Goal: Task Accomplishment & Management: Manage account settings

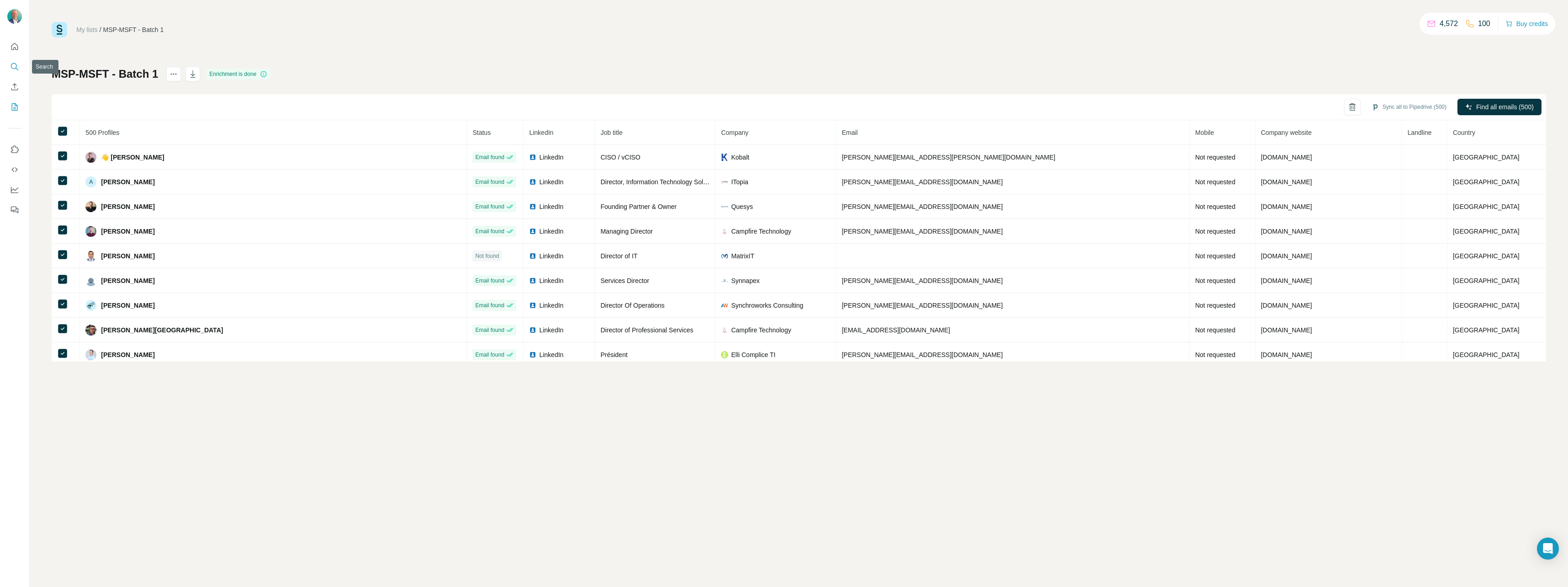
click at [15, 68] on icon "Search" at bounding box center [15, 66] width 9 height 9
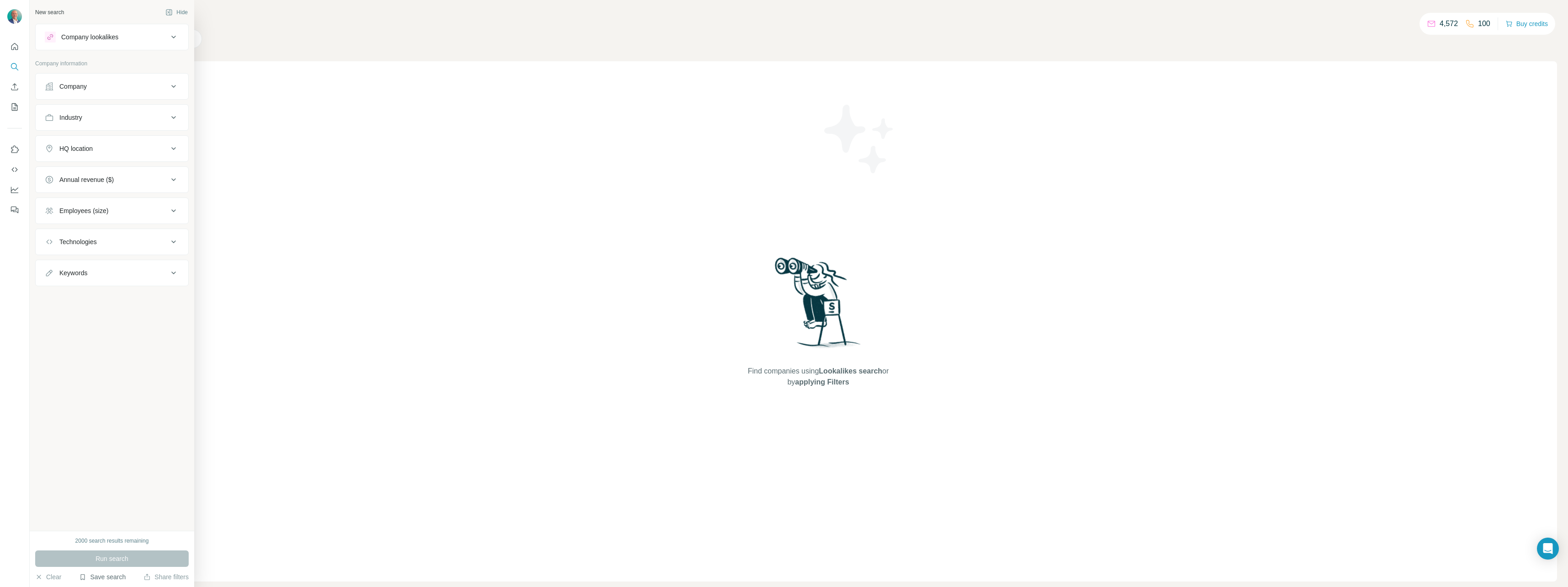
click at [116, 578] on button "Save search" at bounding box center [102, 577] width 47 height 9
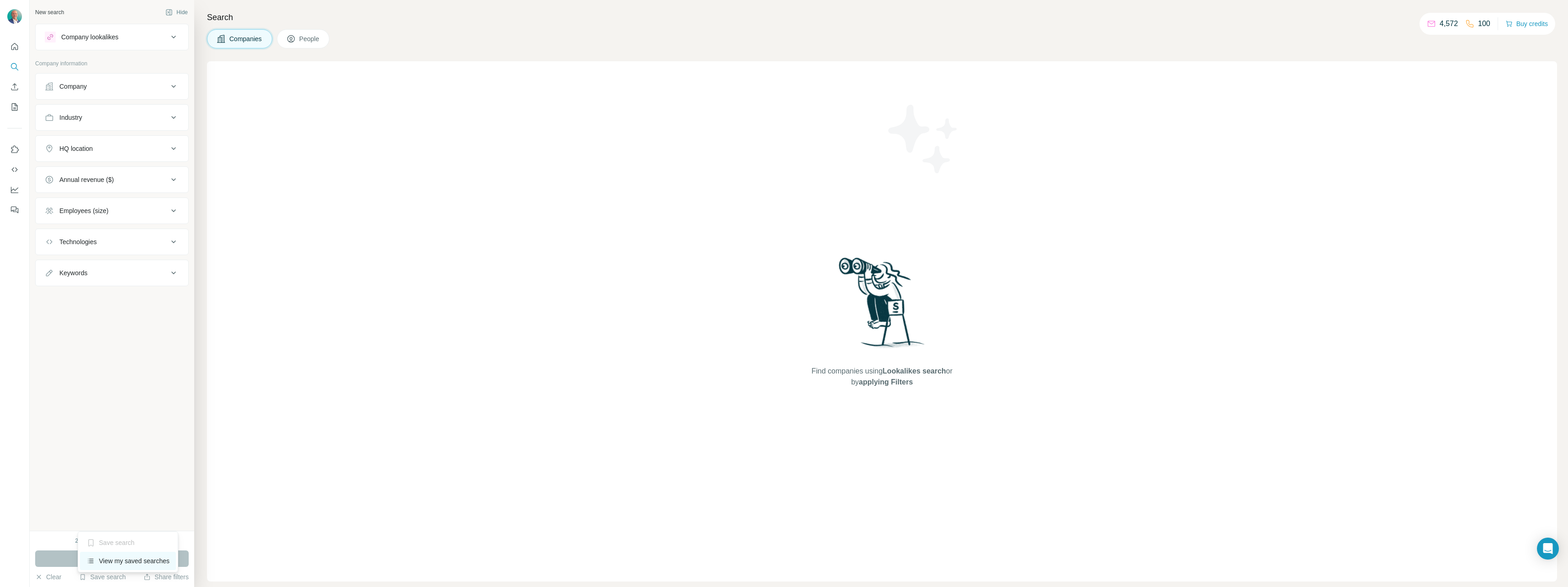
click at [120, 559] on div "View my saved searches" at bounding box center [128, 561] width 96 height 18
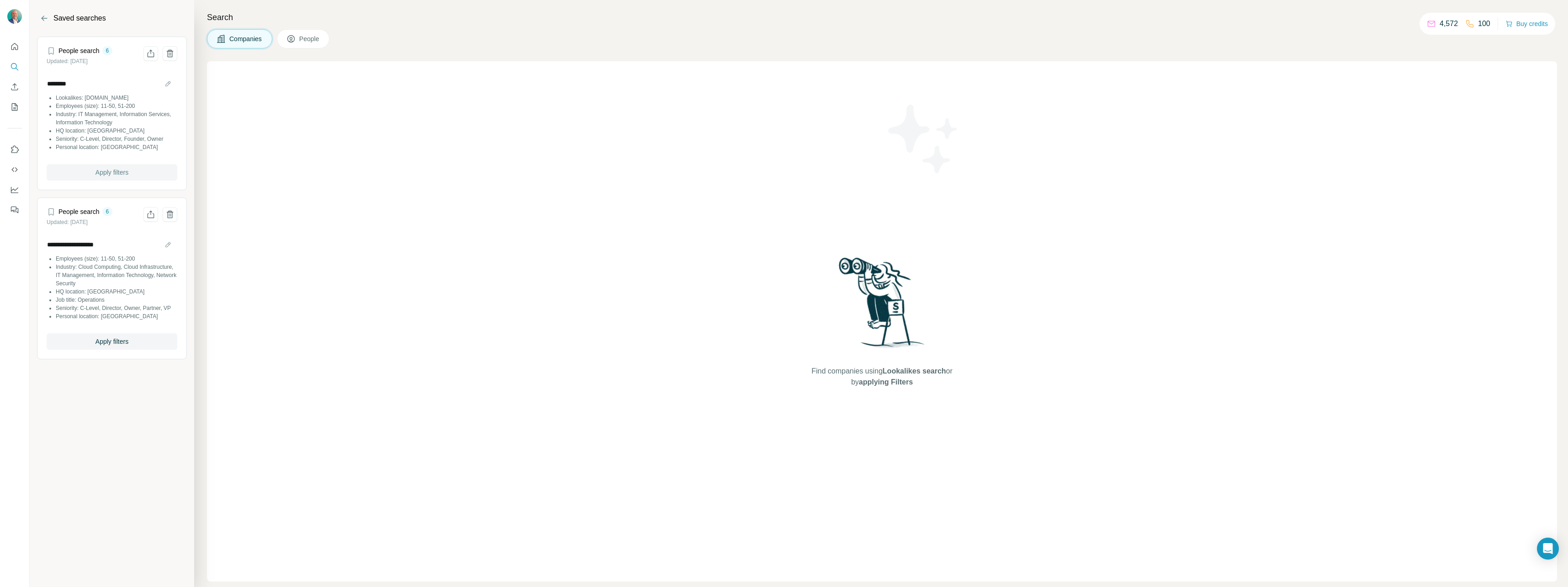
click at [108, 170] on span "Apply filters" at bounding box center [112, 172] width 33 height 9
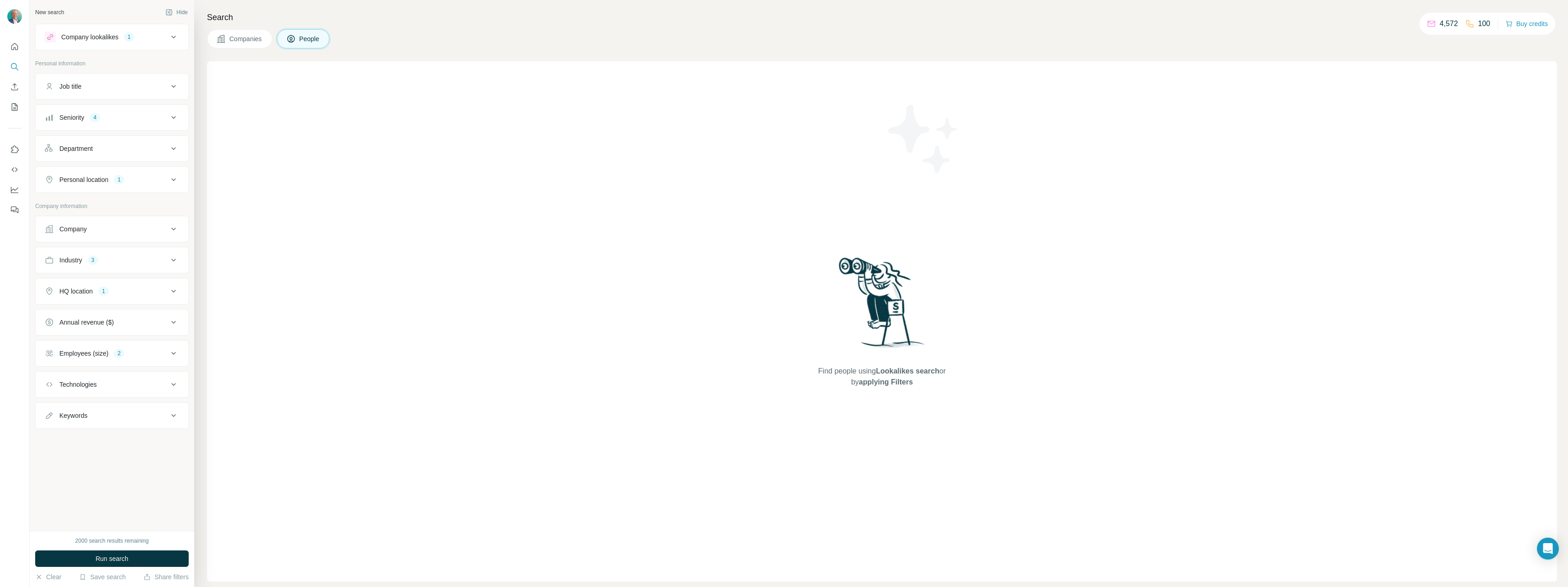
click at [177, 118] on icon at bounding box center [173, 118] width 11 height 11
click at [171, 117] on icon at bounding box center [173, 118] width 5 height 3
click at [175, 150] on icon at bounding box center [173, 149] width 11 height 11
click at [170, 168] on icon at bounding box center [169, 171] width 9 height 9
click at [142, 206] on div "Board" at bounding box center [111, 208] width 119 height 9
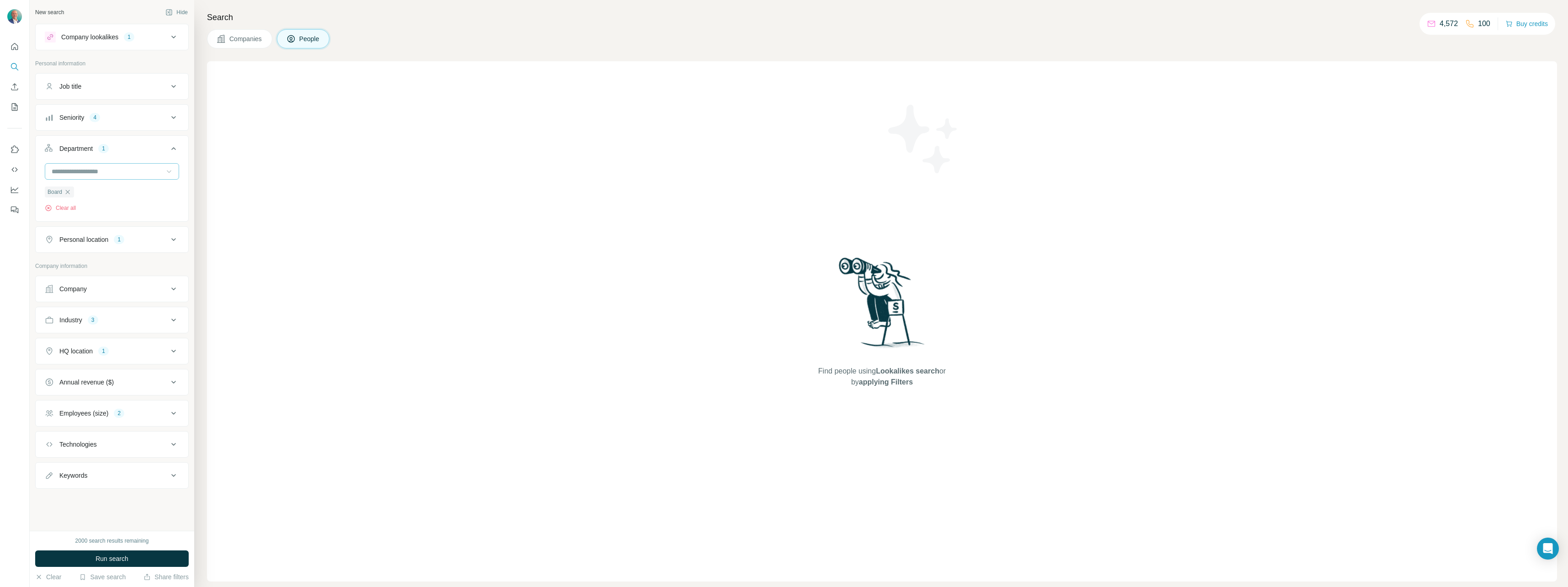
click at [142, 173] on input at bounding box center [107, 171] width 113 height 10
click at [130, 218] on div "Founder/Owner" at bounding box center [111, 216] width 119 height 9
click at [156, 177] on div at bounding box center [107, 172] width 113 height 16
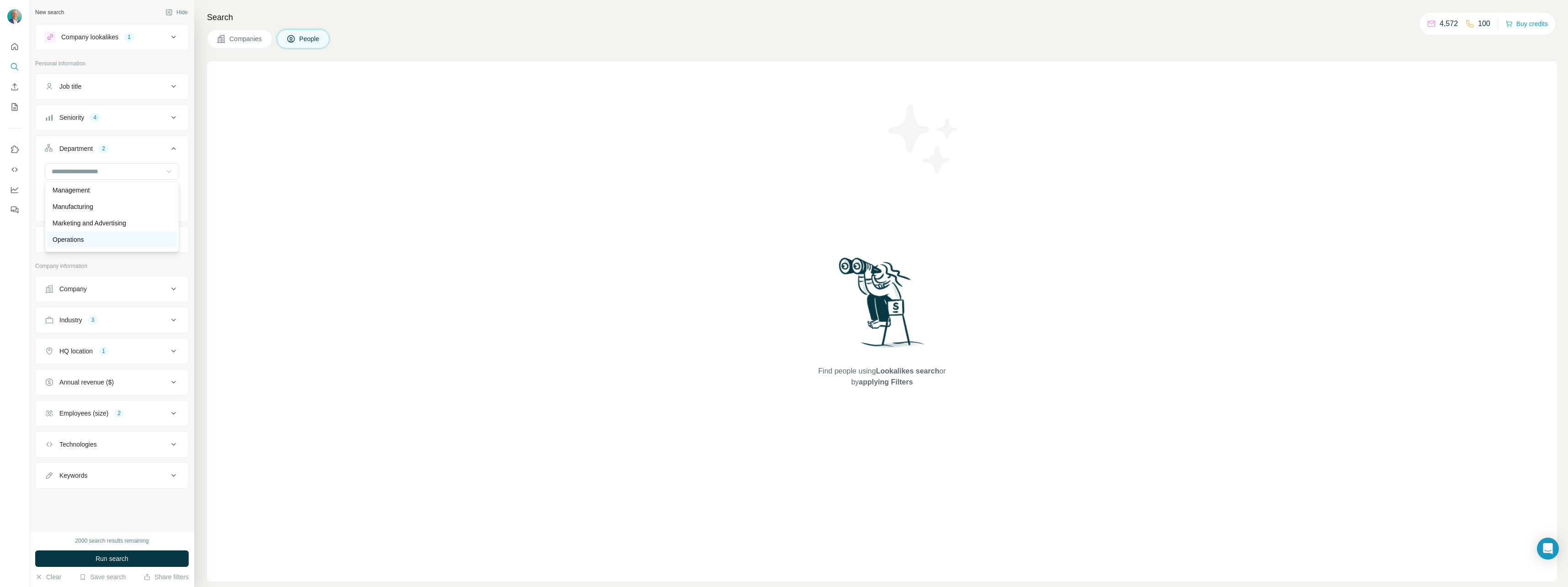
click at [131, 245] on div "Operations" at bounding box center [111, 239] width 130 height 16
click at [164, 175] on icon at bounding box center [169, 171] width 9 height 9
click at [133, 211] on div "Sales" at bounding box center [108, 217] width 123 height 16
click at [152, 178] on div at bounding box center [107, 172] width 113 height 16
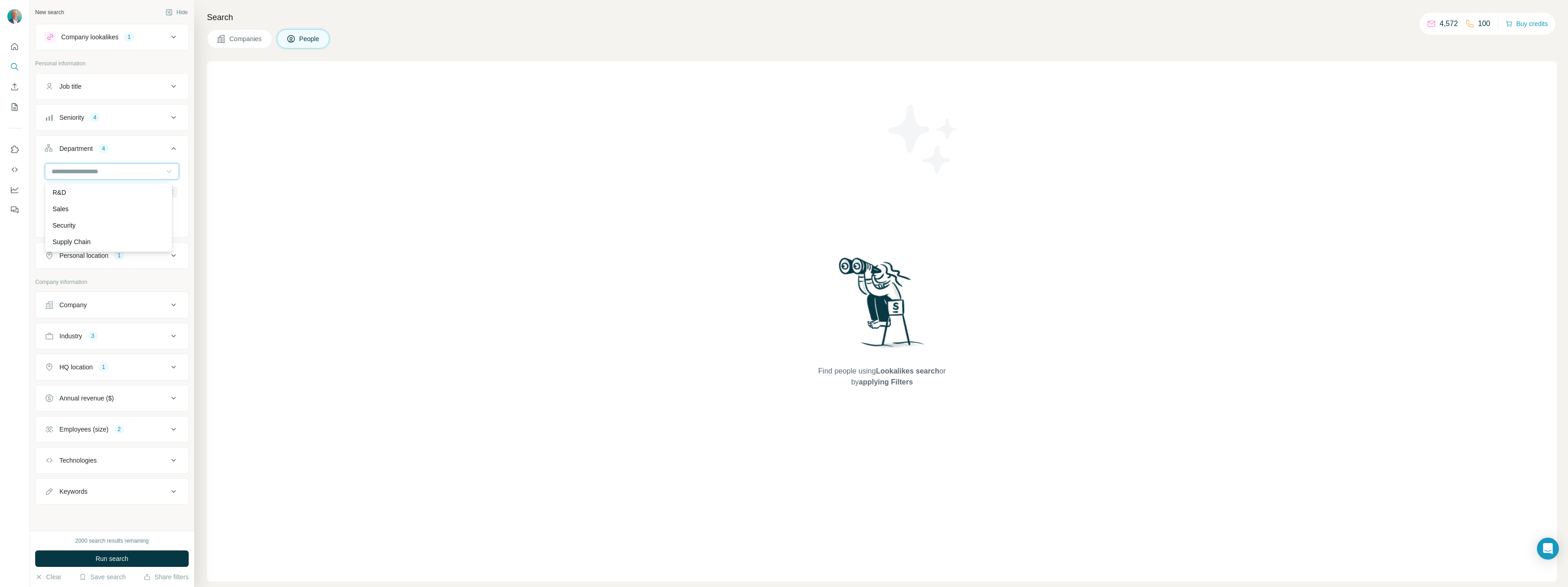
scroll to position [329, 0]
click at [180, 164] on div "Board Founder/Owner Operations Sales Clear all" at bounding box center [112, 199] width 153 height 72
click at [131, 558] on button "Run search" at bounding box center [112, 558] width 153 height 16
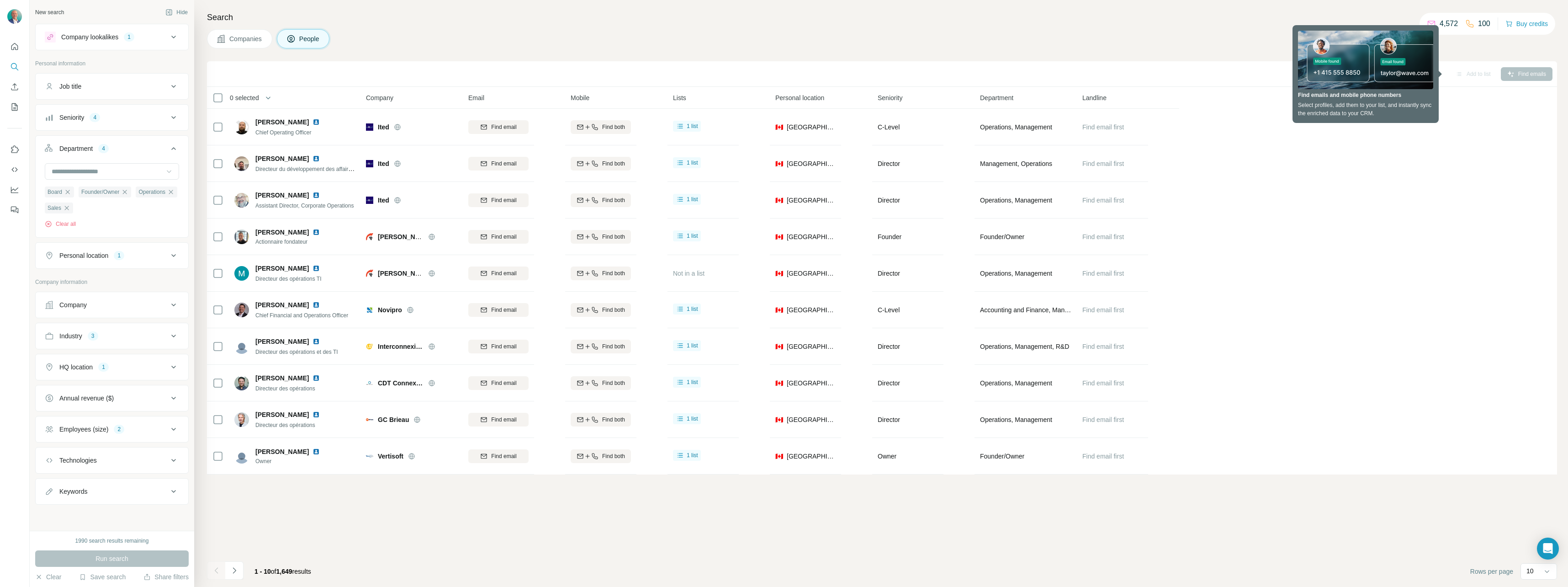
click at [1029, 14] on h4 "Search" at bounding box center [882, 17] width 1350 height 13
click at [1463, 63] on div "Sync to Pipedrive Add to list Find emails" at bounding box center [882, 74] width 1350 height 26
click at [1413, 98] on div "0 selected People Company Email Mobile Lists Personal location Seniority Depart…" at bounding box center [882, 281] width 1350 height 387
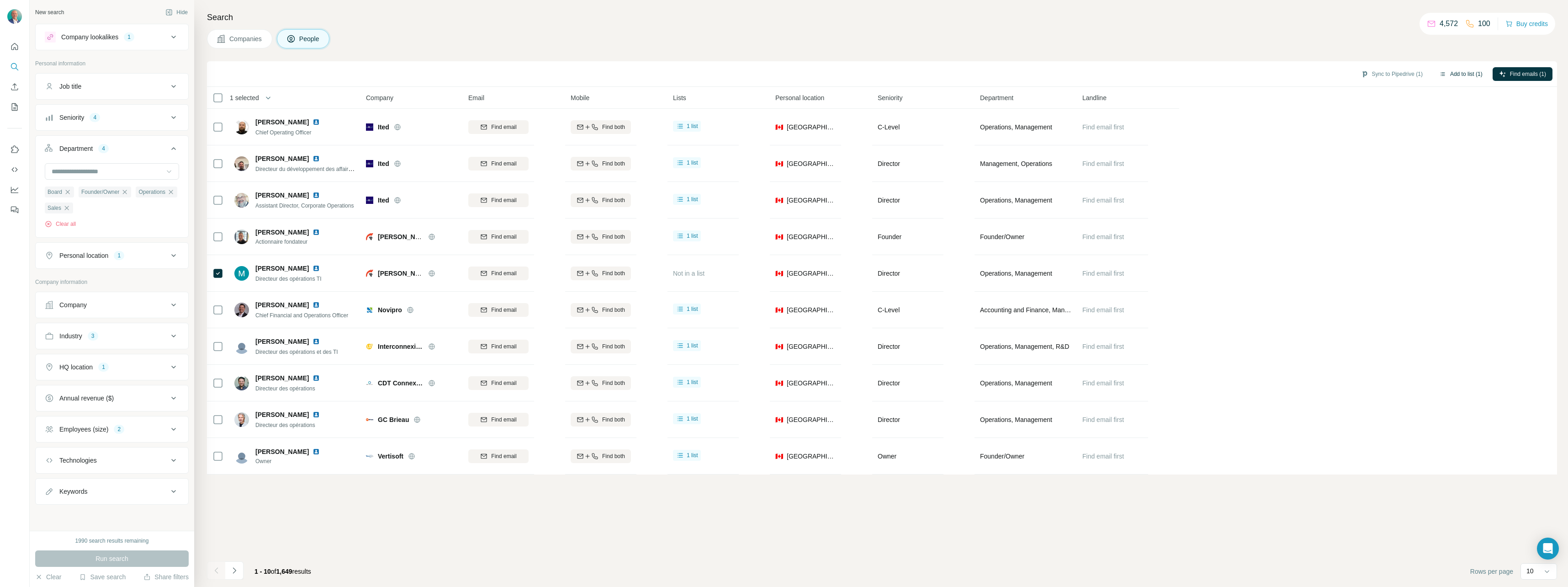
click at [1458, 74] on button "Add to list (1)" at bounding box center [1461, 74] width 56 height 14
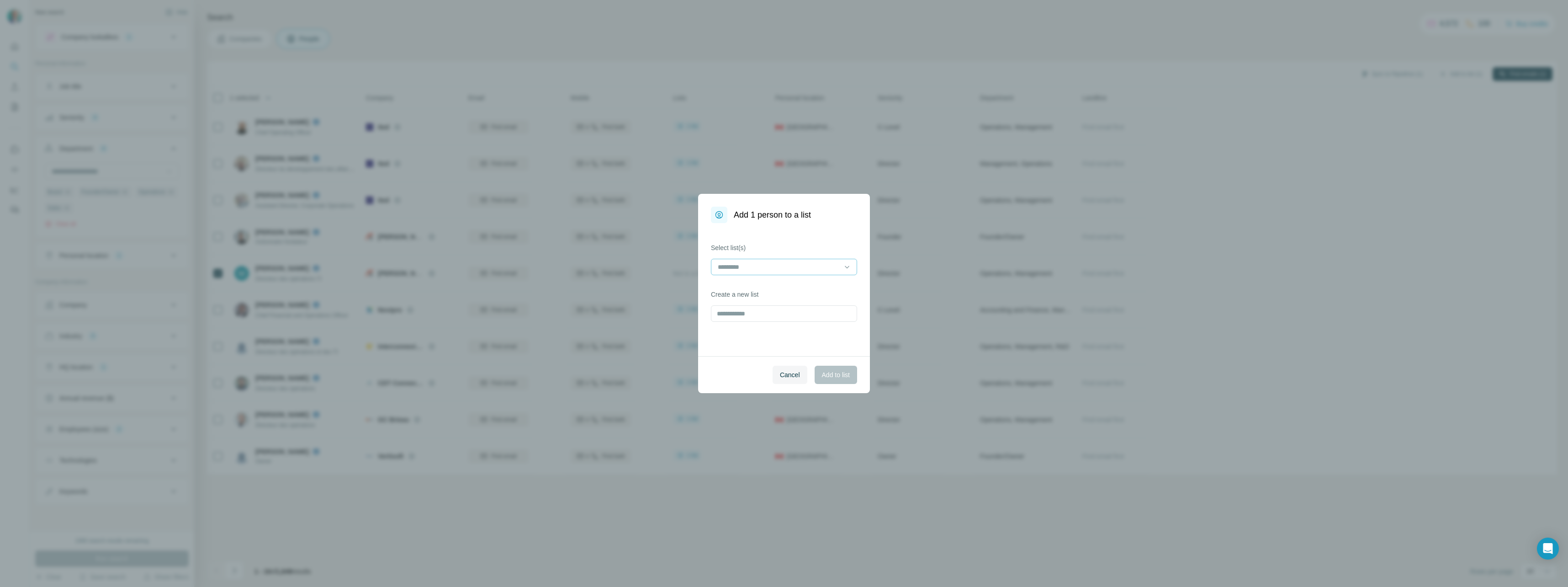
click at [836, 263] on input at bounding box center [779, 267] width 124 height 10
click at [807, 286] on div "MSP-MSFT - Batch 1" at bounding box center [784, 287] width 131 height 9
click at [794, 347] on div "Select list(s) MSP-MSFT - Batch 1 Create a new list" at bounding box center [784, 289] width 172 height 133
click at [836, 370] on span "Add to list" at bounding box center [836, 374] width 28 height 9
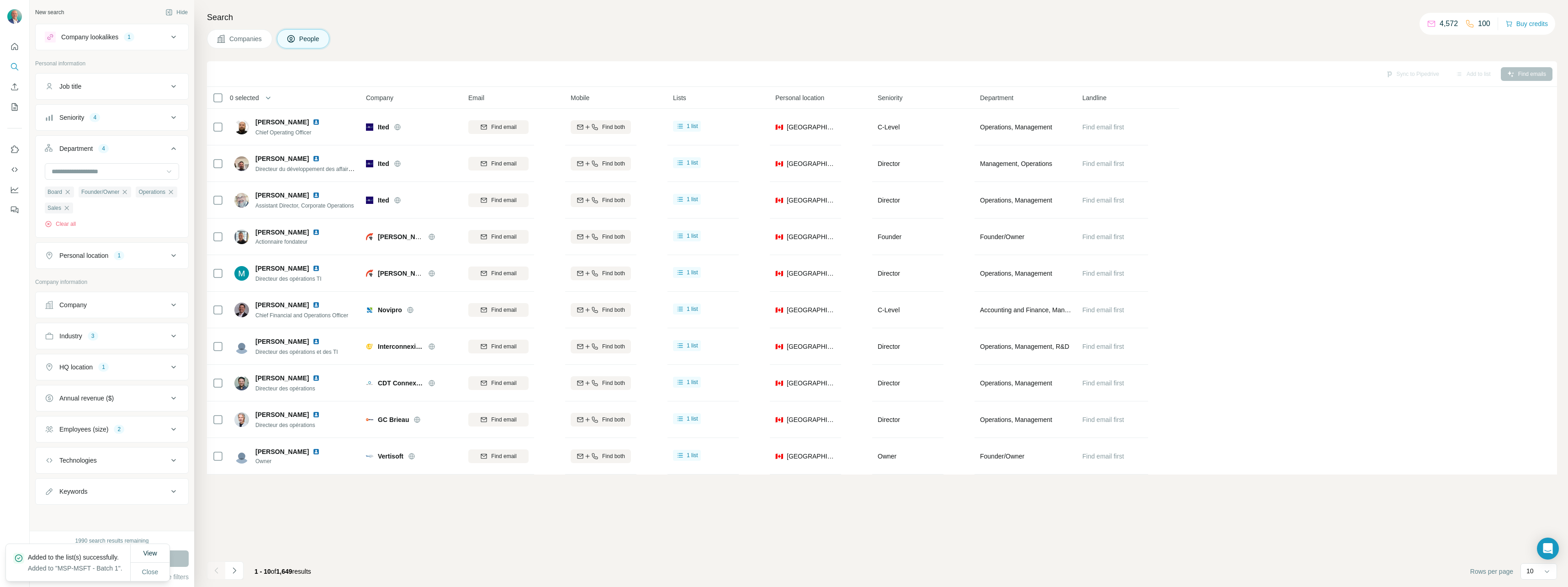
scroll to position [1, 0]
click at [153, 567] on span "Close" at bounding box center [150, 571] width 16 height 9
click at [236, 572] on icon "Navigate to next page" at bounding box center [234, 570] width 9 height 9
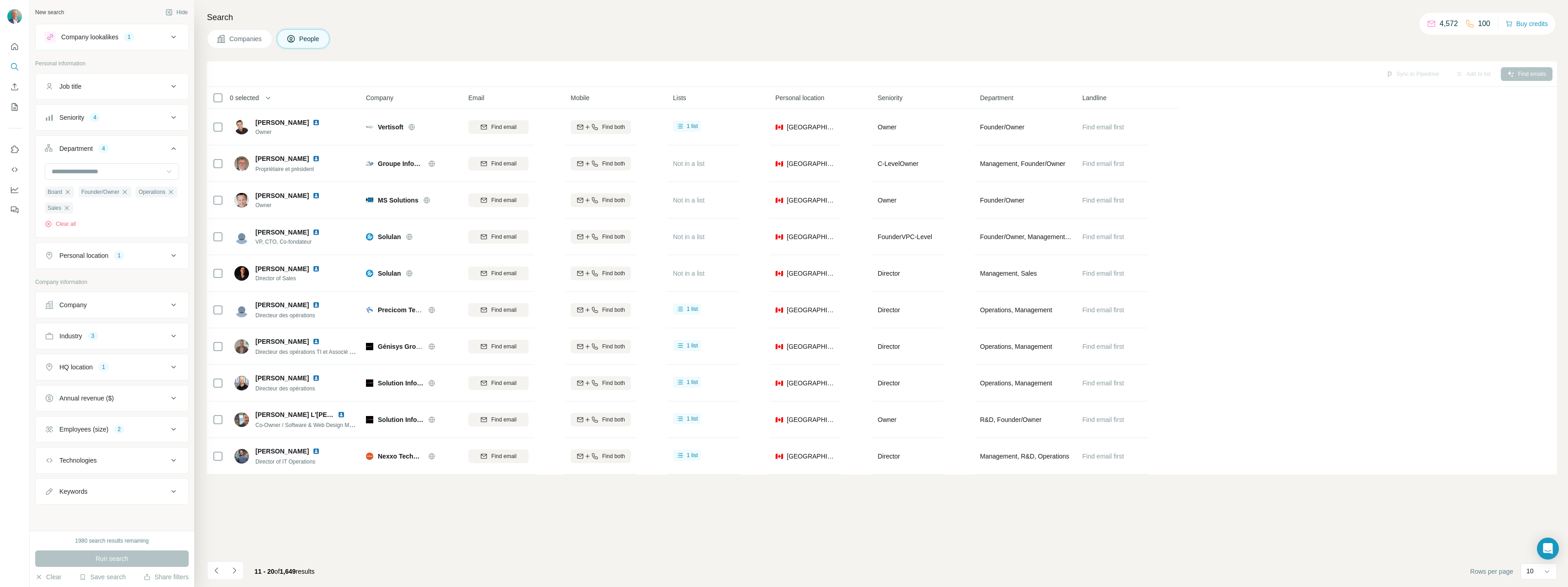
click at [168, 259] on icon at bounding box center [173, 256] width 11 height 11
click at [168, 369] on icon at bounding box center [173, 367] width 11 height 11
click at [217, 574] on icon "Navigate to previous page" at bounding box center [216, 570] width 9 height 9
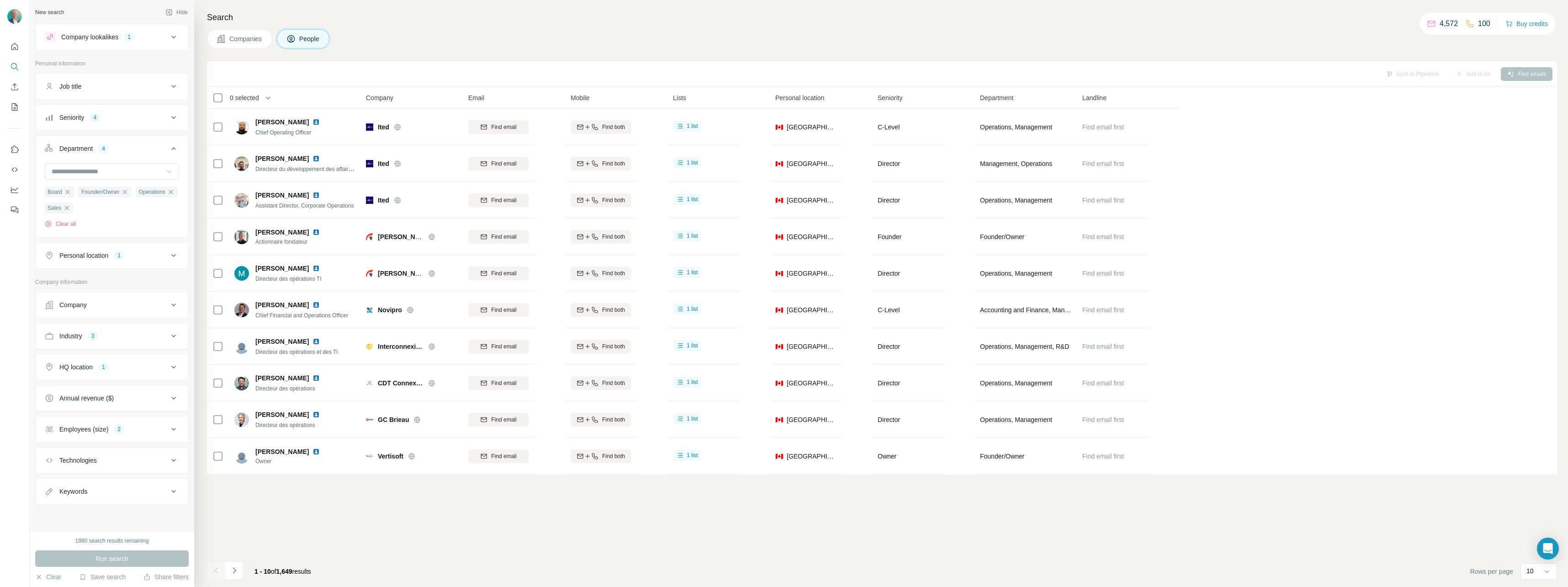
click at [168, 305] on icon at bounding box center [173, 305] width 11 height 11
click at [171, 305] on icon at bounding box center [173, 304] width 5 height 3
click at [168, 364] on icon at bounding box center [173, 367] width 11 height 11
click at [113, 390] on input "text" at bounding box center [112, 390] width 135 height 16
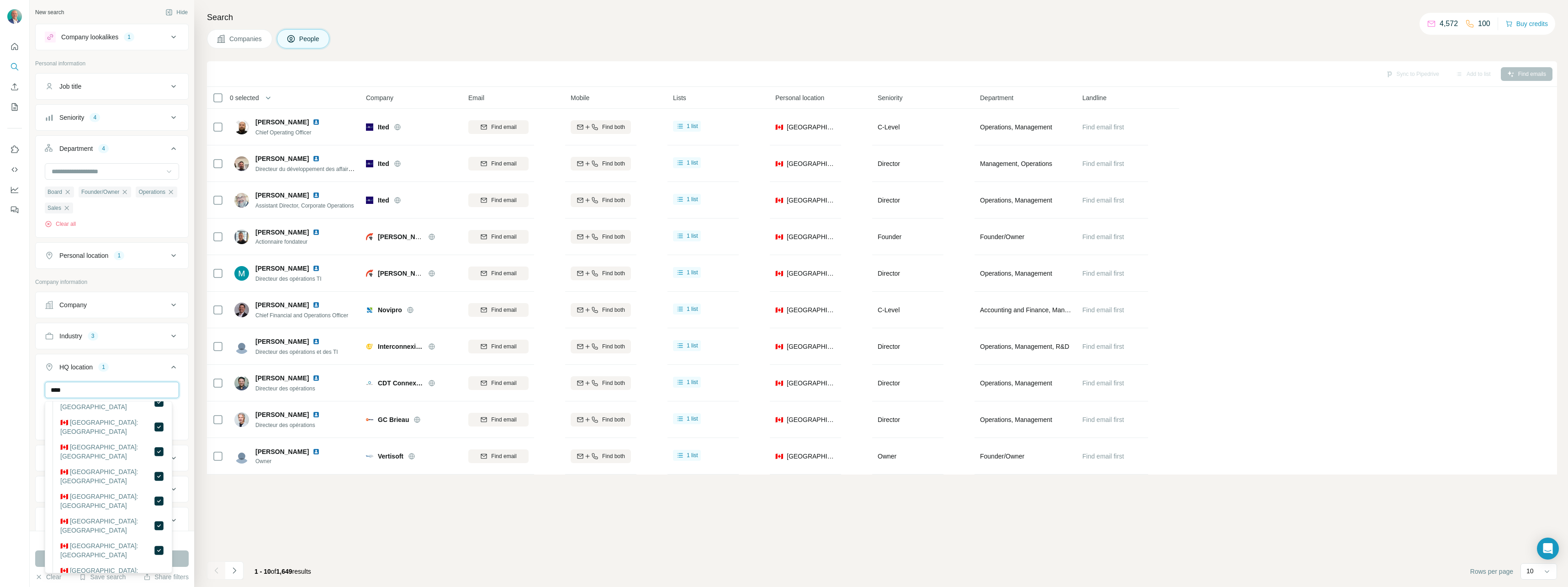
scroll to position [91, 0]
type input "****"
click at [238, 547] on div "Sync to Pipedrive Add to list Find emails 0 selected People Company Email Mobil…" at bounding box center [882, 324] width 1350 height 525
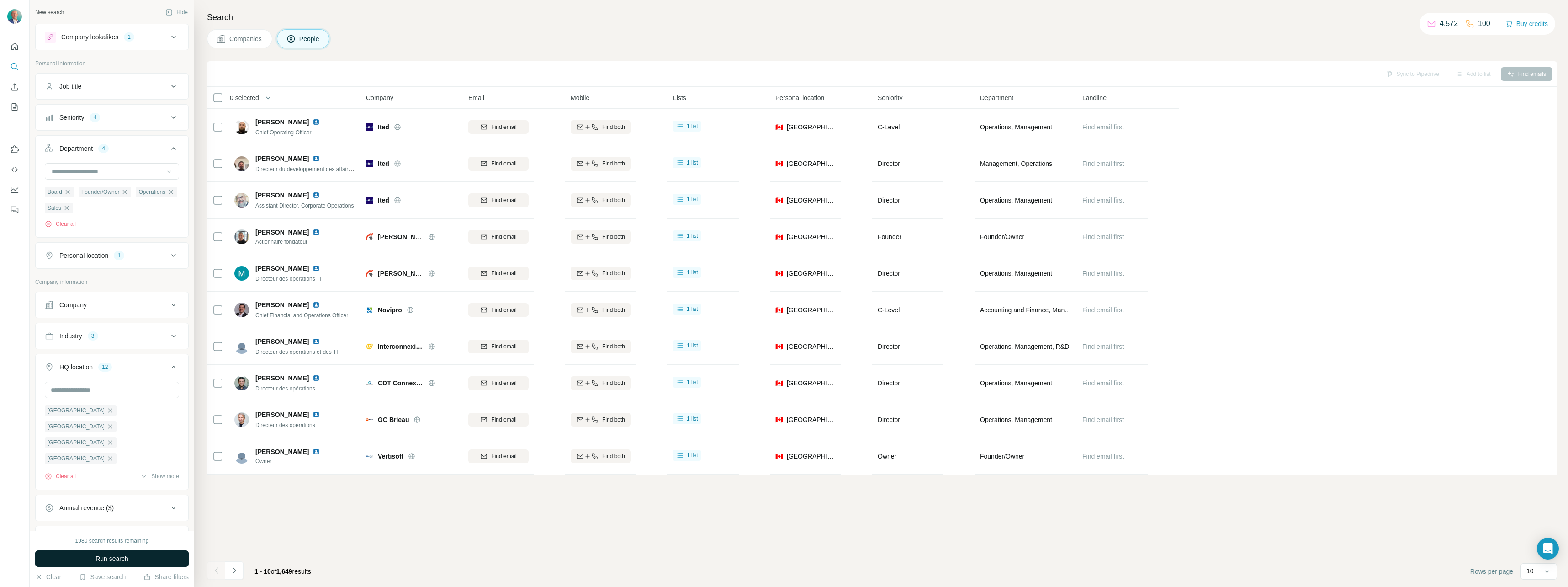
click at [167, 558] on button "Run search" at bounding box center [112, 558] width 153 height 16
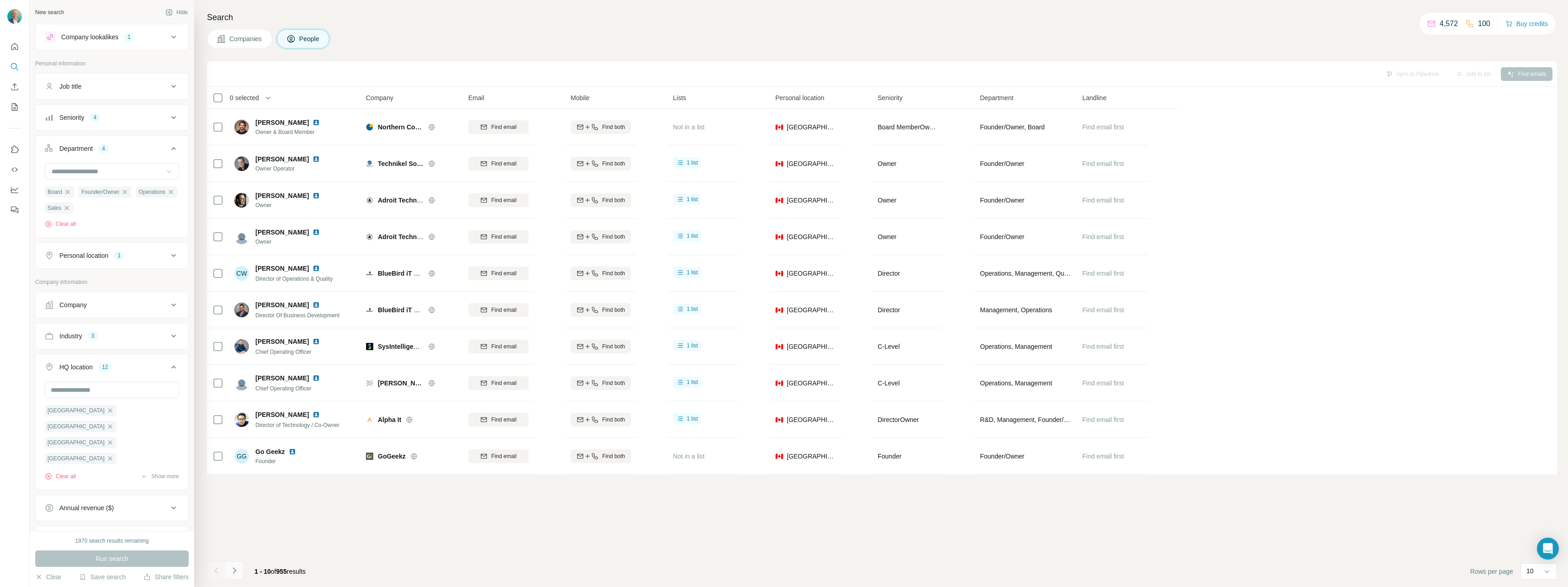
click at [235, 568] on icon "Navigate to next page" at bounding box center [234, 570] width 9 height 9
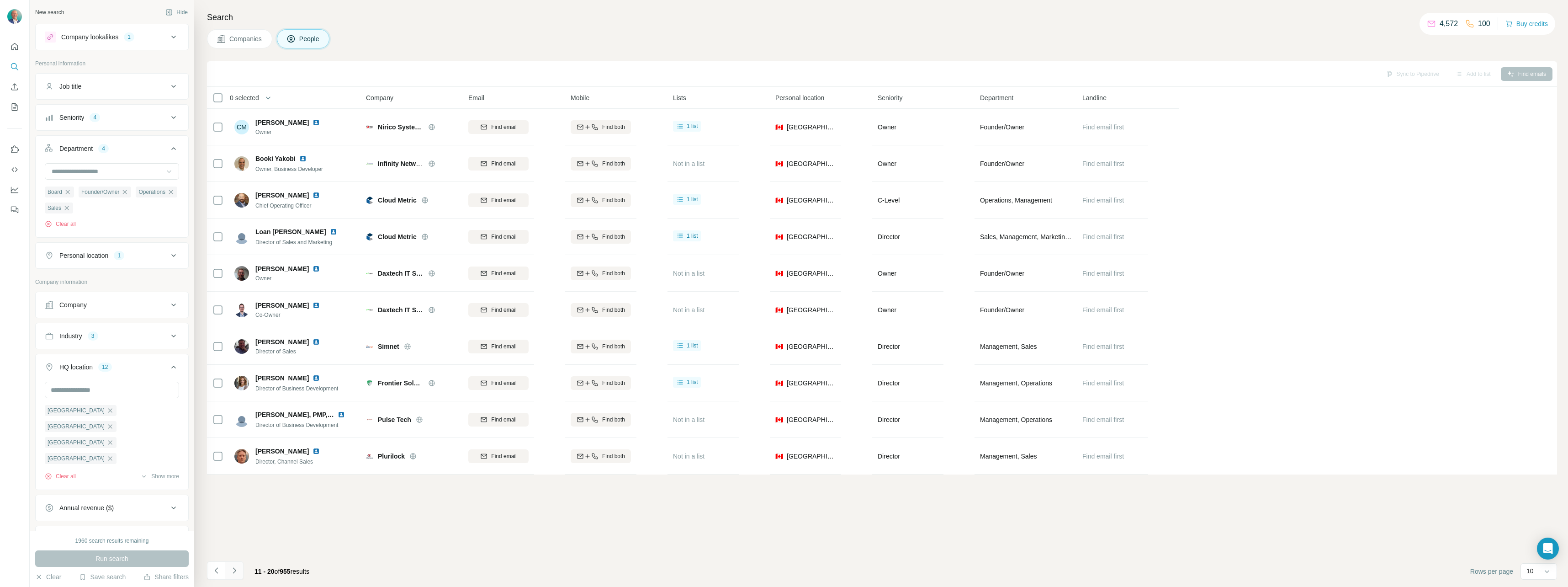
click at [237, 568] on icon "Navigate to next page" at bounding box center [234, 570] width 9 height 9
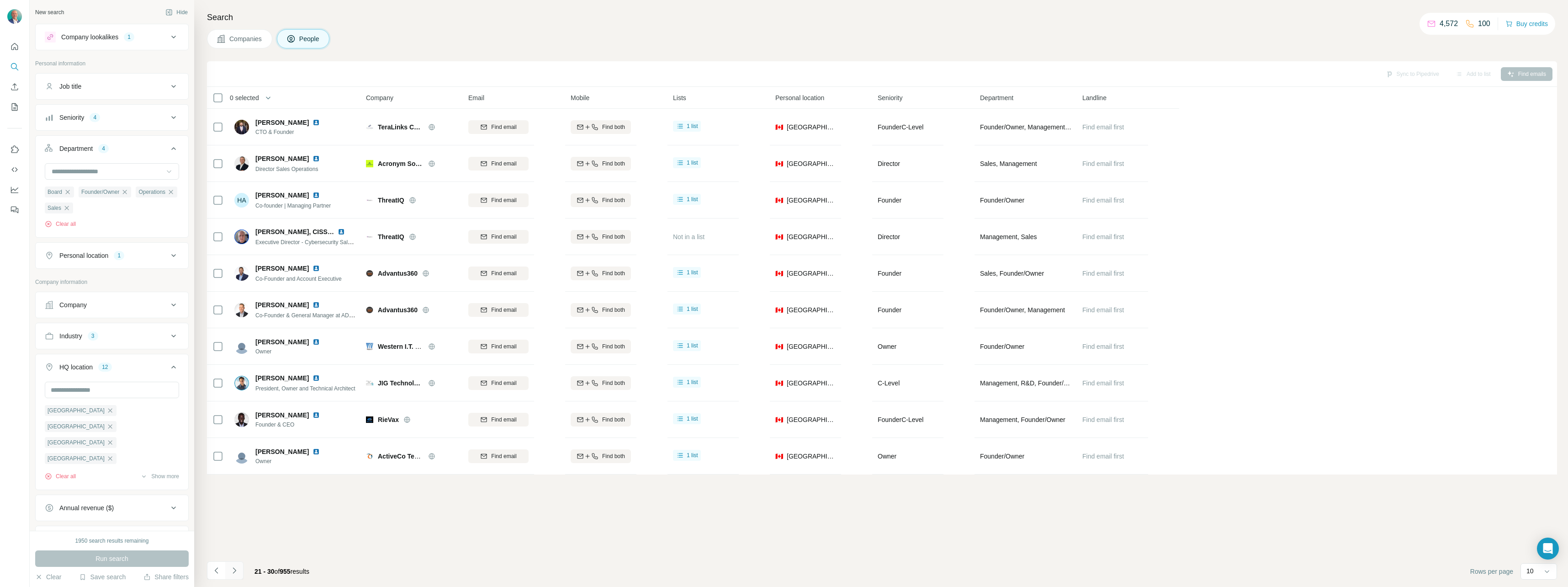
click at [237, 568] on icon "Navigate to next page" at bounding box center [234, 570] width 9 height 9
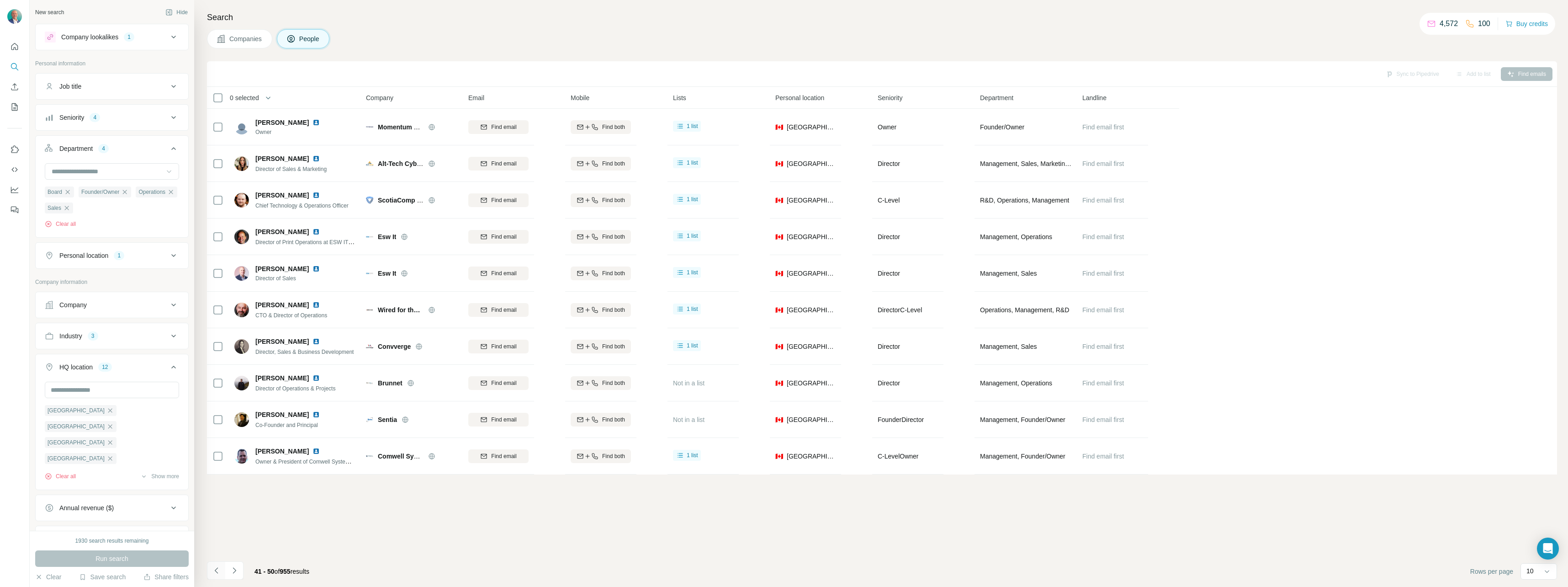
click at [217, 566] on icon "Navigate to previous page" at bounding box center [216, 570] width 9 height 9
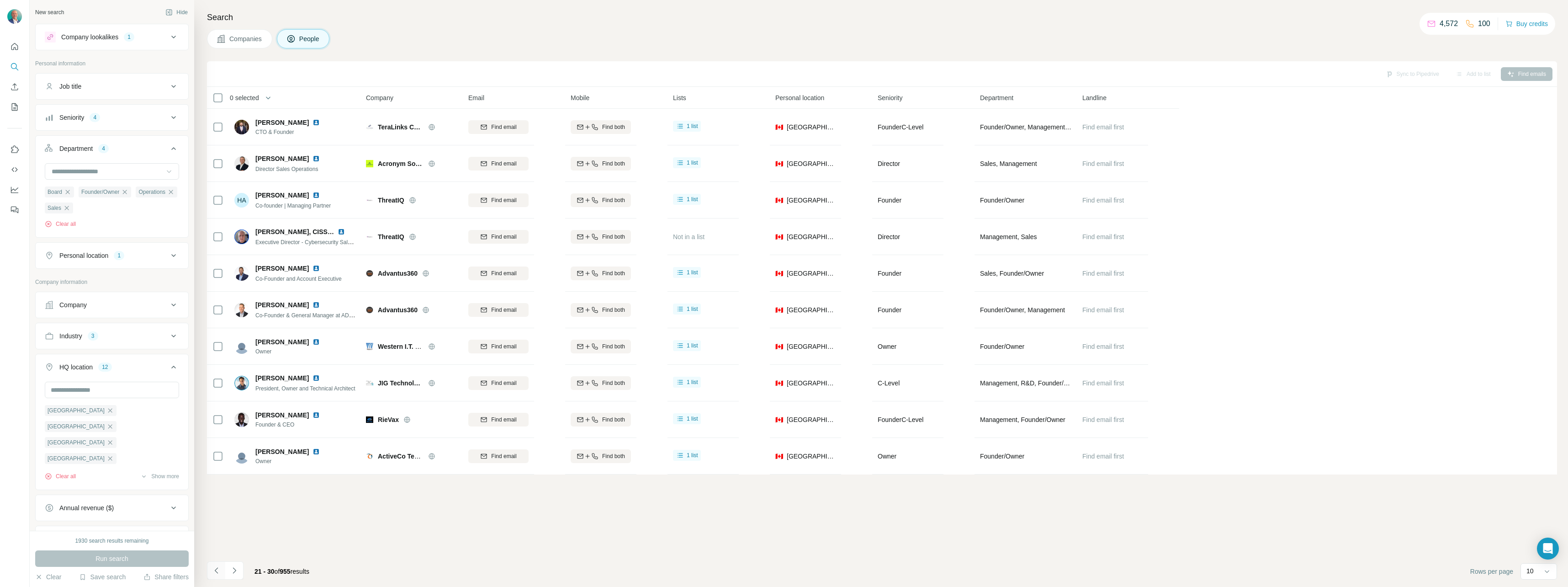
click at [217, 566] on icon "Navigate to previous page" at bounding box center [216, 570] width 9 height 9
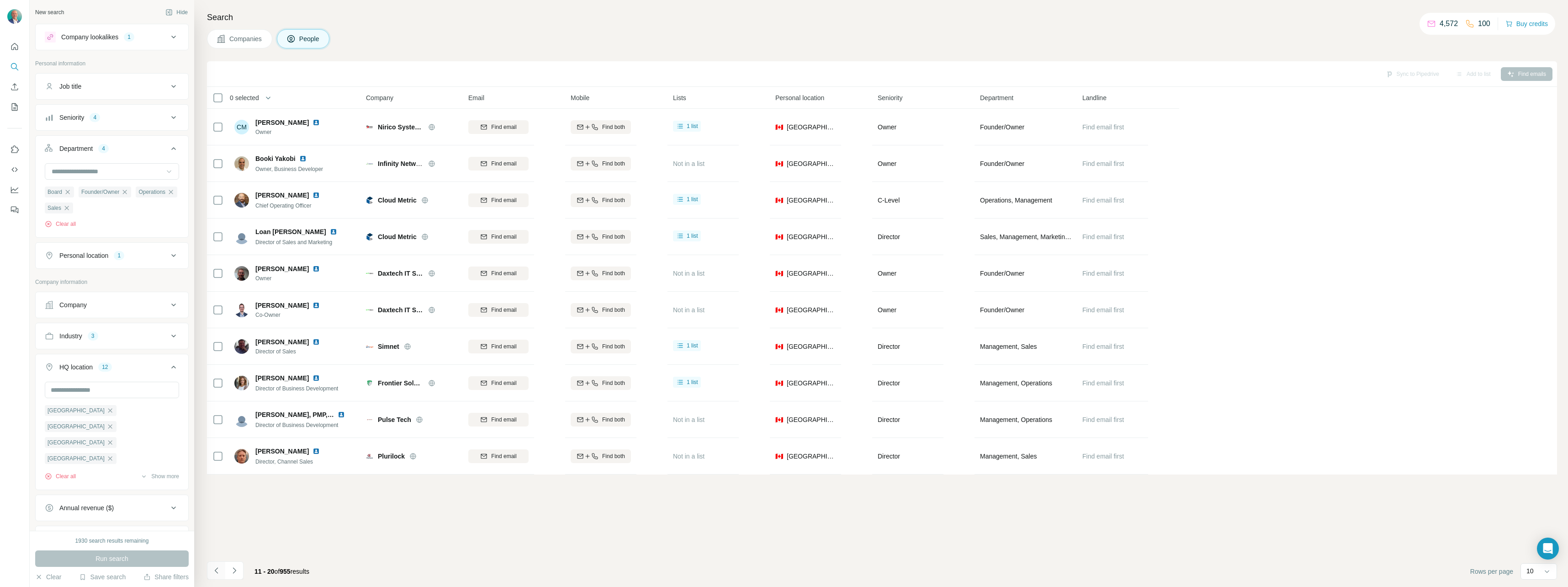
click at [217, 566] on icon "Navigate to previous page" at bounding box center [216, 570] width 9 height 9
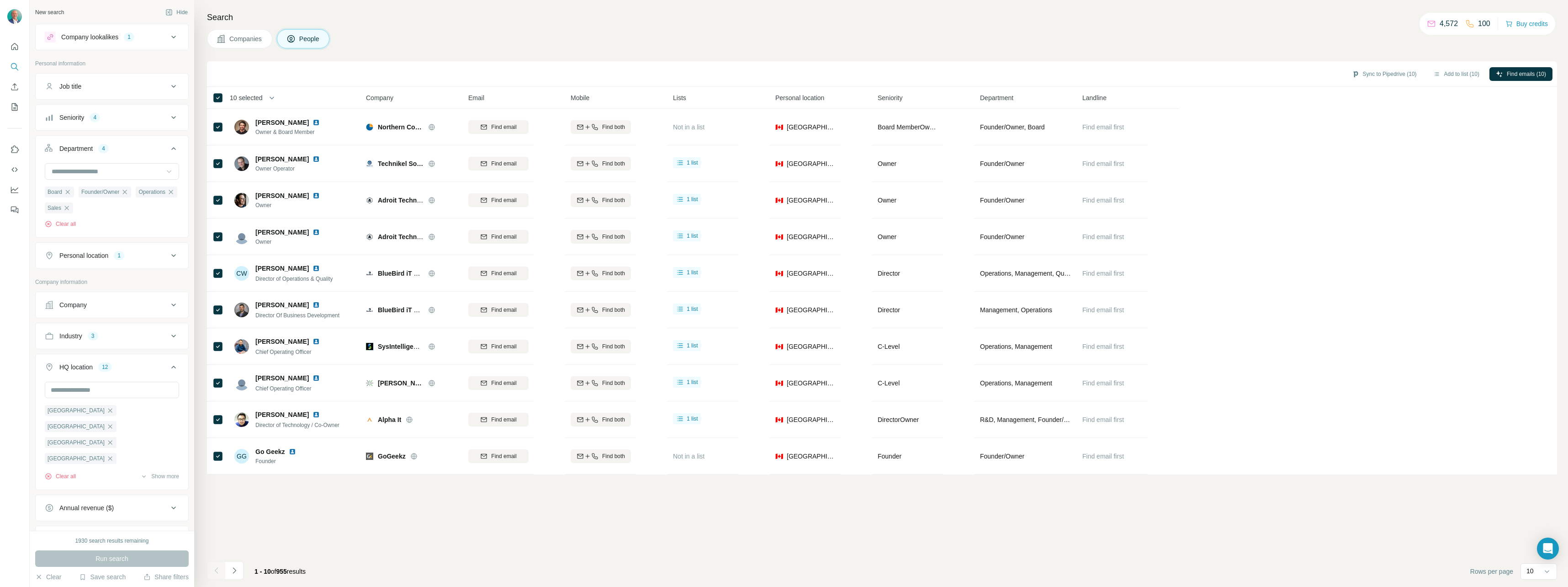
click at [253, 95] on span "10 selected" at bounding box center [247, 97] width 33 height 9
click at [274, 149] on input "Select a number (up to 500)" at bounding box center [267, 150] width 29 height 16
type input "*"
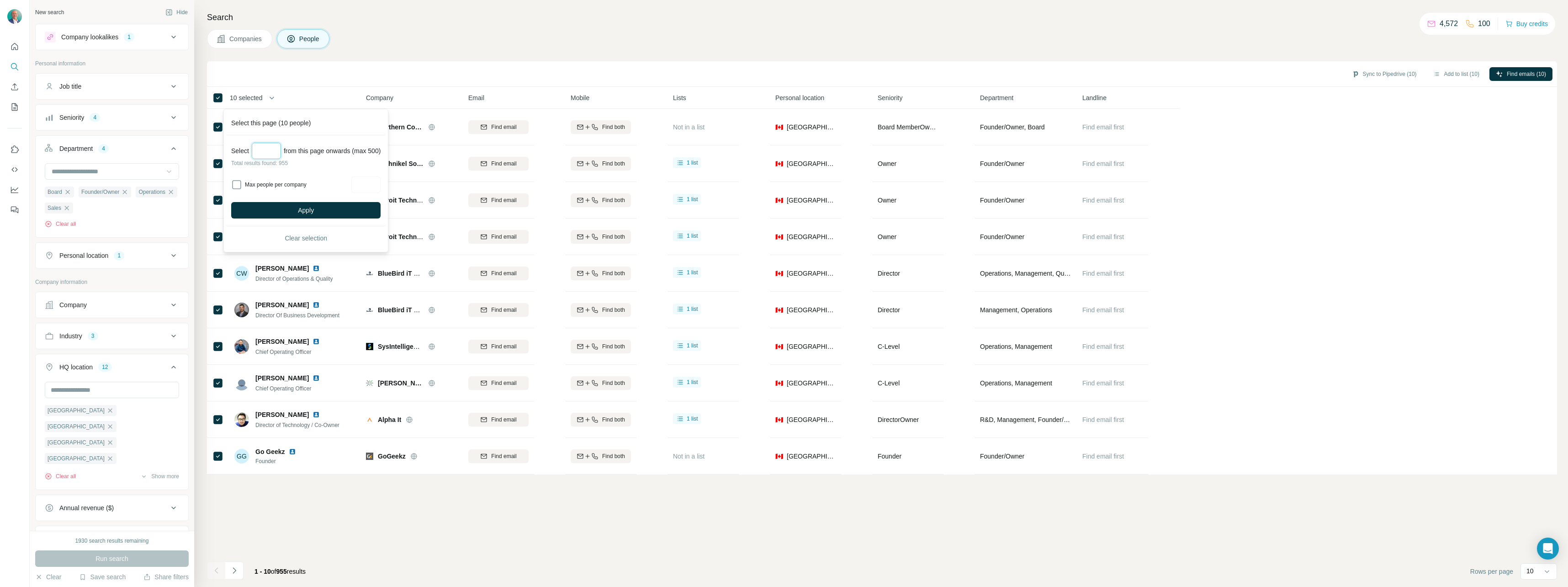
type input "*"
click at [259, 181] on label "Max people per company" at bounding box center [296, 185] width 103 height 9
click at [270, 147] on input "Select a number (up to 500)" at bounding box center [267, 150] width 29 height 16
type input "*"
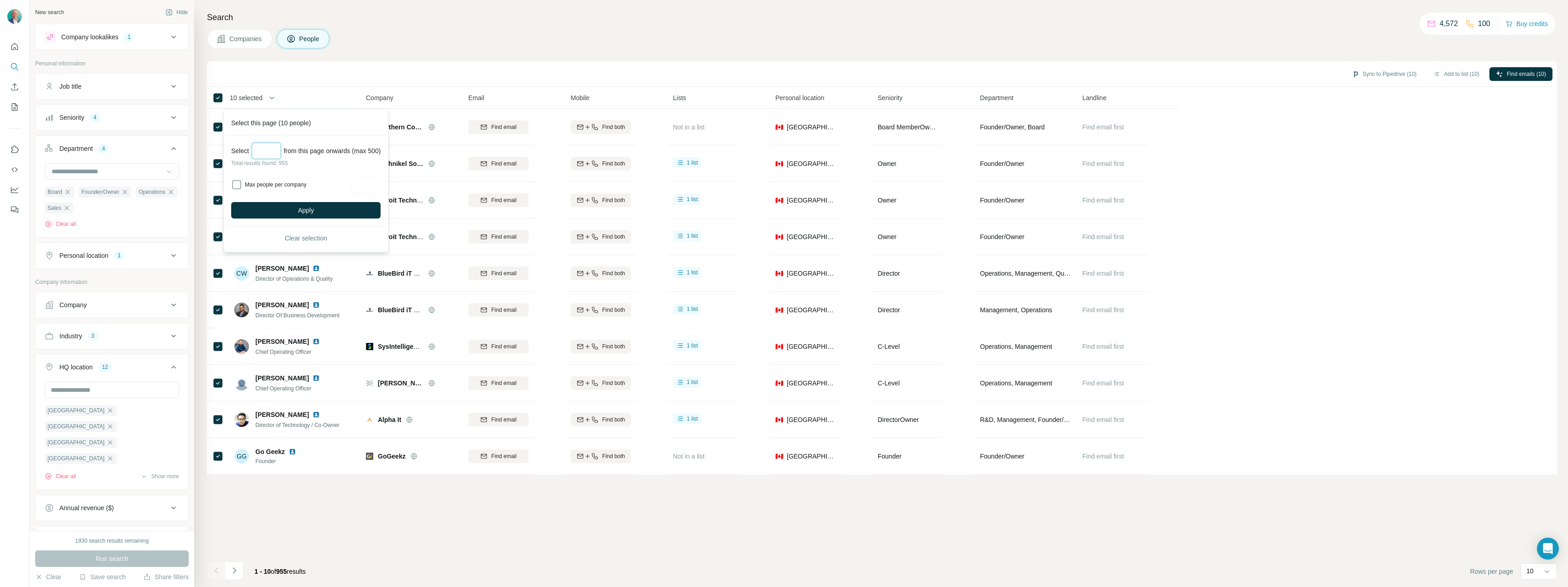
type input "*"
click at [382, 32] on div "Companies People" at bounding box center [882, 39] width 1350 height 19
click at [276, 97] on icon "button" at bounding box center [271, 97] width 9 height 9
click at [282, 78] on div "Sync to Pipedrive (10) Add to list (10) Find emails (10)" at bounding box center [882, 74] width 1341 height 16
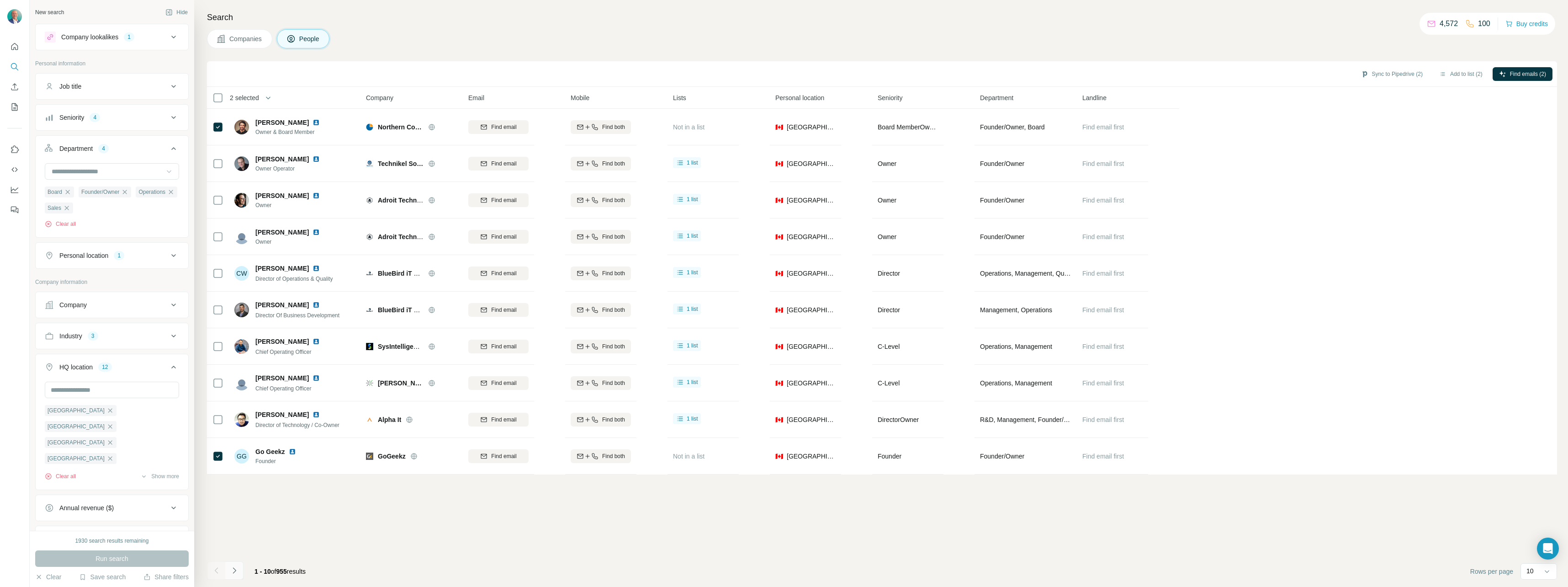
click at [240, 574] on button "Navigate to next page" at bounding box center [234, 571] width 18 height 18
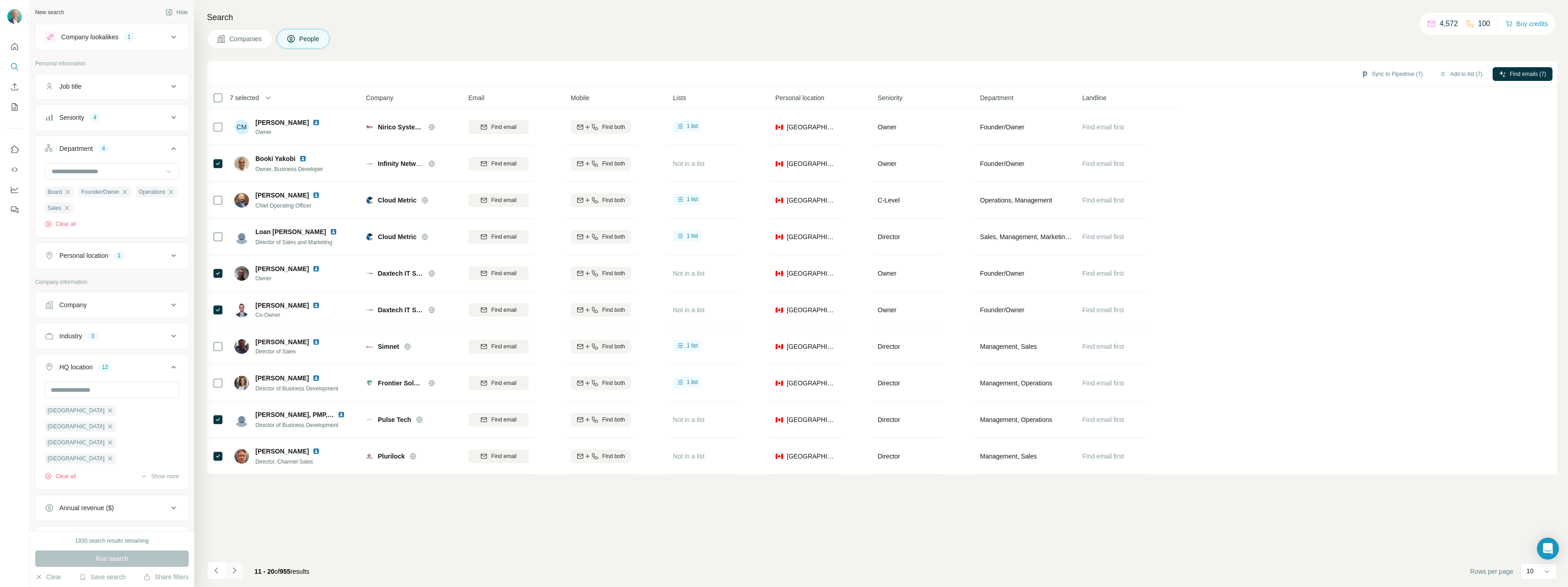
click at [237, 575] on button "Navigate to next page" at bounding box center [234, 571] width 18 height 18
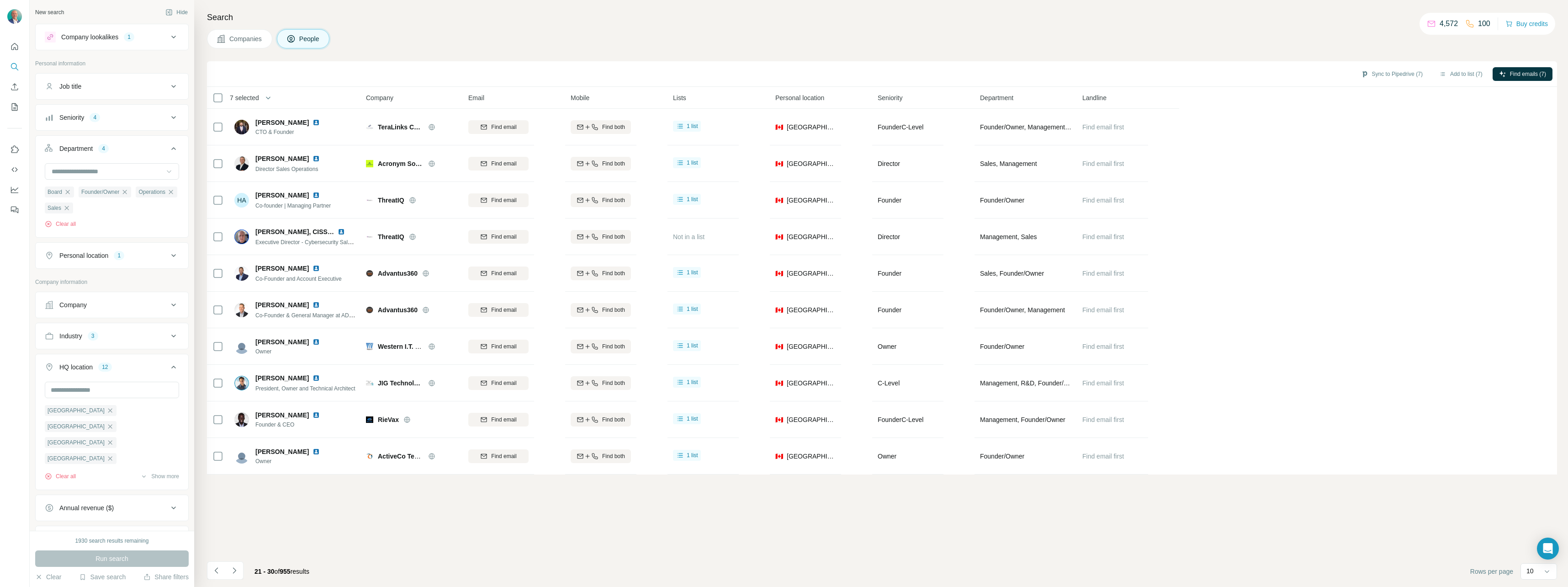
click at [213, 560] on footer "21 - 30 of 955 results Rows per page 10" at bounding box center [882, 571] width 1350 height 31
click at [214, 571] on icon "Navigate to previous page" at bounding box center [216, 570] width 9 height 9
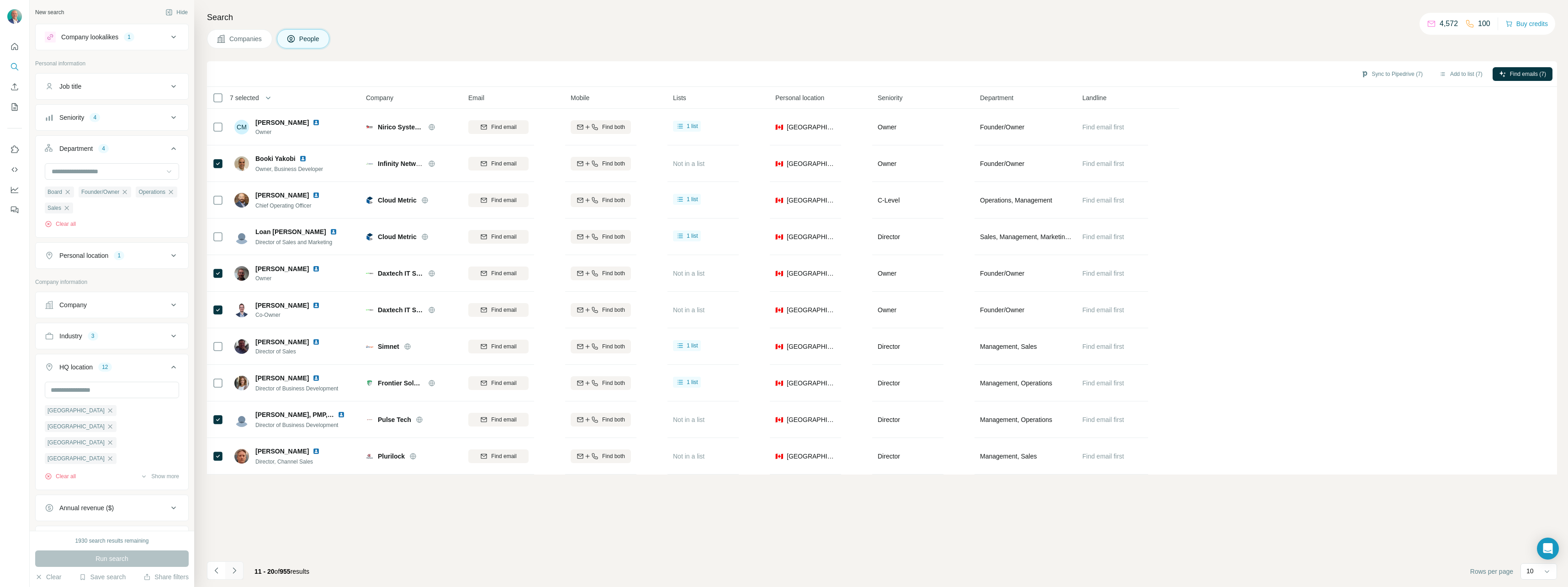
click at [232, 571] on icon "Navigate to next page" at bounding box center [234, 570] width 9 height 9
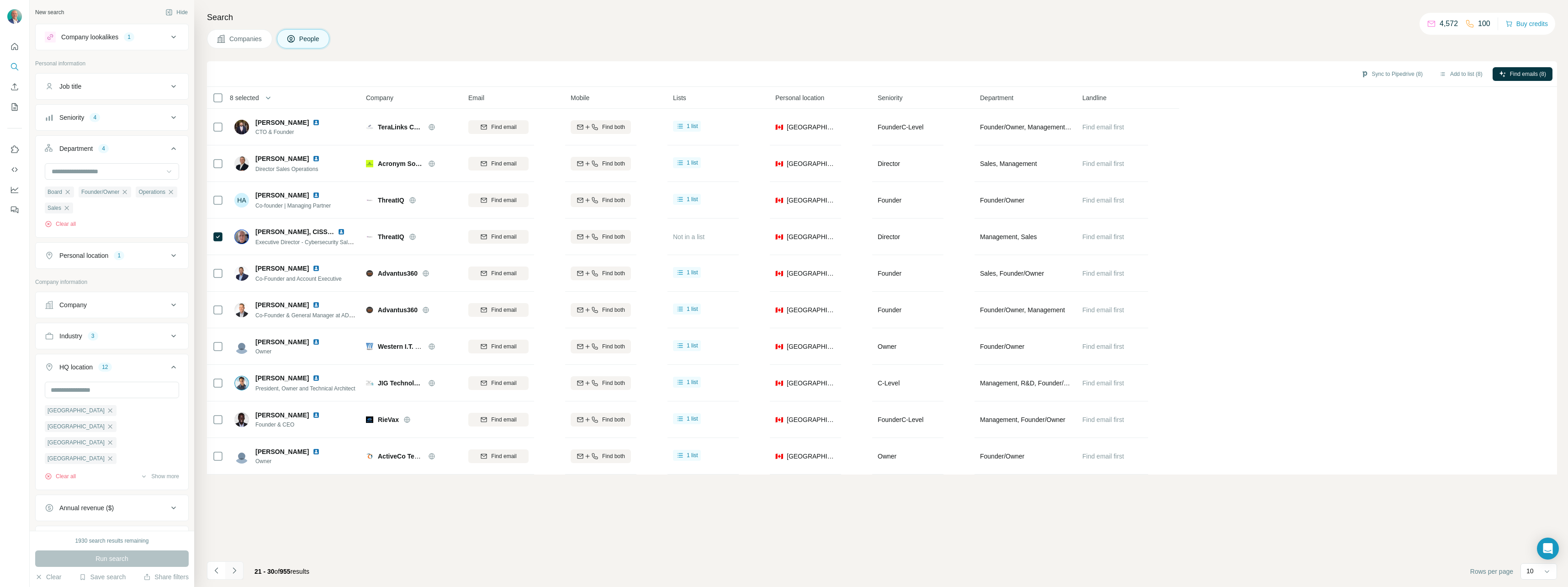
click at [236, 574] on icon "Navigate to next page" at bounding box center [234, 570] width 9 height 9
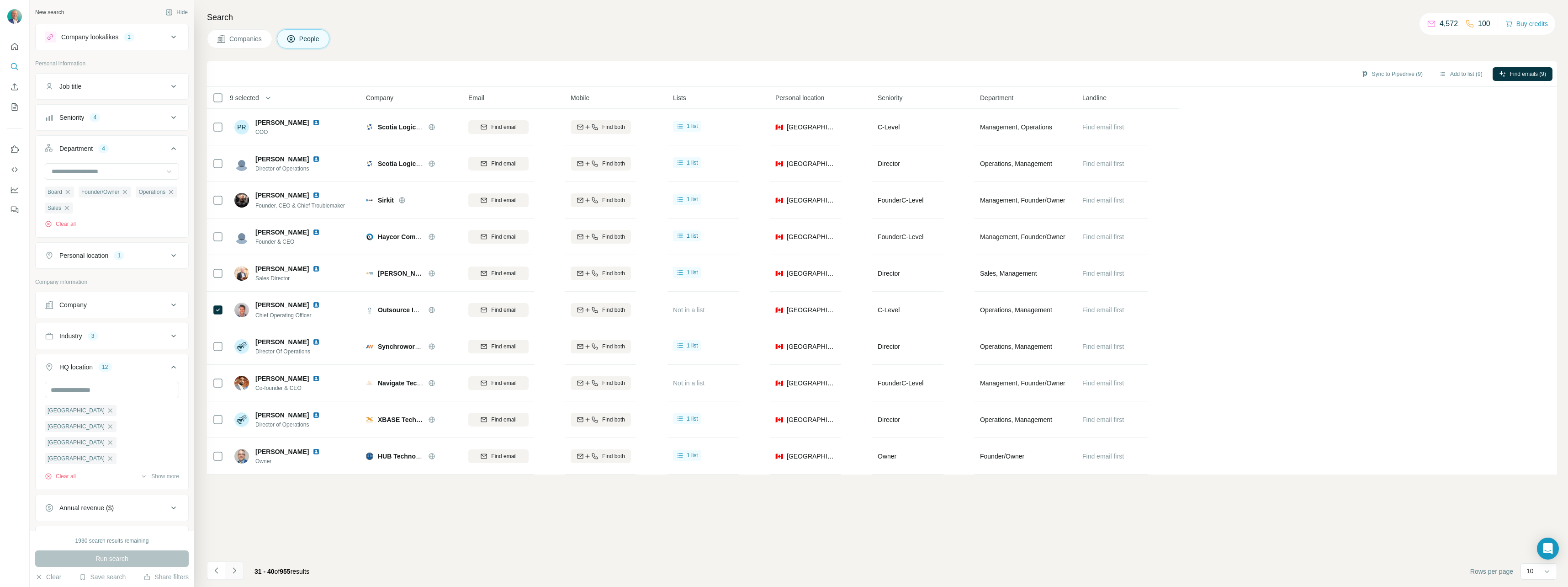
click at [239, 573] on icon "Navigate to next page" at bounding box center [234, 570] width 9 height 9
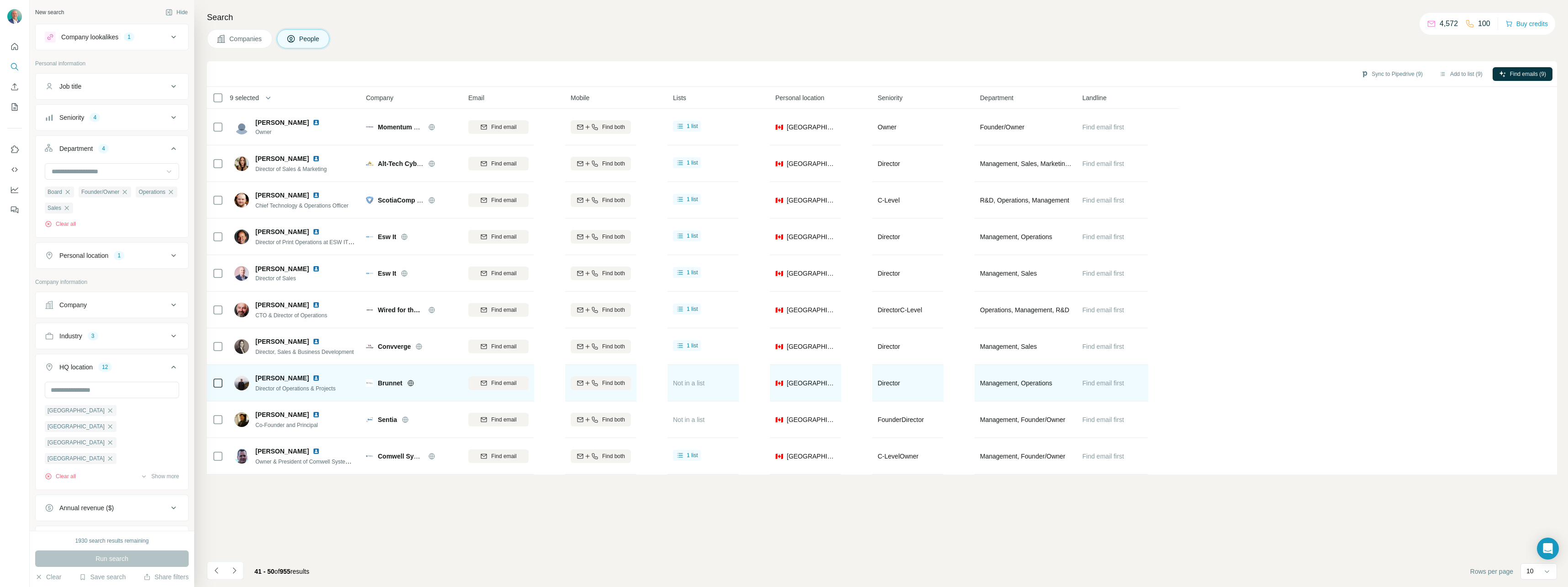
click at [212, 384] on icon at bounding box center [218, 383] width 11 height 11
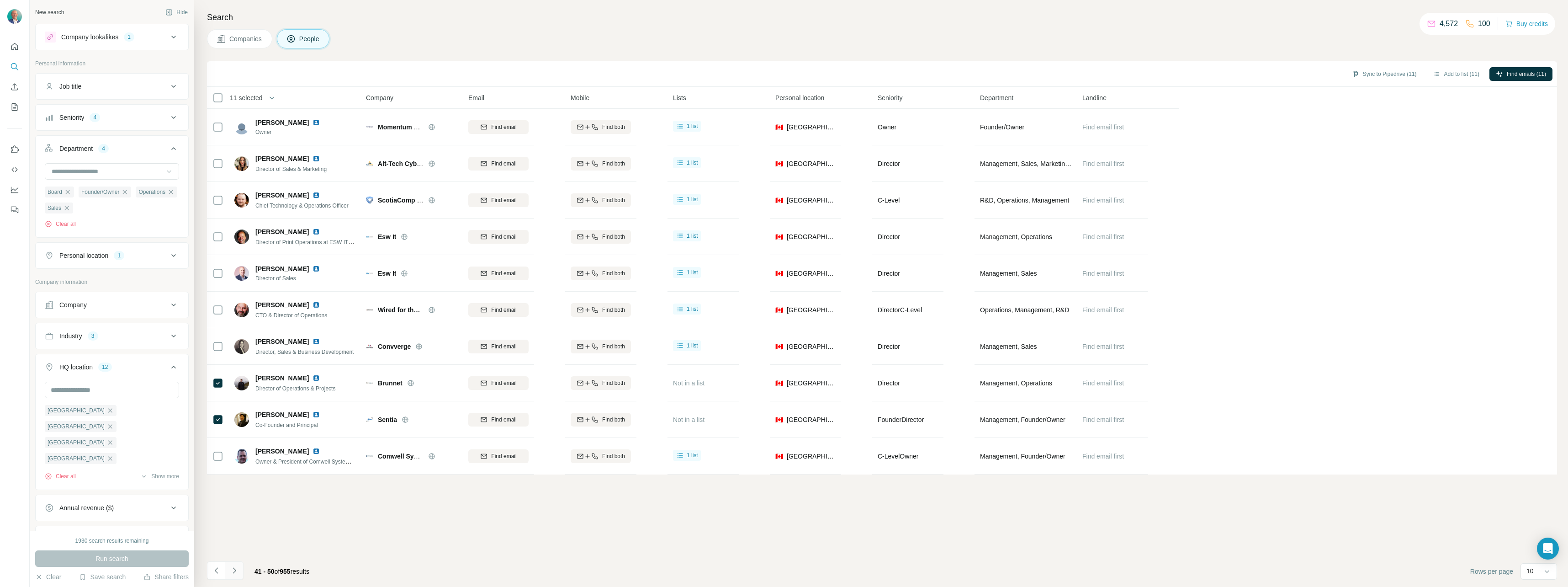
click at [241, 574] on button "Navigate to next page" at bounding box center [234, 571] width 18 height 18
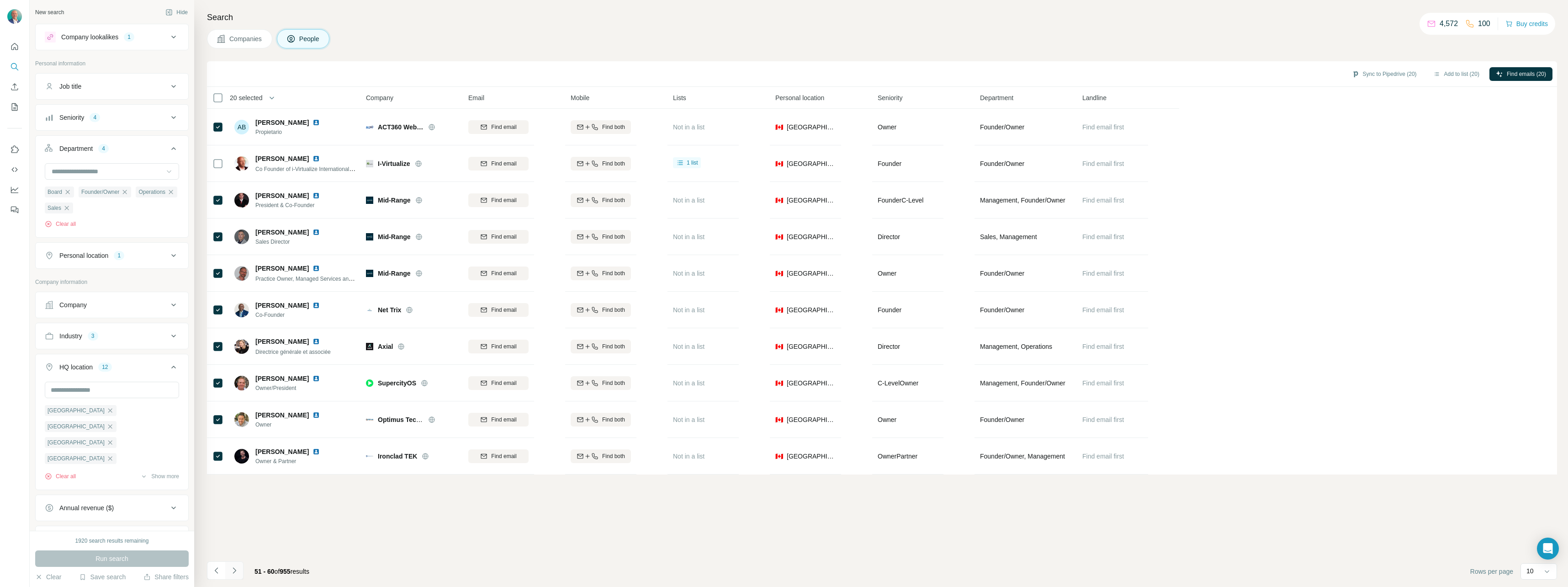
click at [240, 571] on button "Navigate to next page" at bounding box center [234, 571] width 18 height 18
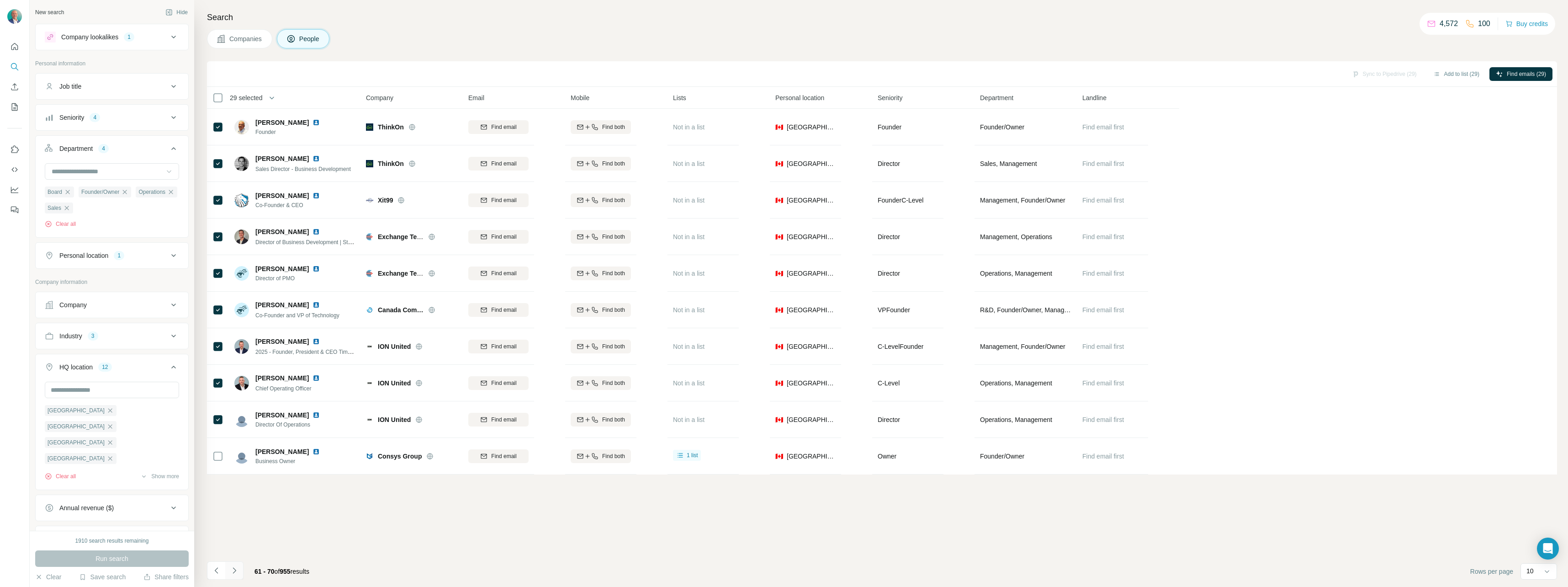
click at [236, 570] on icon "Navigate to next page" at bounding box center [234, 570] width 3 height 6
click at [241, 575] on button "Navigate to next page" at bounding box center [234, 571] width 18 height 18
click at [236, 567] on icon "Navigate to next page" at bounding box center [234, 570] width 9 height 9
click at [241, 574] on button "Navigate to next page" at bounding box center [234, 571] width 18 height 18
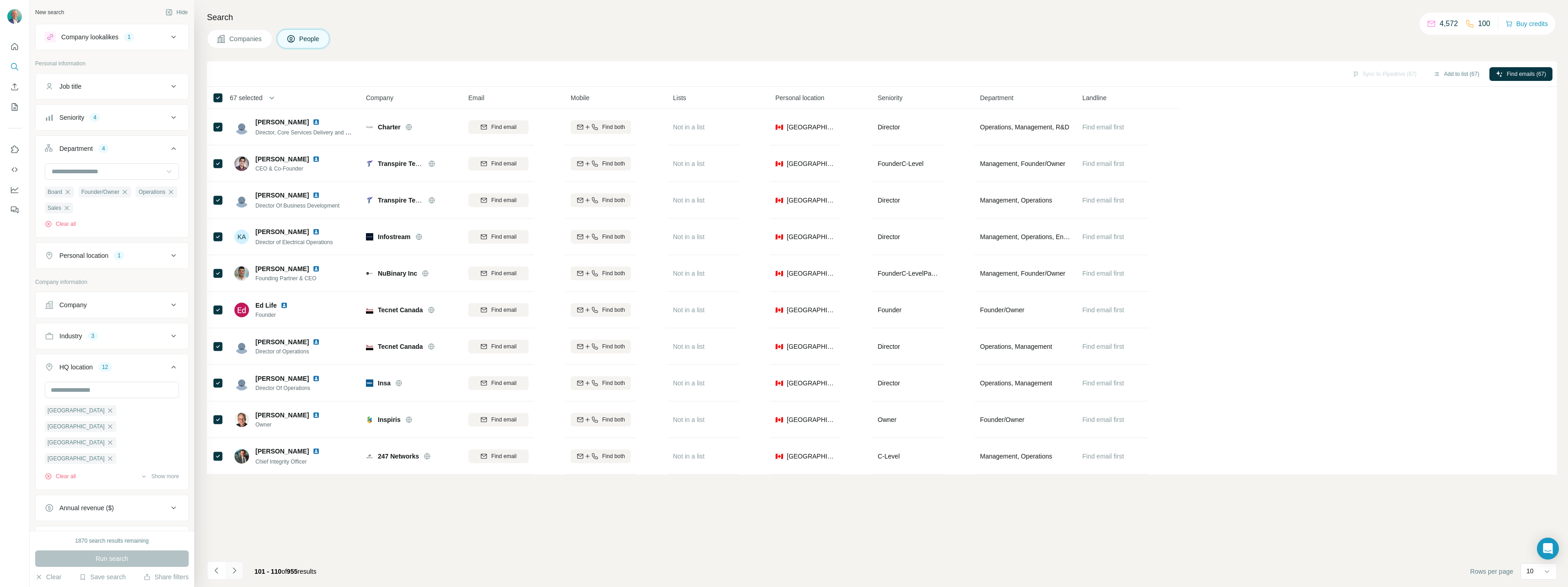
click at [240, 569] on button "Navigate to next page" at bounding box center [234, 571] width 18 height 18
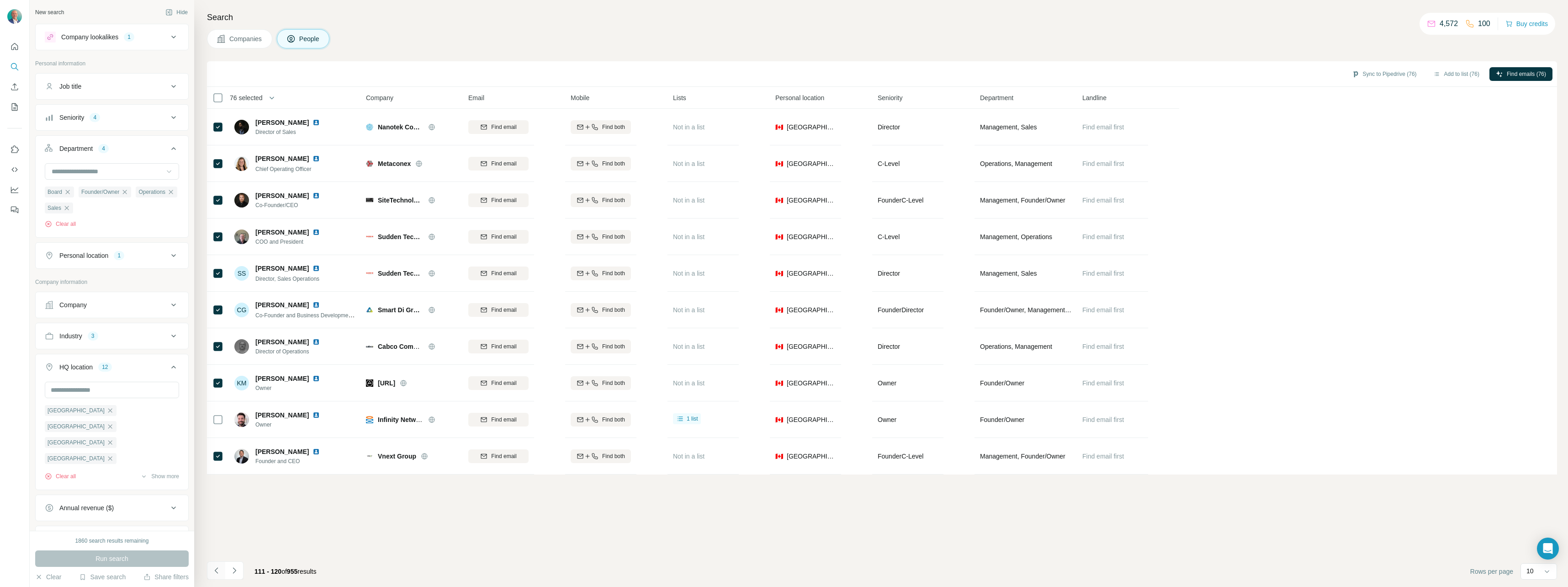
click at [221, 562] on button "Navigate to previous page" at bounding box center [216, 571] width 18 height 18
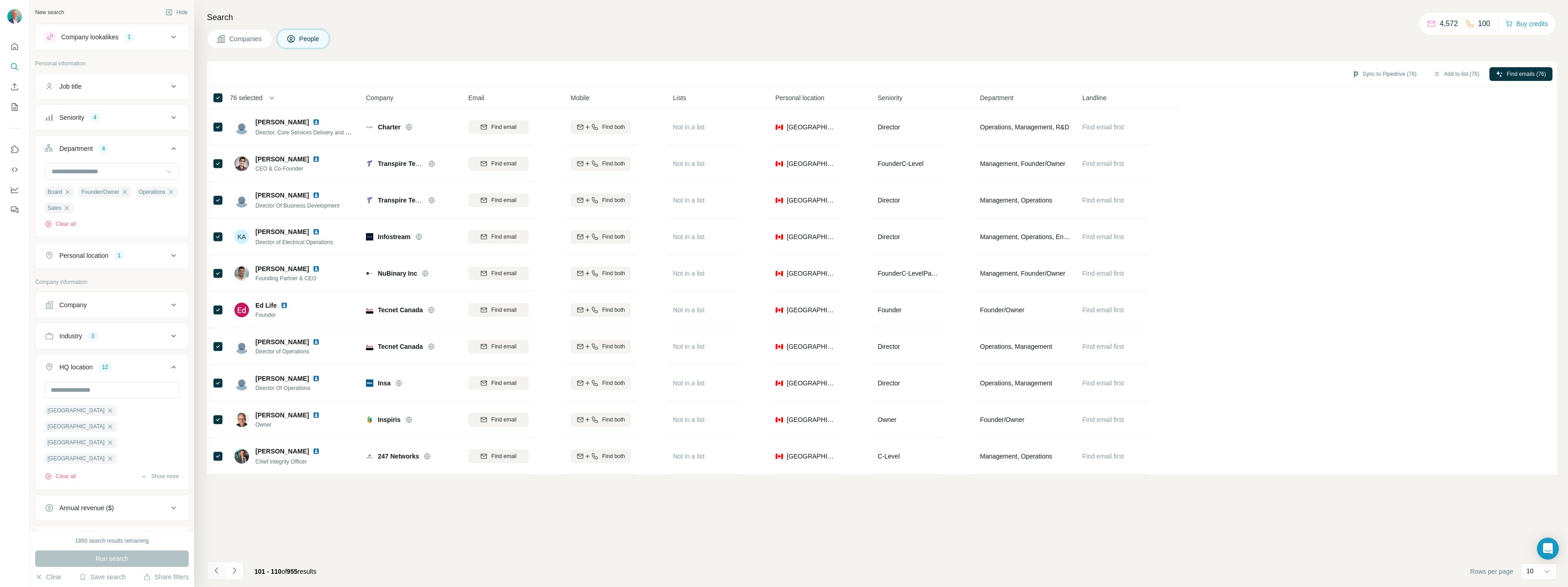
click at [221, 562] on button "Navigate to previous page" at bounding box center [216, 571] width 18 height 18
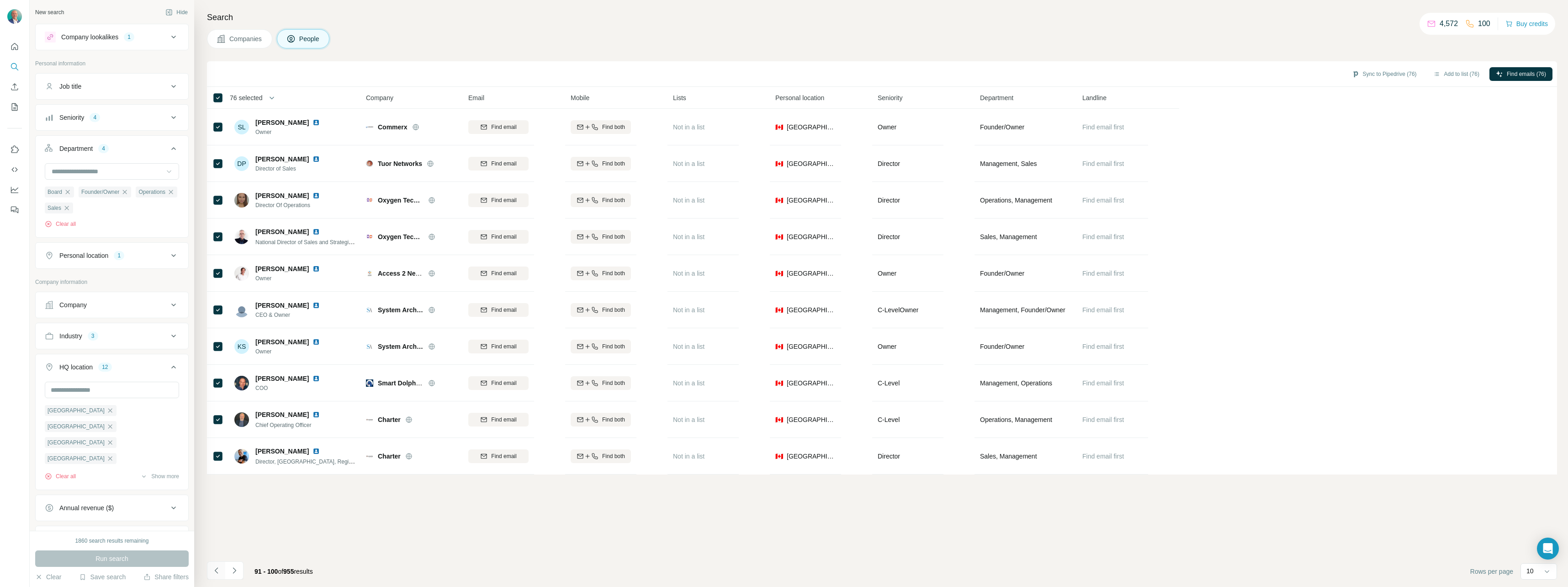
click at [220, 563] on button "Navigate to previous page" at bounding box center [216, 571] width 18 height 18
click at [220, 563] on button "Navigate to previous page" at bounding box center [216, 571] width 18 height 18
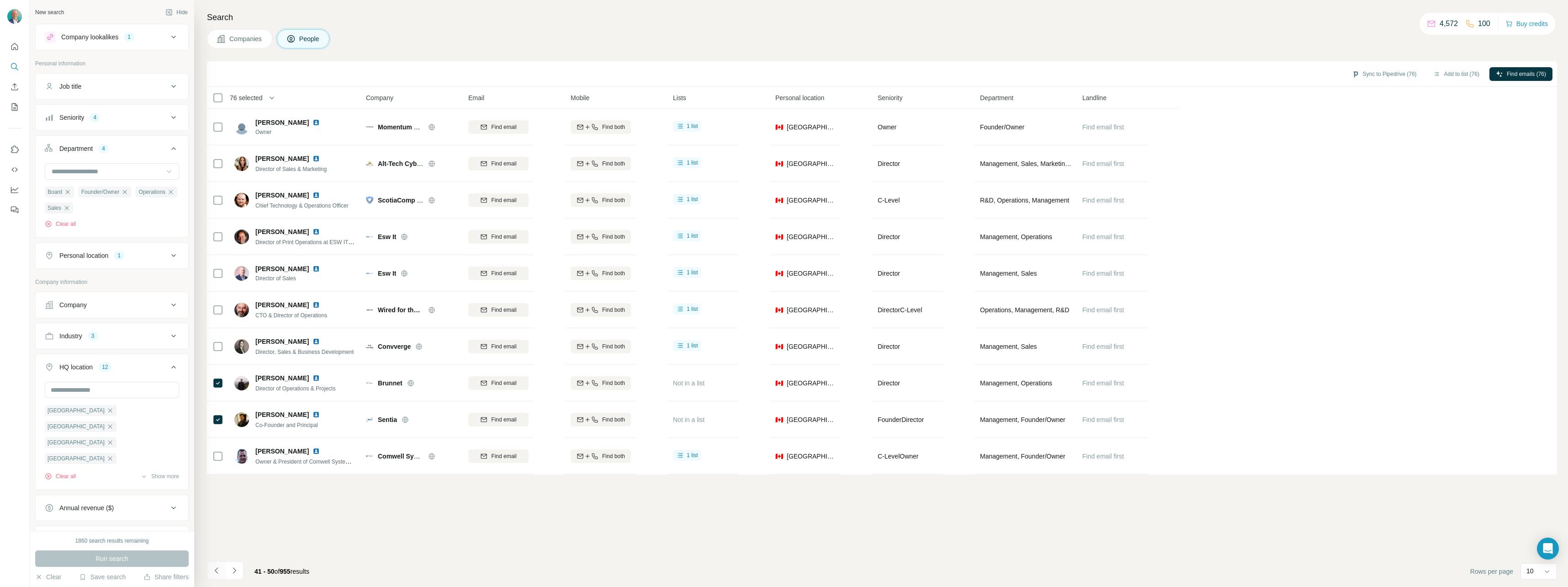
click at [220, 563] on button "Navigate to previous page" at bounding box center [216, 571] width 18 height 18
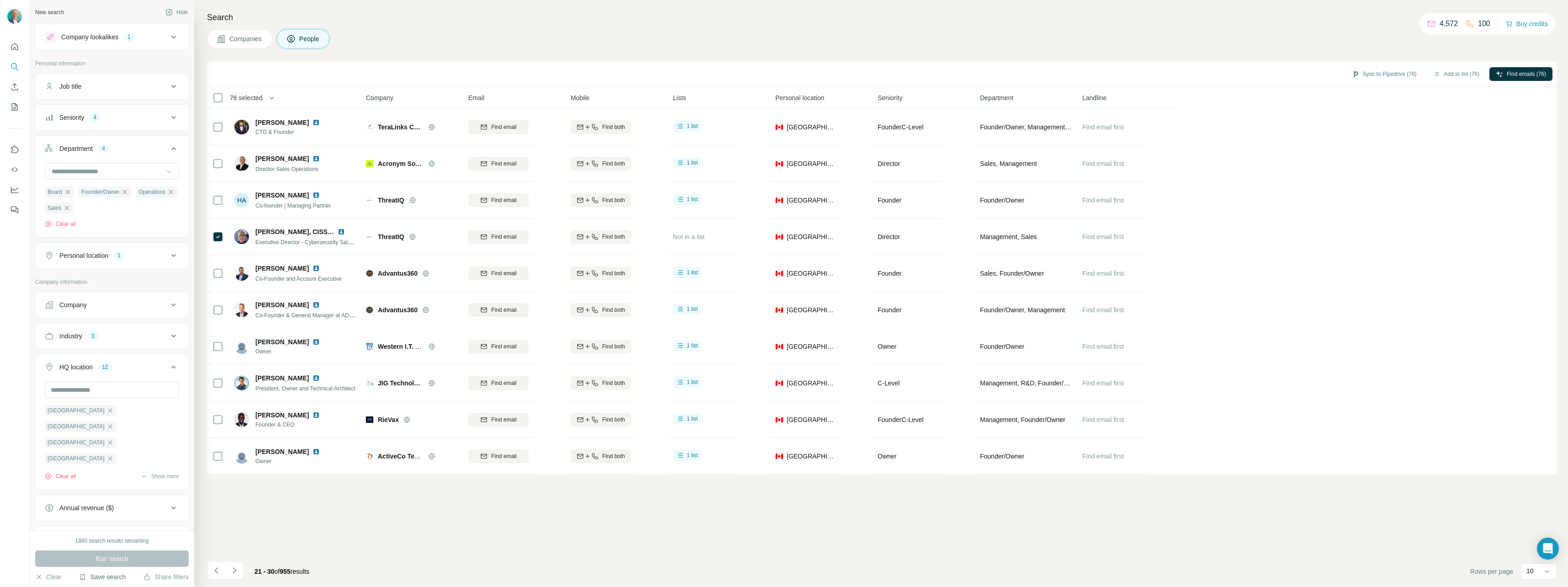
click at [103, 575] on button "Save search" at bounding box center [102, 577] width 47 height 9
click at [119, 545] on div "Save search" at bounding box center [128, 543] width 96 height 18
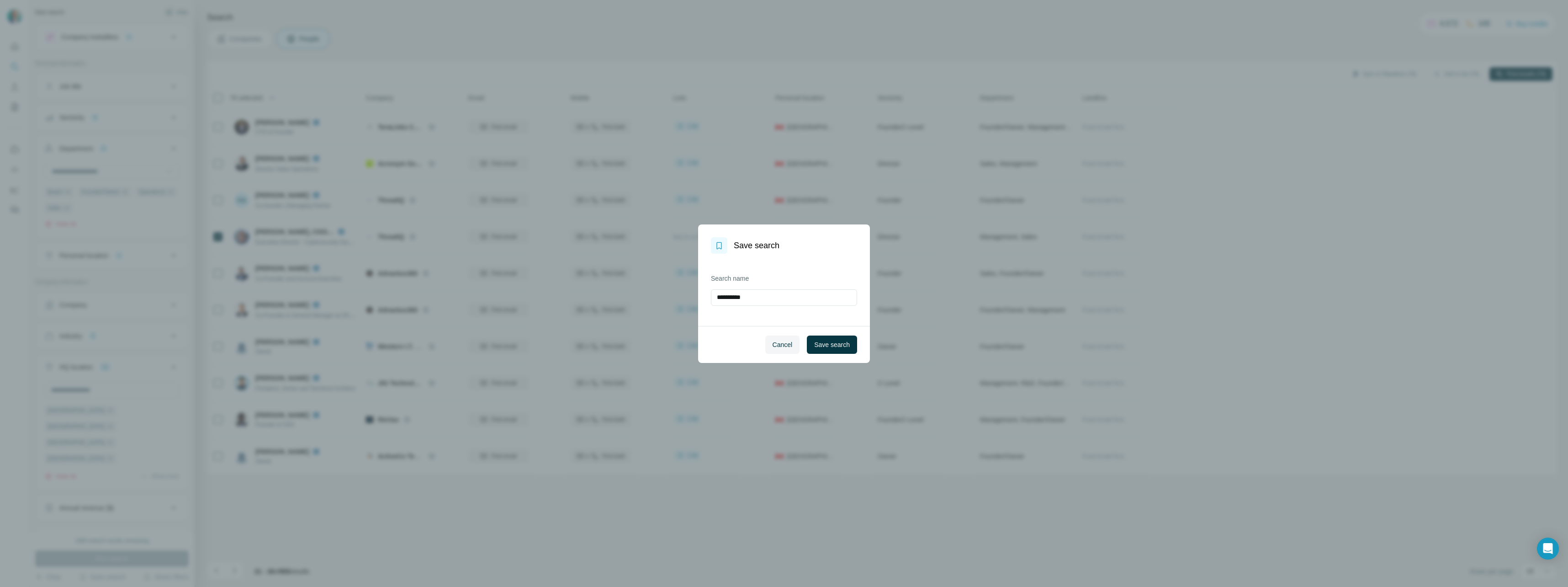
drag, startPoint x: 761, startPoint y: 294, endPoint x: 701, endPoint y: 296, distance: 60.0
click at [701, 296] on div "**********" at bounding box center [784, 290] width 172 height 72
type input "*******"
click at [849, 342] on span "Save search" at bounding box center [832, 344] width 36 height 9
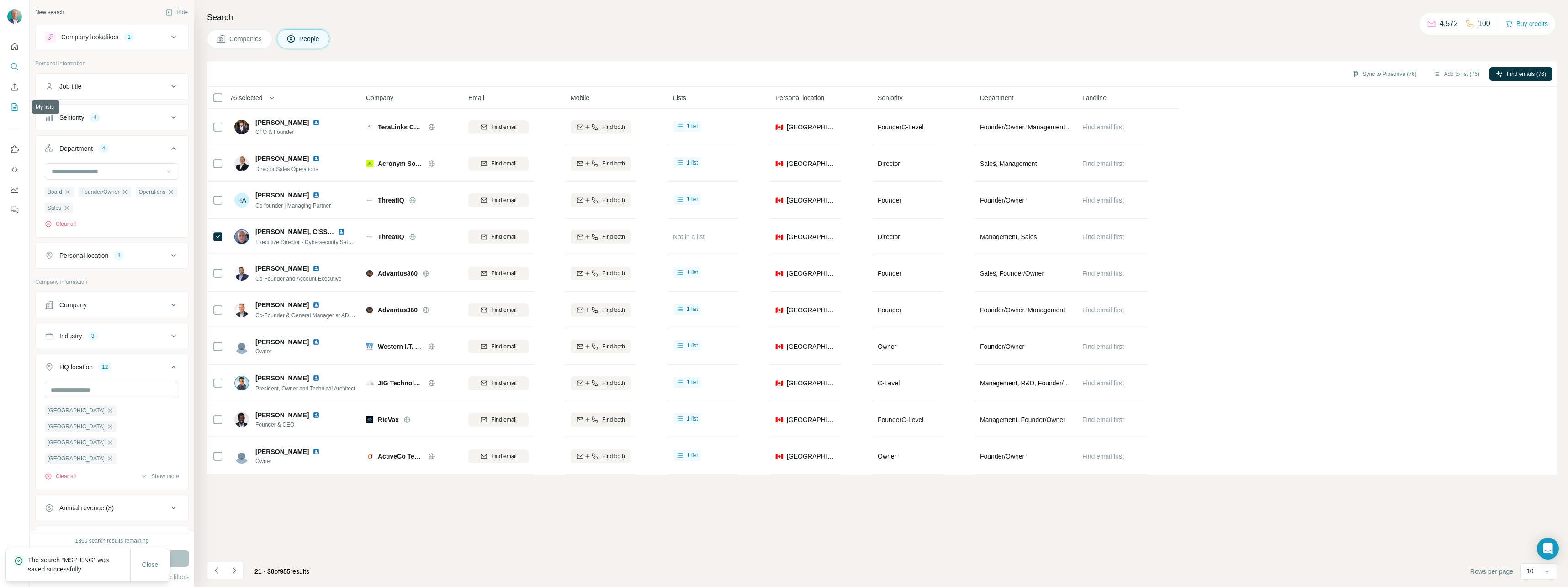
click at [16, 109] on icon "My lists" at bounding box center [15, 107] width 9 height 9
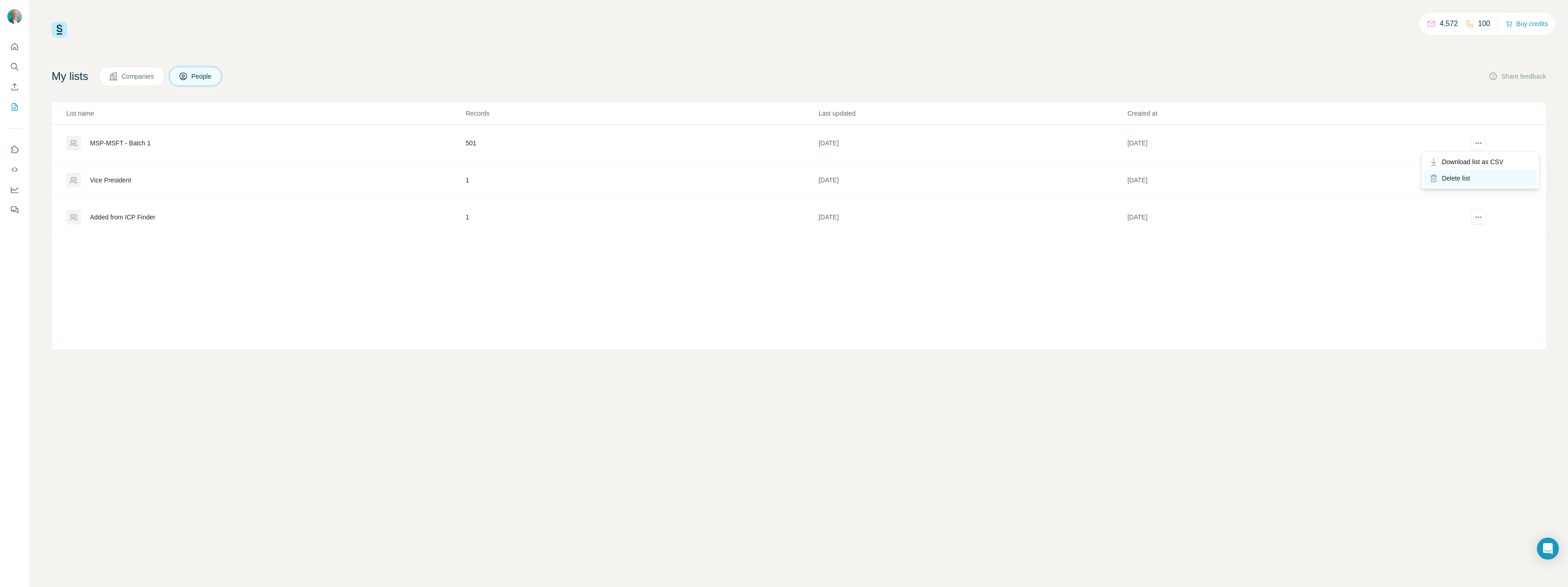
click at [1463, 179] on div "Delete list" at bounding box center [1480, 178] width 113 height 16
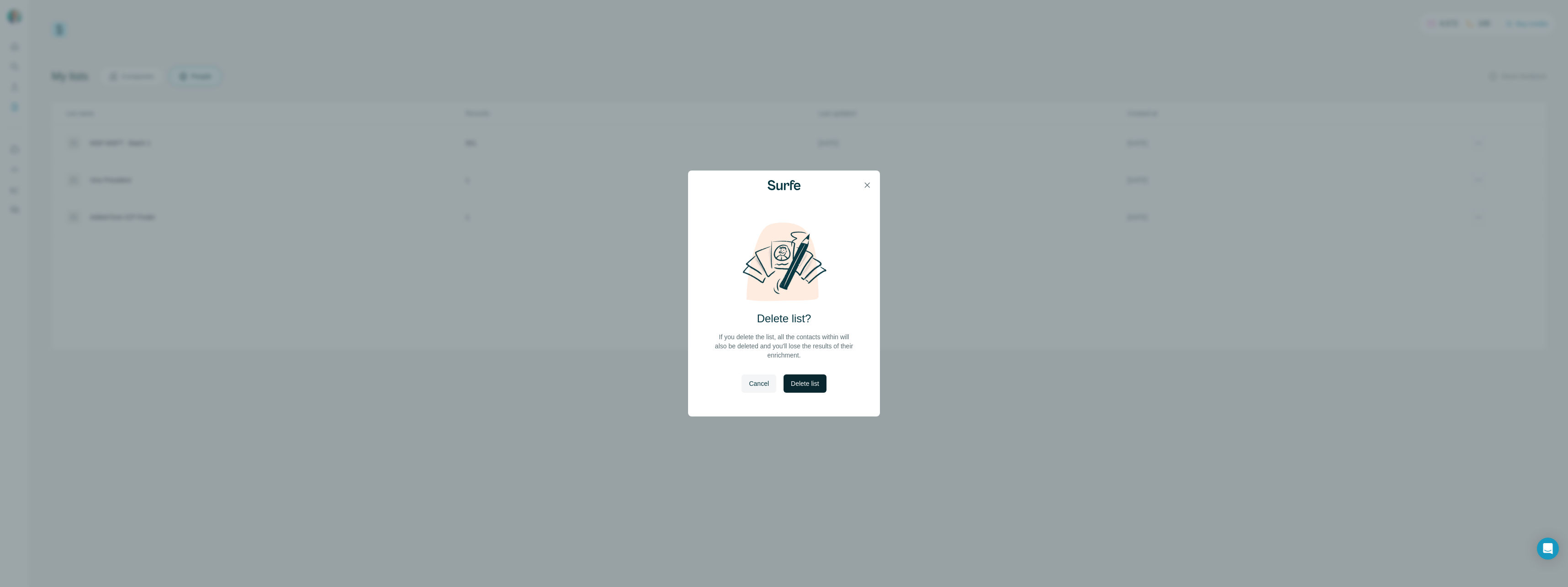
click at [810, 384] on span "Delete list" at bounding box center [805, 383] width 28 height 9
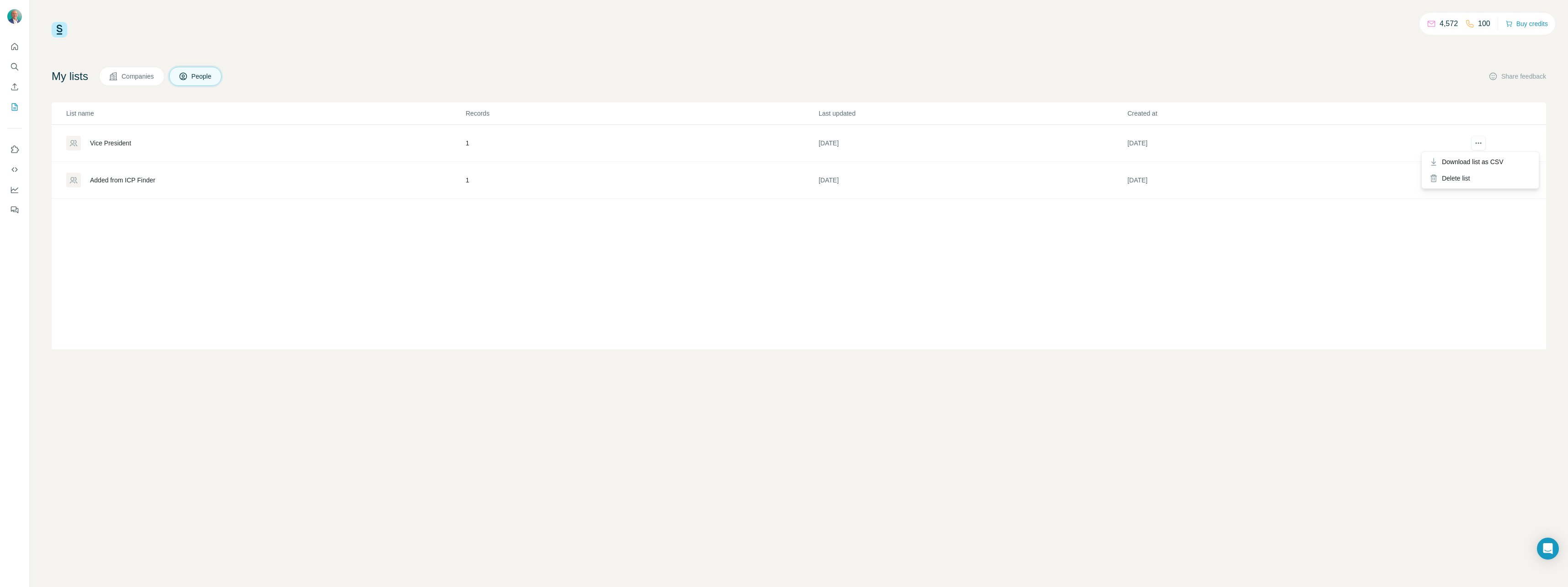
click at [1481, 142] on icon "actions" at bounding box center [1478, 142] width 9 height 9
click at [1454, 184] on div "Delete list" at bounding box center [1480, 178] width 113 height 16
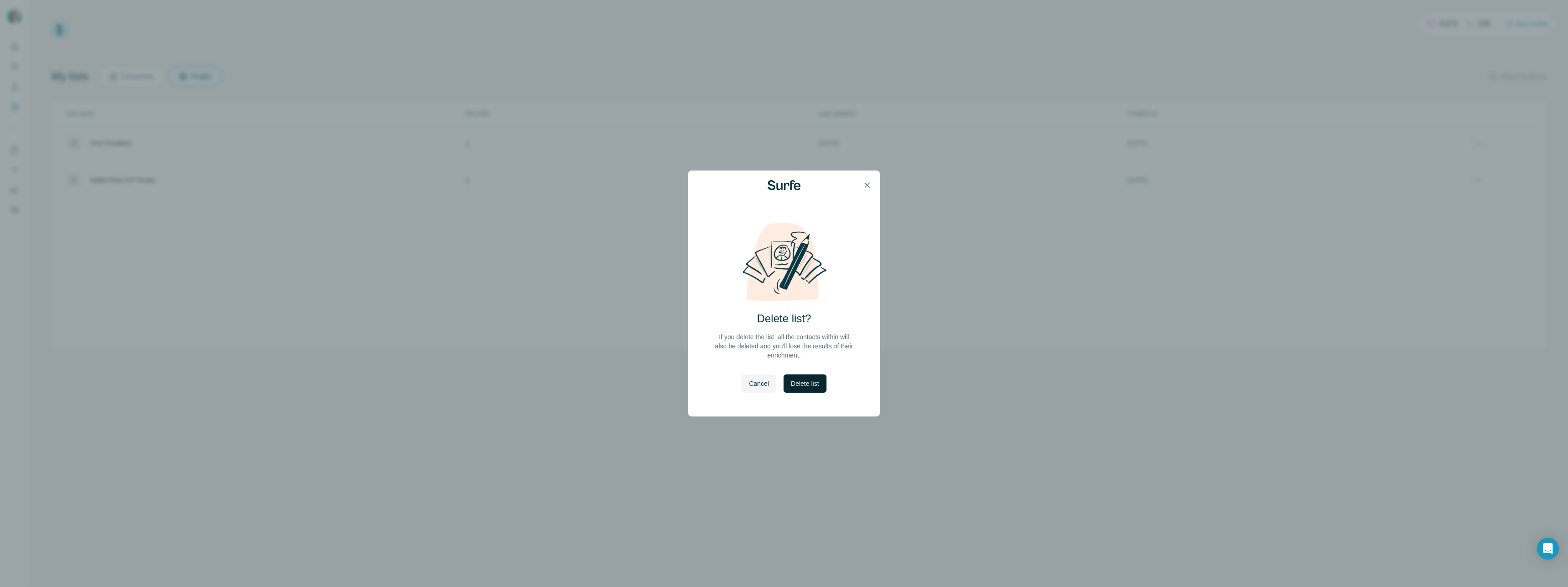
click at [802, 384] on span "Delete list" at bounding box center [805, 383] width 28 height 9
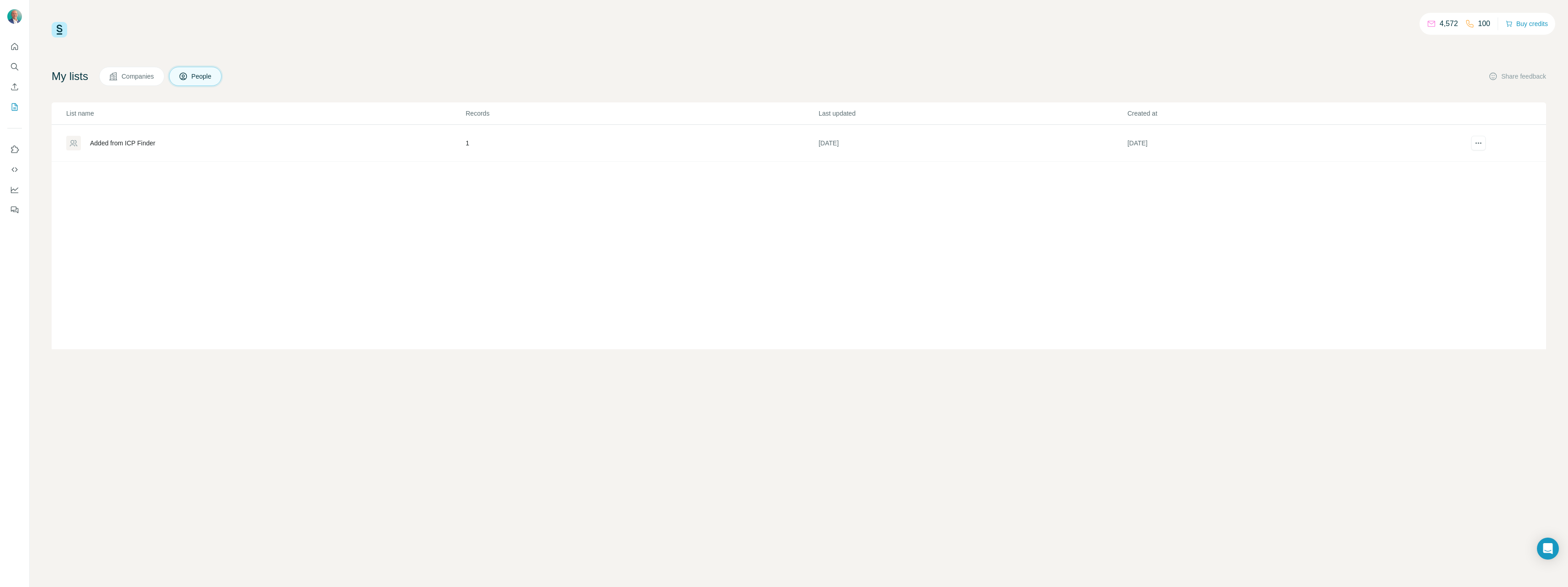
click at [1396, 153] on td "[DATE]" at bounding box center [1281, 143] width 309 height 37
click at [1475, 144] on icon "actions" at bounding box center [1478, 142] width 9 height 9
drag, startPoint x: 1141, startPoint y: 245, endPoint x: 904, endPoint y: 218, distance: 238.5
click at [1136, 245] on div "List name Records Last updated Created at Added from ICP Finder 1 13 days ago 1…" at bounding box center [799, 225] width 1494 height 247
click at [18, 69] on icon "Search" at bounding box center [15, 66] width 9 height 9
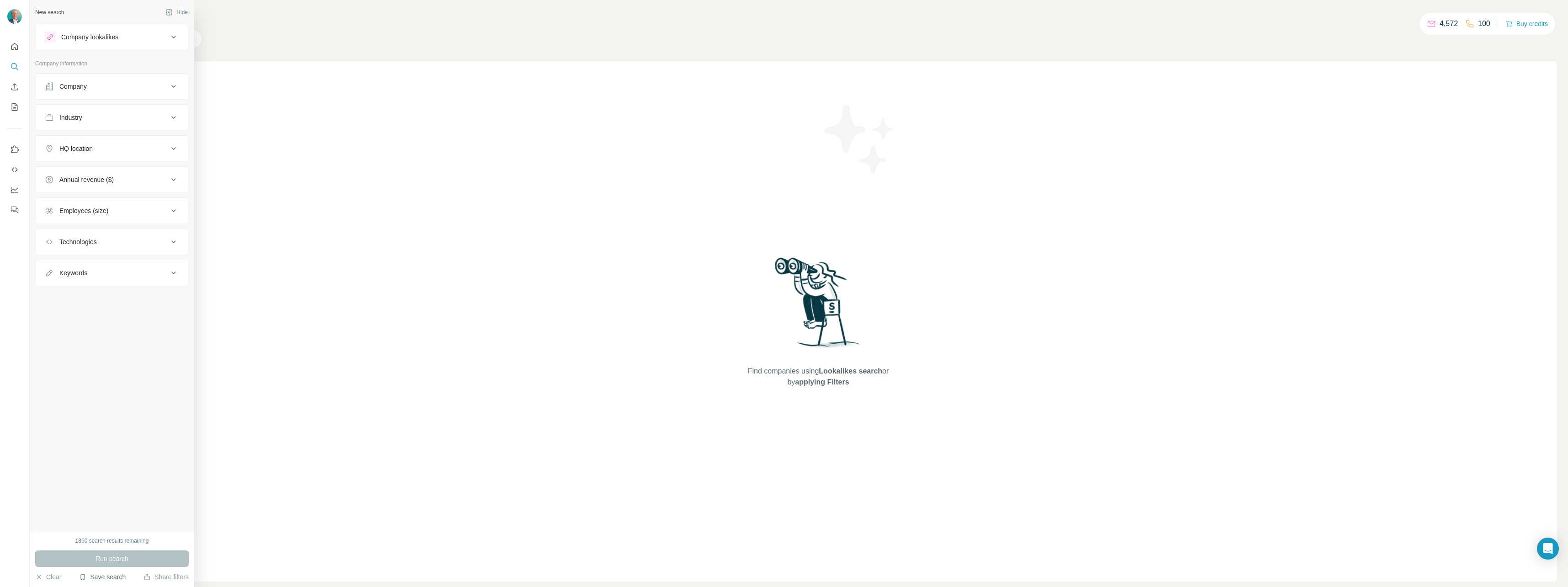
click at [118, 578] on button "Save search" at bounding box center [102, 577] width 47 height 9
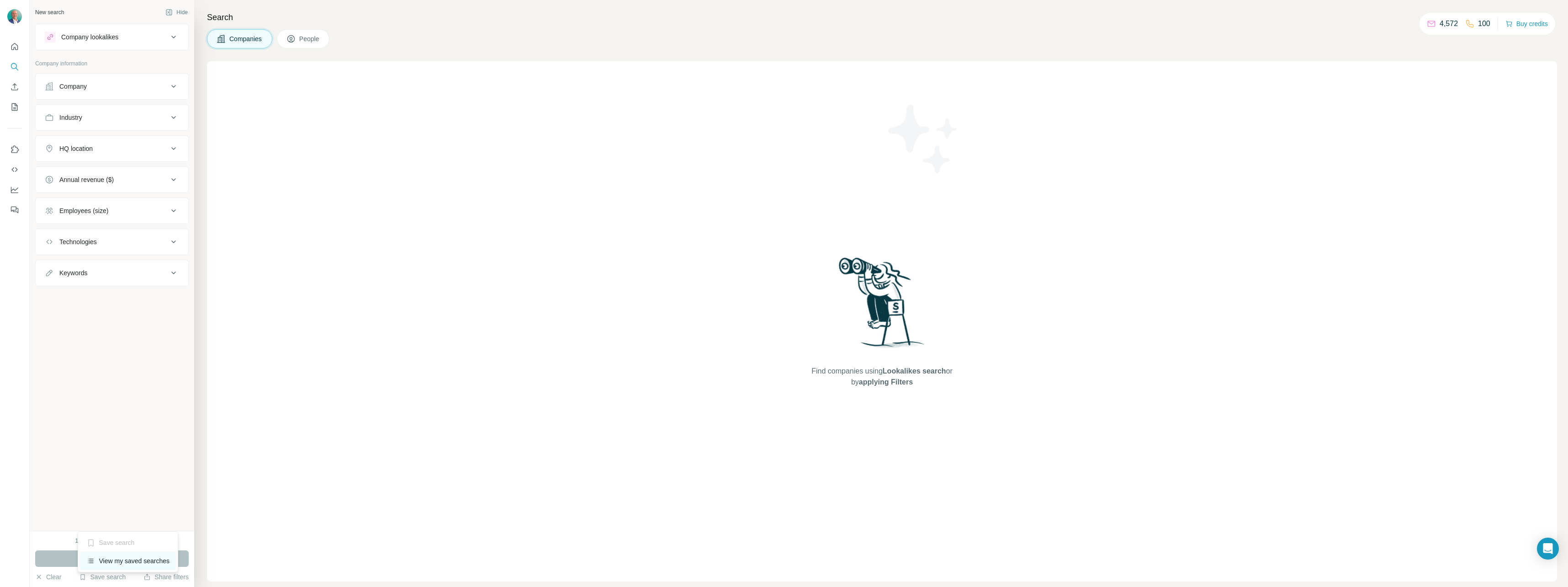
click at [120, 563] on div "View my saved searches" at bounding box center [128, 561] width 96 height 18
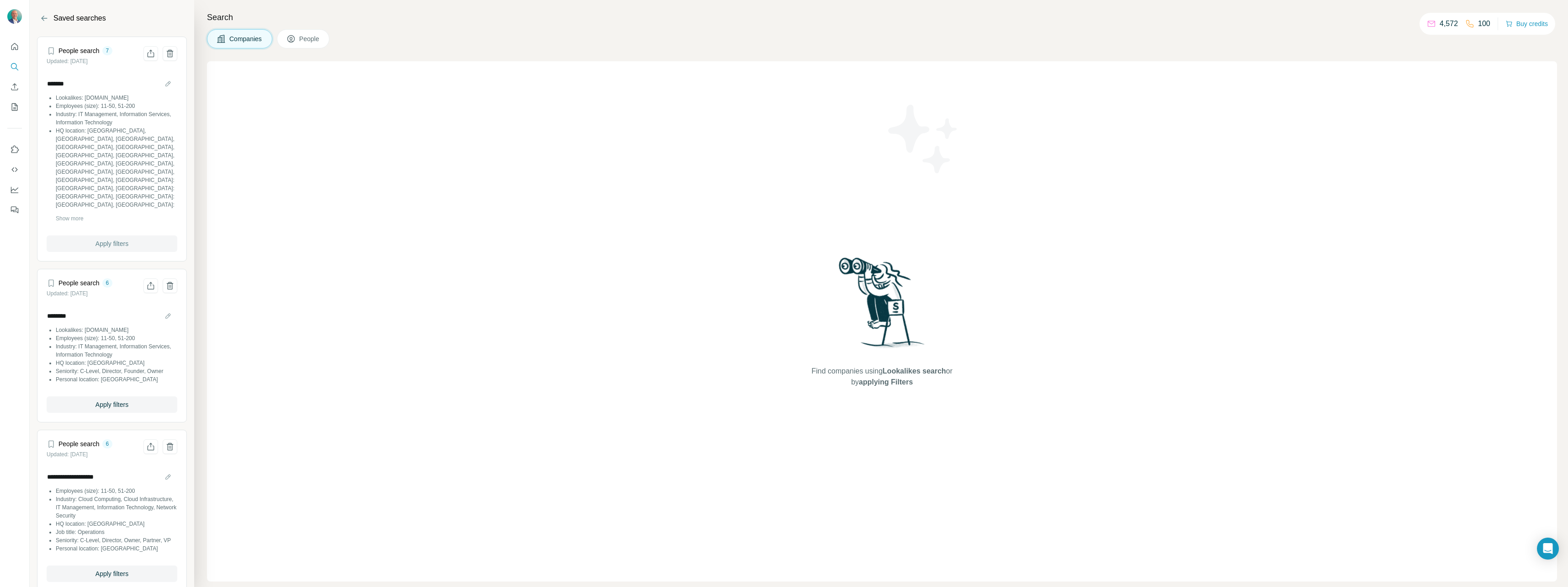
click at [116, 244] on span "Apply filters" at bounding box center [112, 244] width 33 height 9
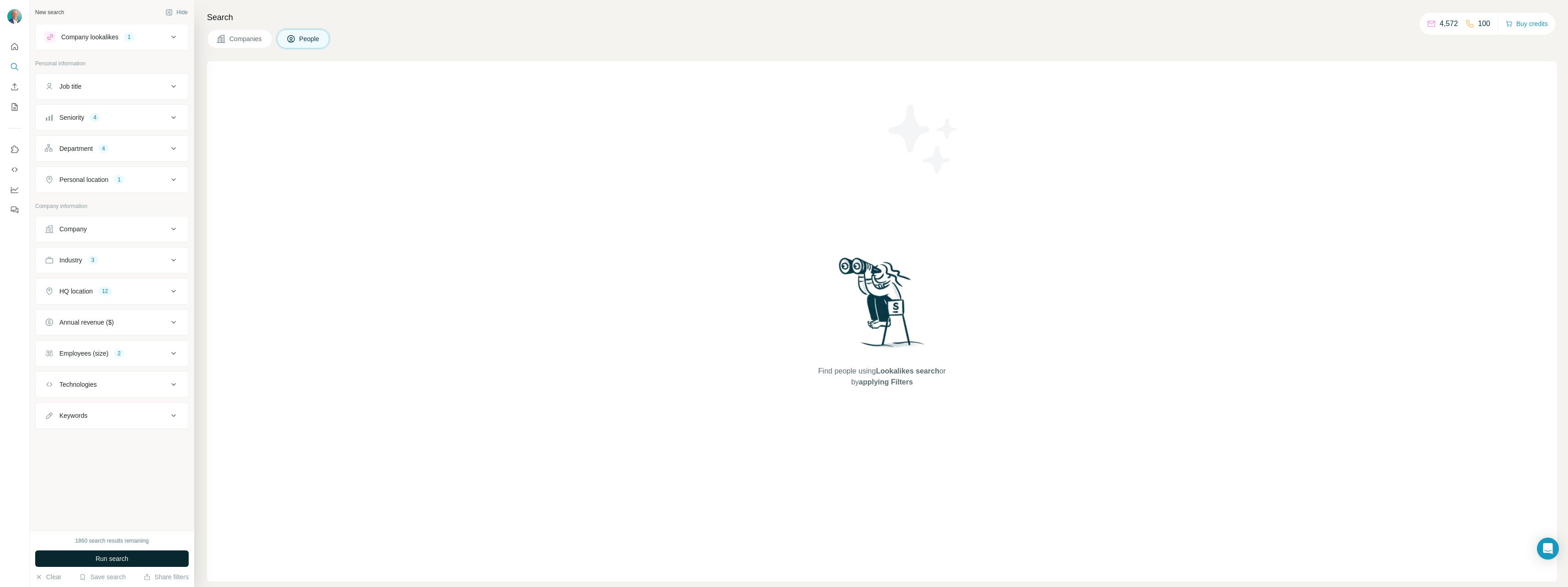
click at [167, 560] on button "Run search" at bounding box center [112, 558] width 153 height 16
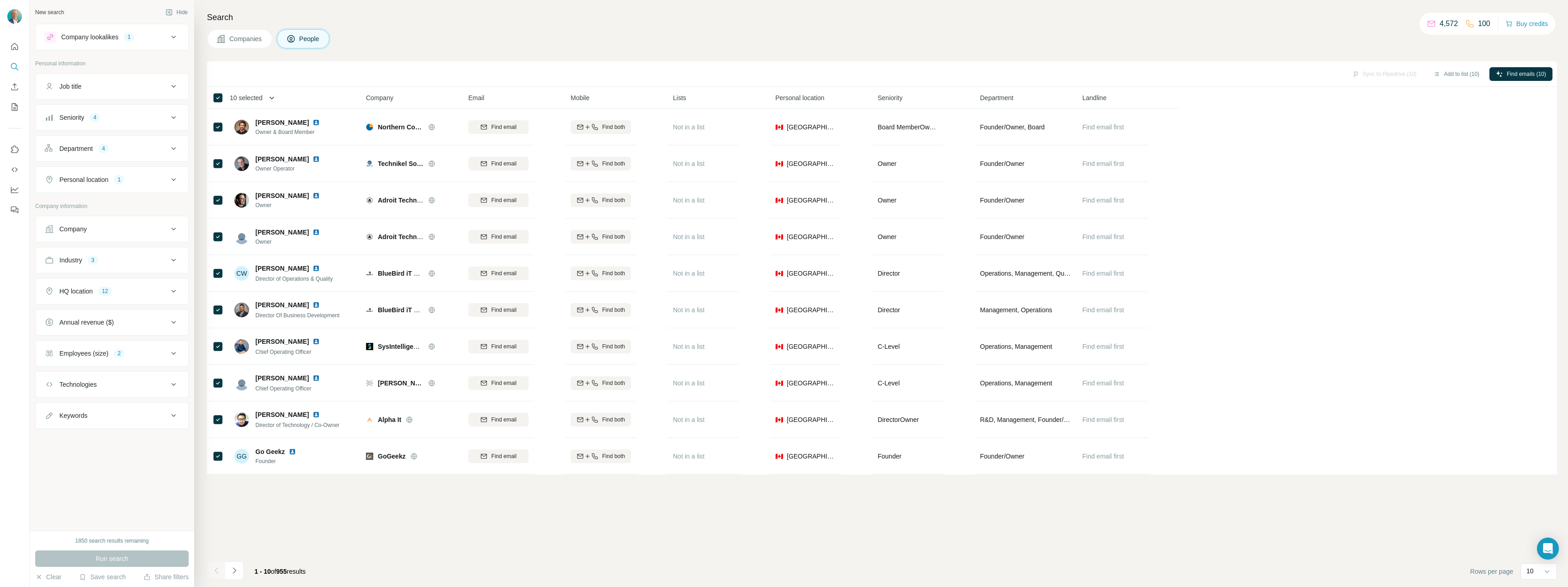
click at [273, 96] on icon "button" at bounding box center [271, 97] width 9 height 9
click at [267, 147] on input "Select a number (up to 500)" at bounding box center [267, 150] width 29 height 16
type input "*"
click at [223, 100] on icon at bounding box center [218, 98] width 11 height 11
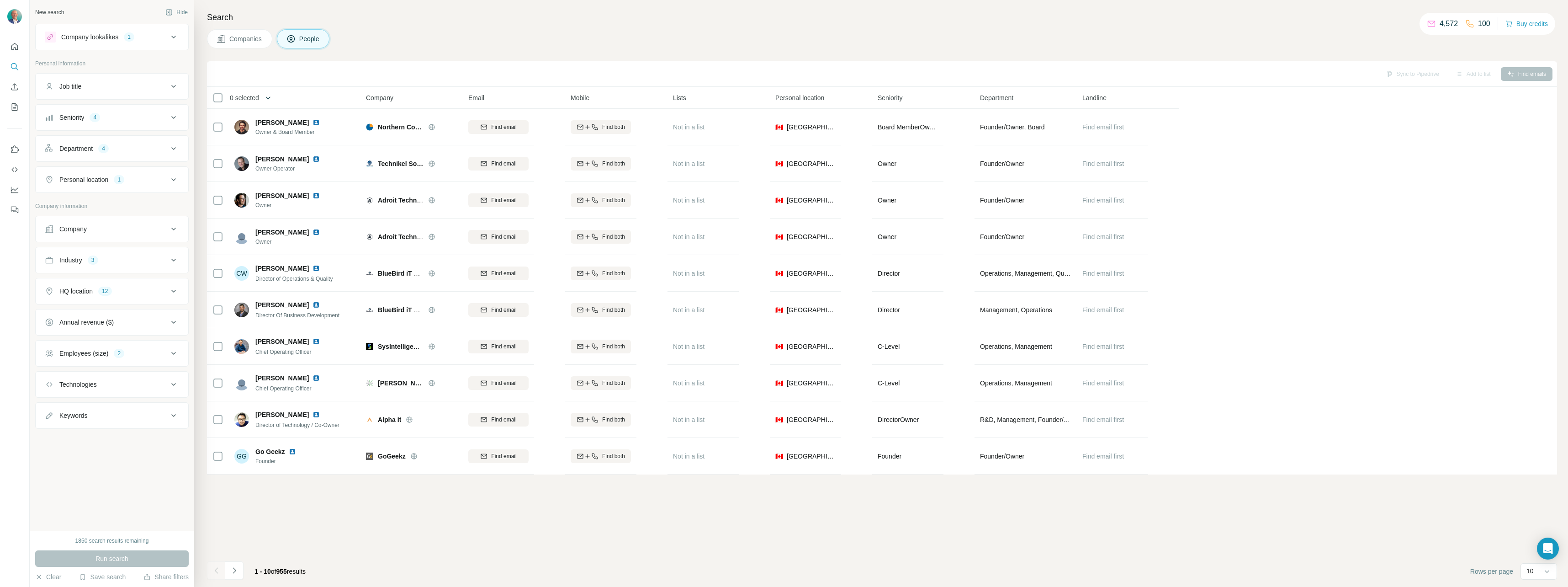
click at [273, 97] on icon "button" at bounding box center [268, 97] width 9 height 9
click at [269, 144] on input "Select a number (up to 500)" at bounding box center [267, 150] width 29 height 16
type input "***"
click at [336, 213] on button "Apply" at bounding box center [306, 210] width 149 height 16
click at [237, 571] on icon "Navigate to next page" at bounding box center [234, 570] width 9 height 9
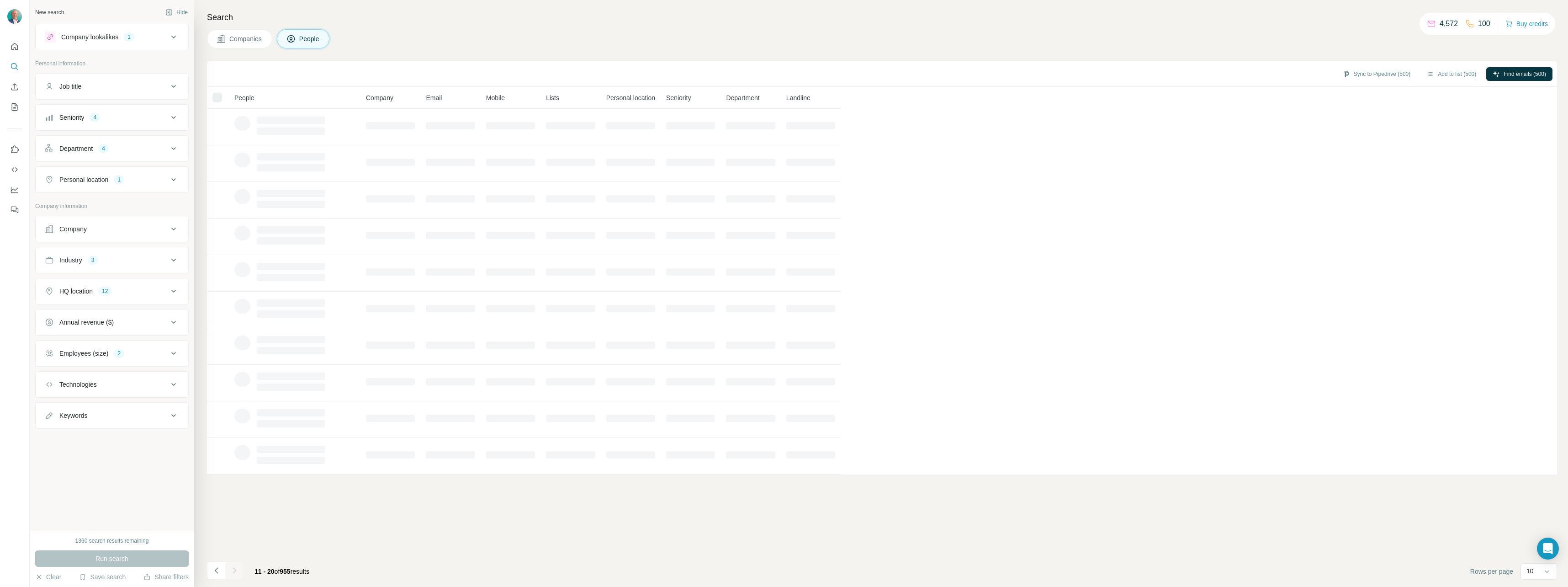
click at [237, 571] on icon "Navigate to next page" at bounding box center [234, 570] width 9 height 9
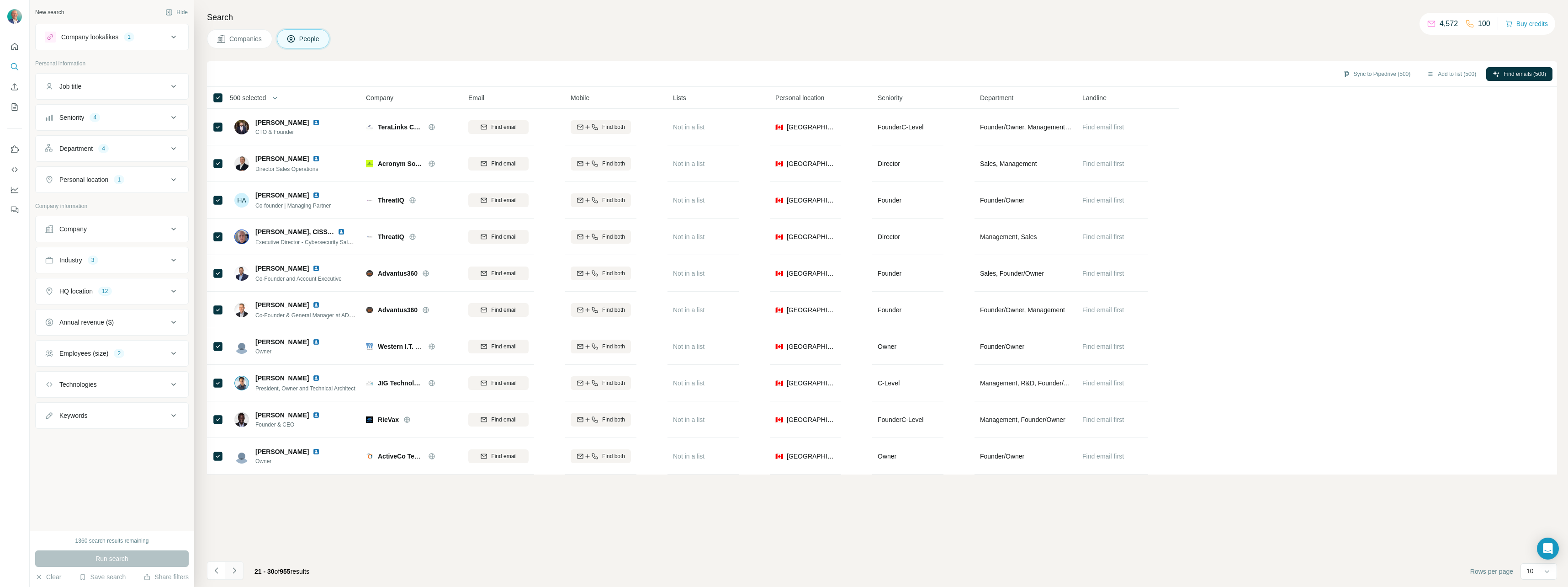
click at [237, 571] on icon "Navigate to next page" at bounding box center [234, 570] width 9 height 9
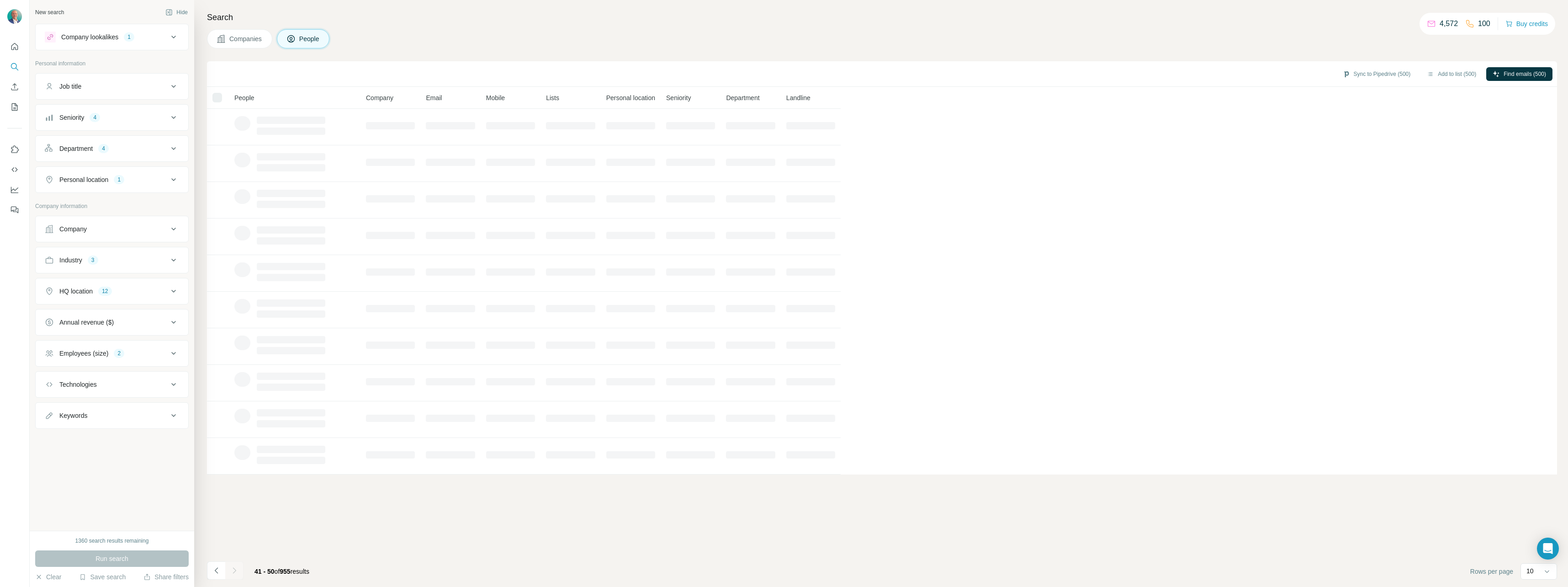
click at [237, 571] on icon "Navigate to next page" at bounding box center [234, 570] width 9 height 9
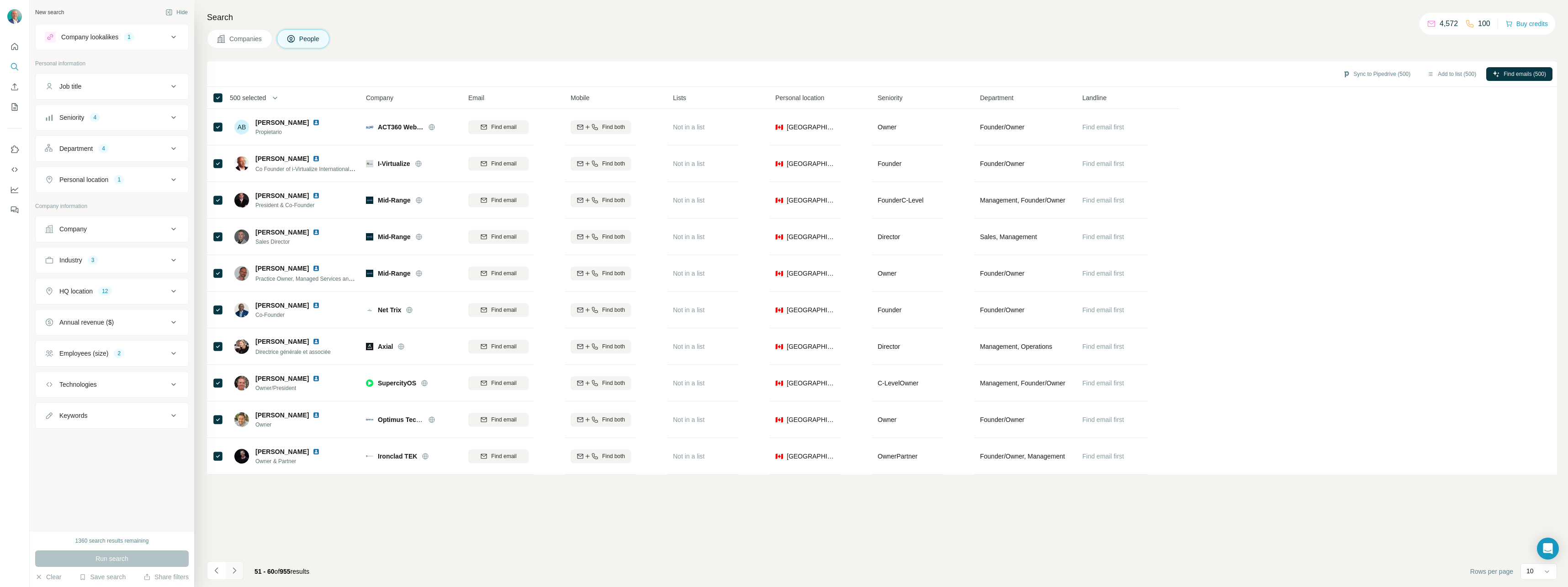
click at [237, 571] on icon "Navigate to next page" at bounding box center [234, 570] width 9 height 9
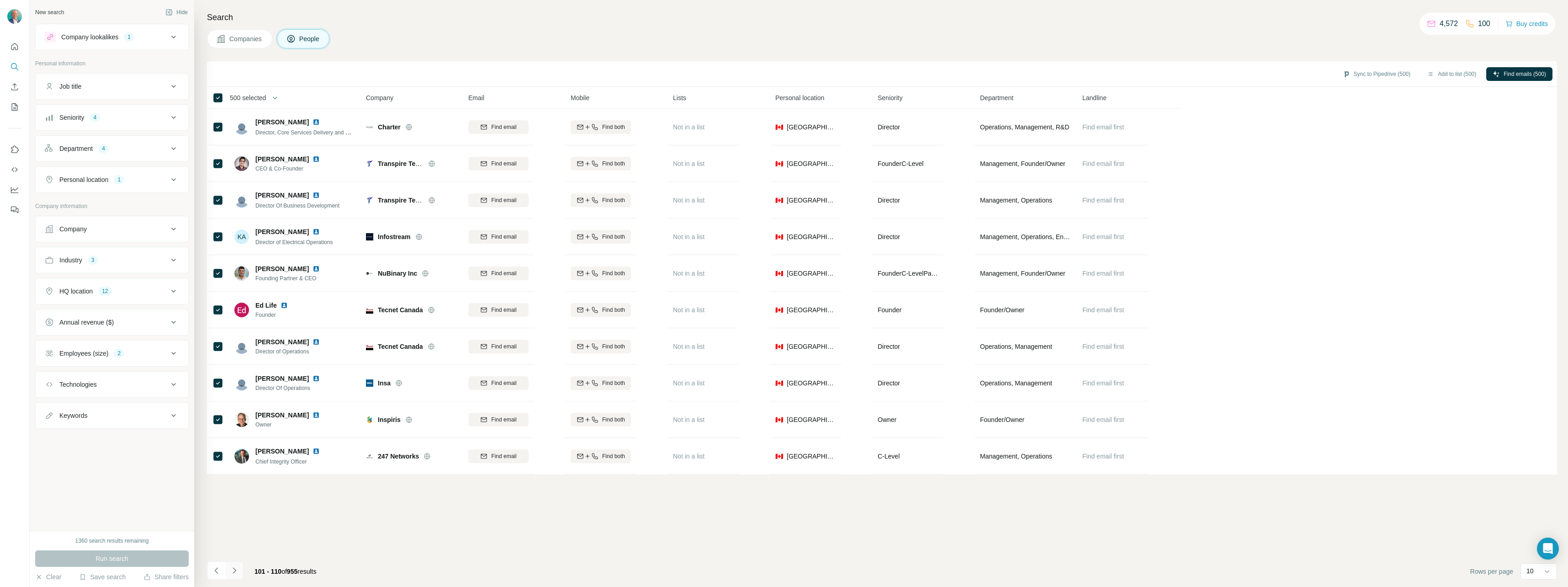
click at [237, 571] on icon "Navigate to next page" at bounding box center [234, 570] width 9 height 9
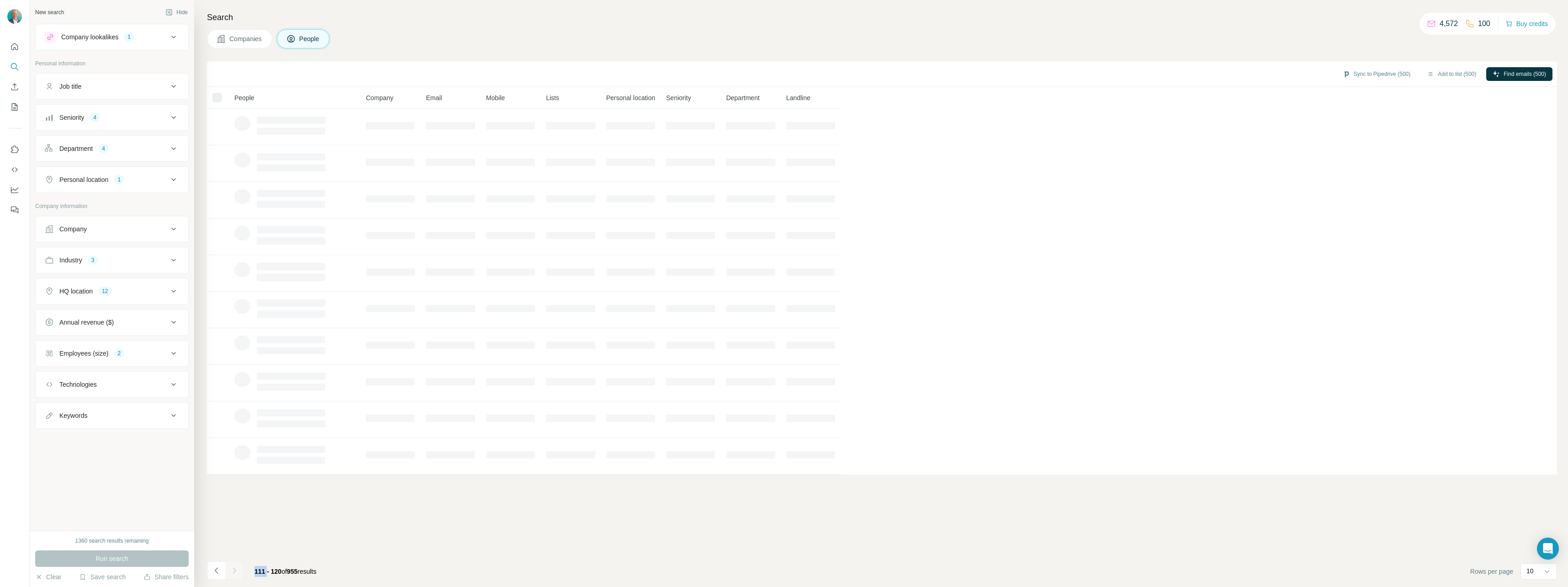
click at [237, 571] on div at bounding box center [234, 571] width 18 height 18
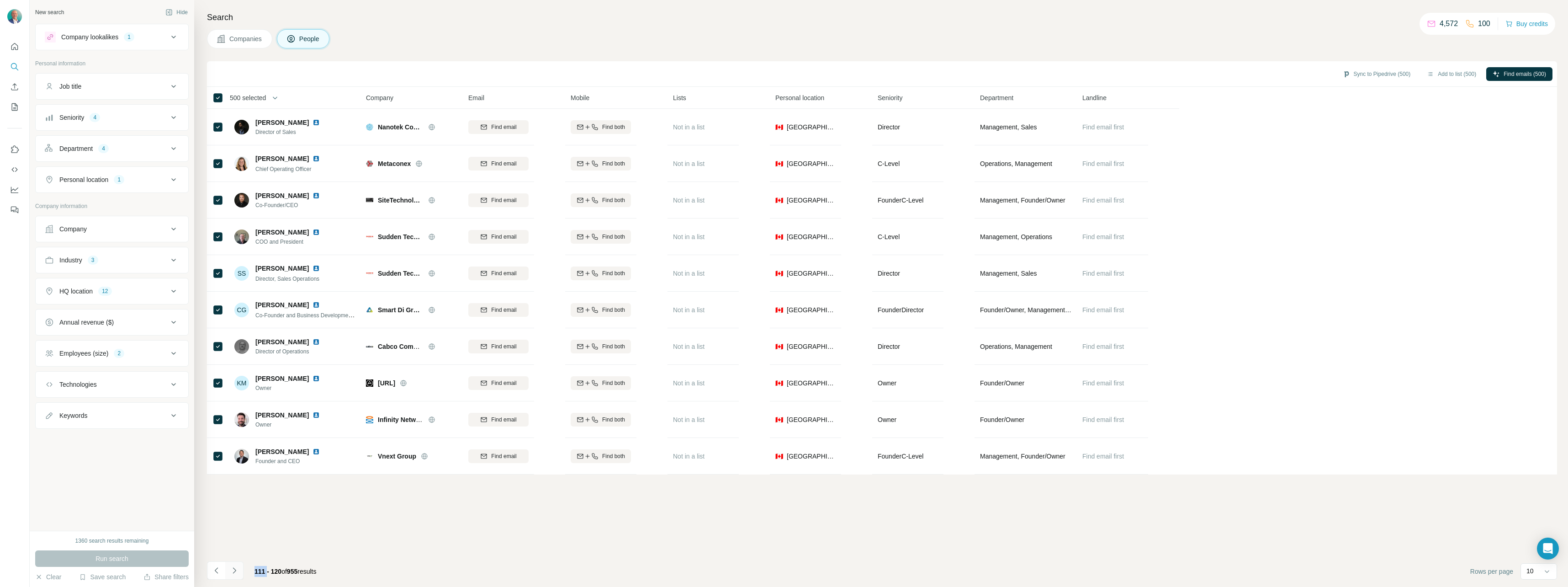
click at [237, 571] on icon "Navigate to next page" at bounding box center [234, 570] width 9 height 9
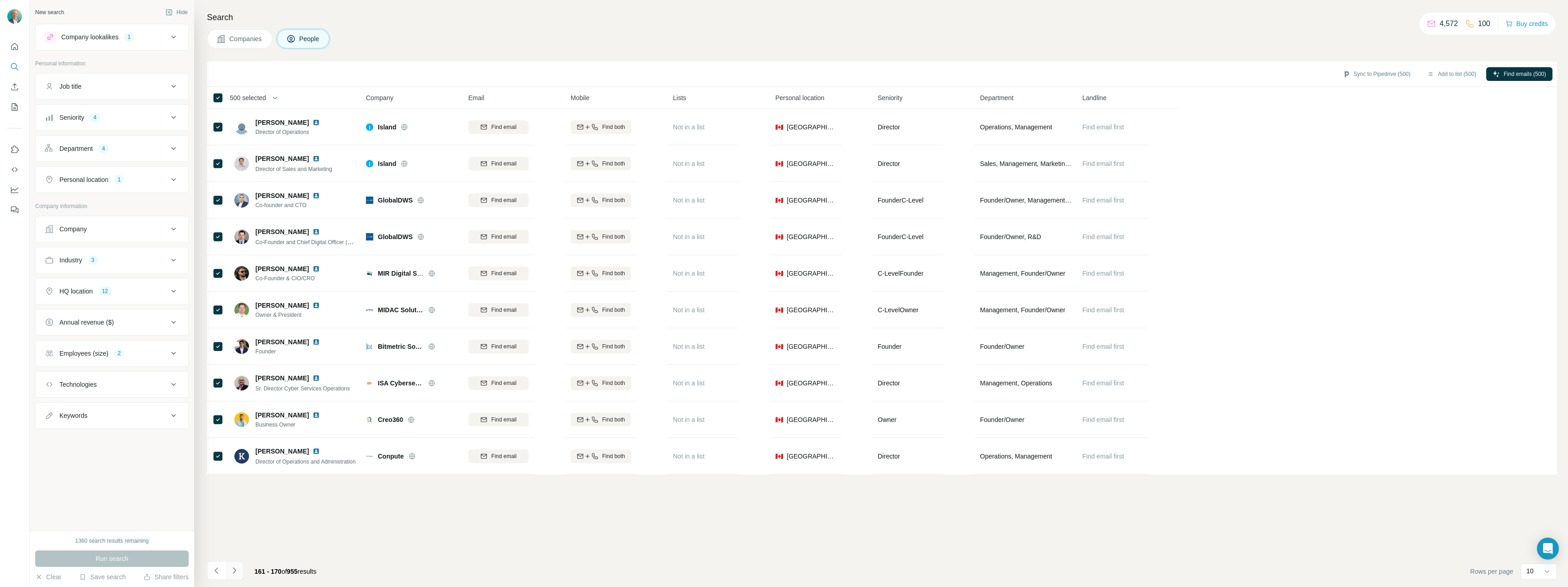
click at [237, 571] on icon "Navigate to next page" at bounding box center [234, 570] width 9 height 9
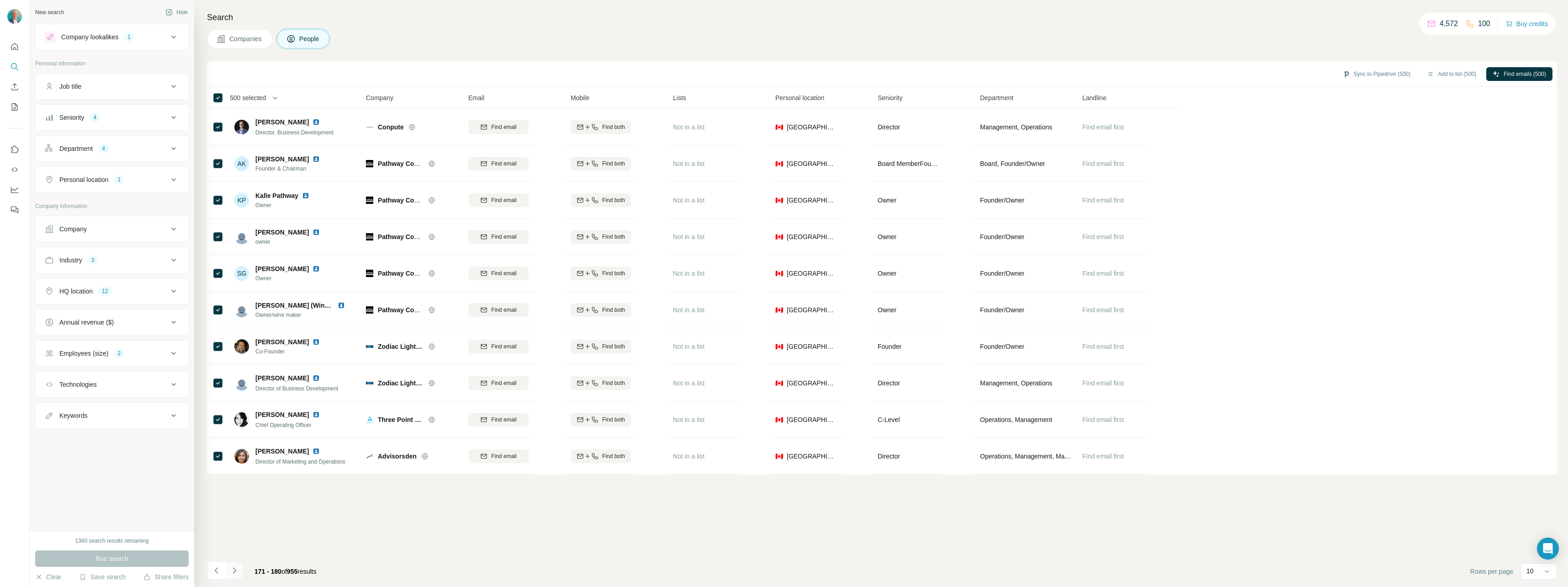
click at [237, 571] on icon "Navigate to next page" at bounding box center [234, 570] width 9 height 9
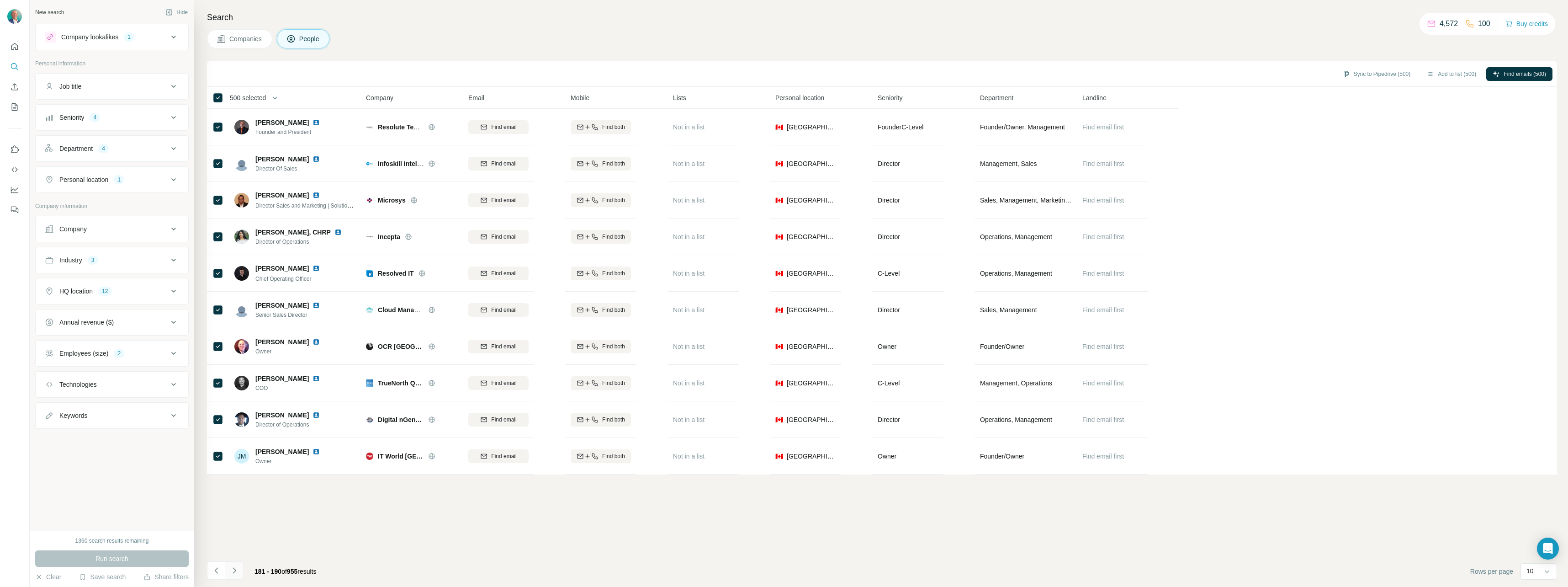
click at [237, 571] on icon "Navigate to next page" at bounding box center [234, 570] width 9 height 9
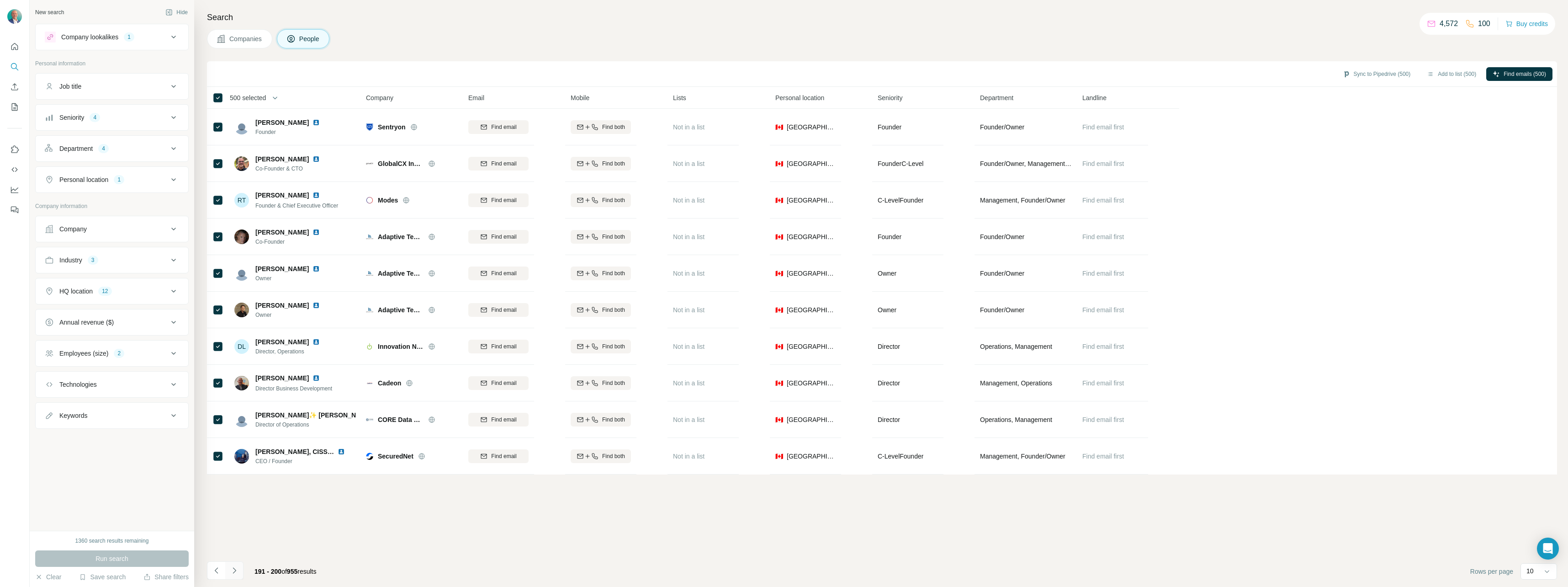
click at [237, 571] on icon "Navigate to next page" at bounding box center [234, 570] width 9 height 9
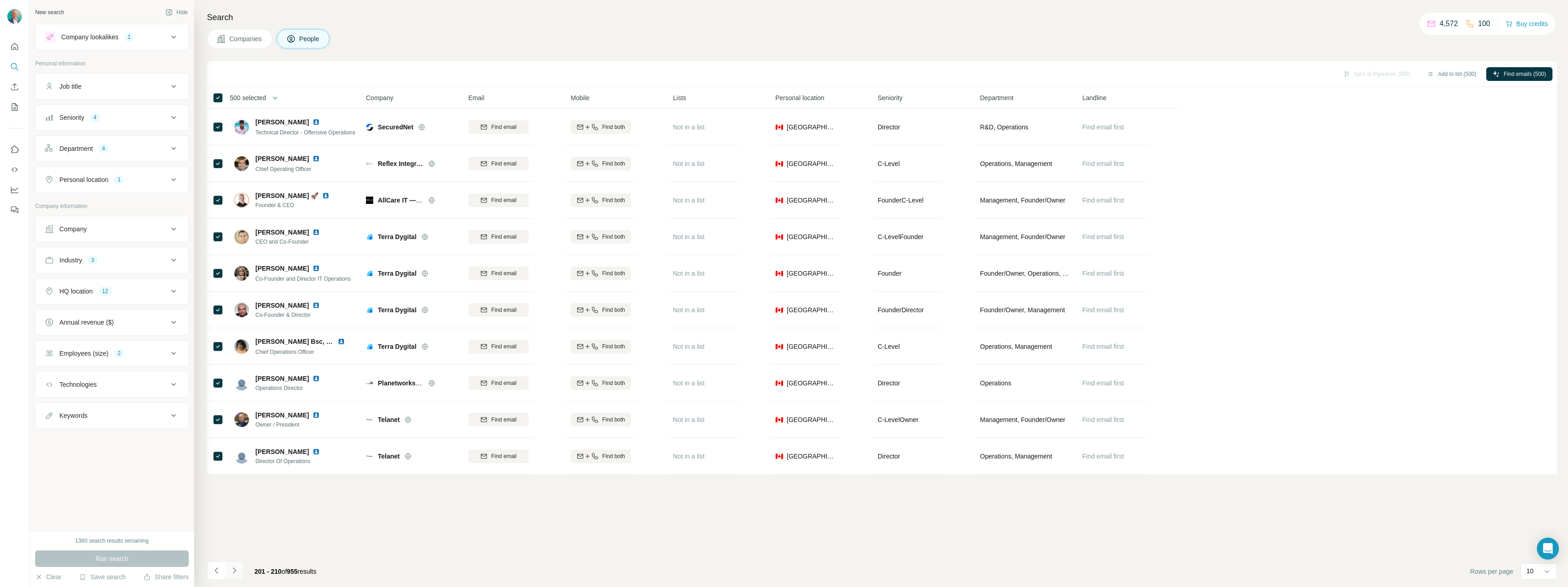
click at [237, 571] on icon "Navigate to next page" at bounding box center [234, 570] width 9 height 9
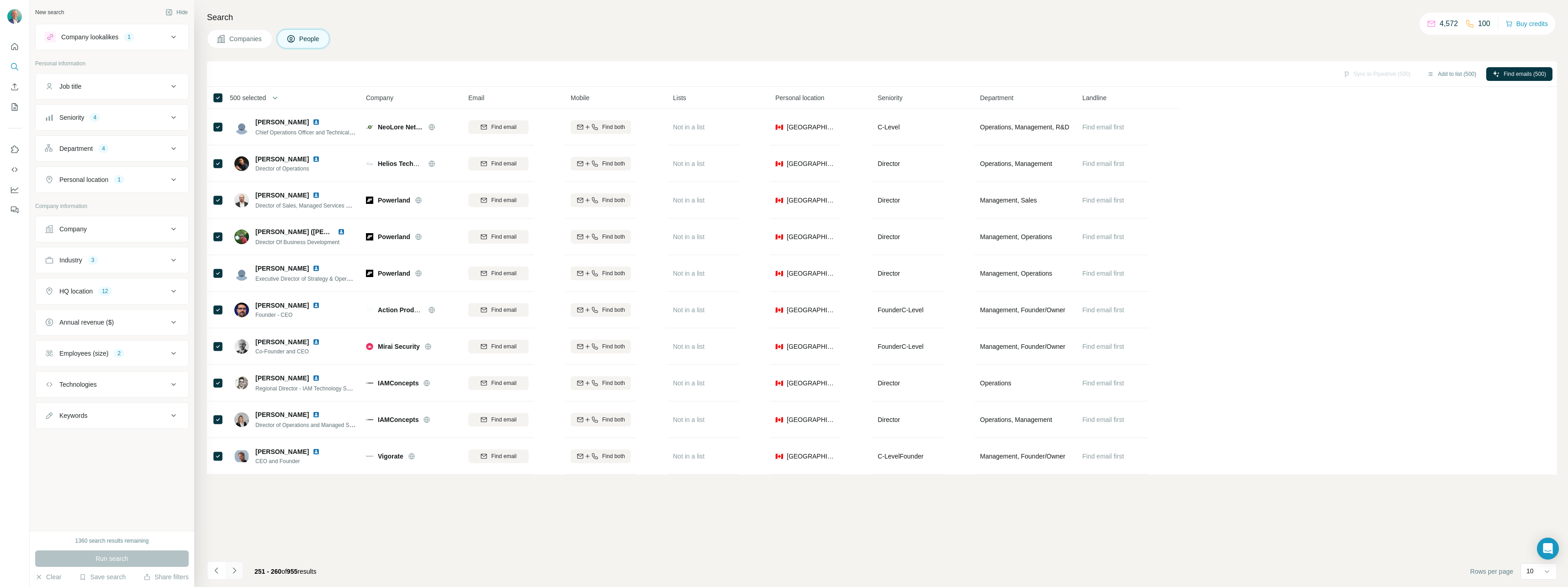
click at [237, 571] on icon "Navigate to next page" at bounding box center [234, 570] width 9 height 9
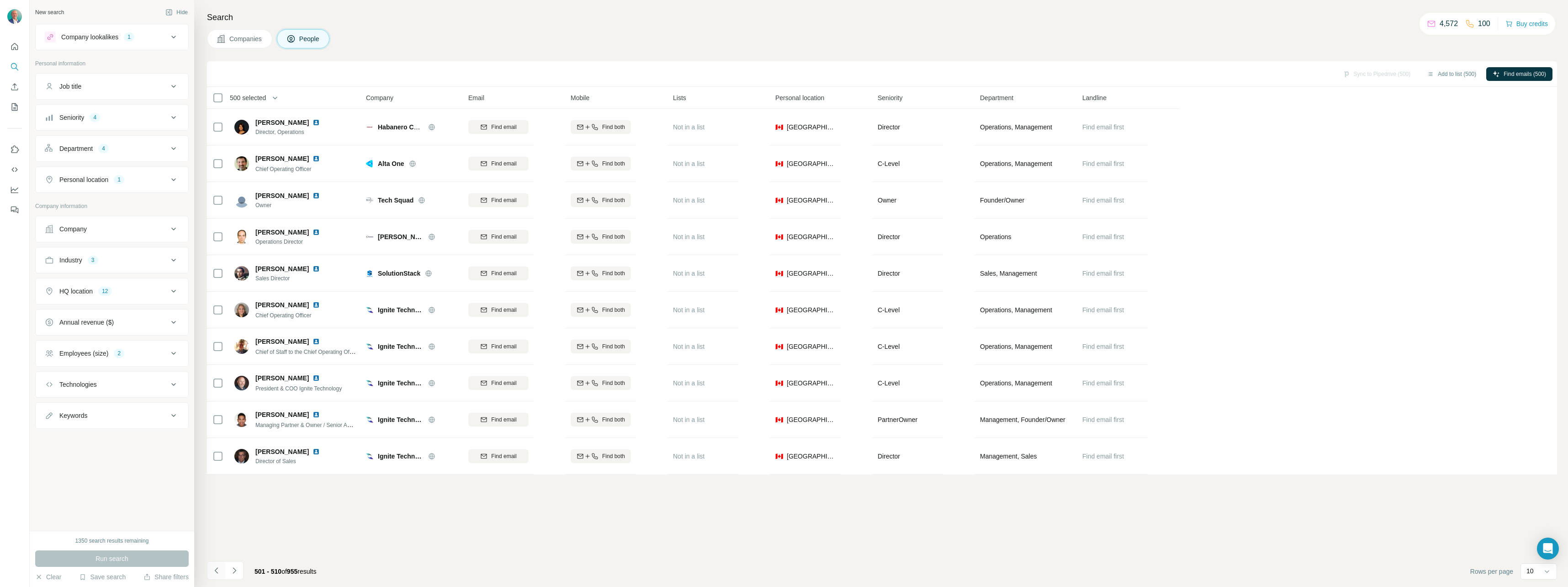
click at [219, 568] on icon "Navigate to previous page" at bounding box center [216, 570] width 9 height 9
click at [261, 92] on th "490 selected" at bounding box center [280, 98] width 146 height 22
click at [266, 96] on span "490 selected" at bounding box center [248, 97] width 36 height 9
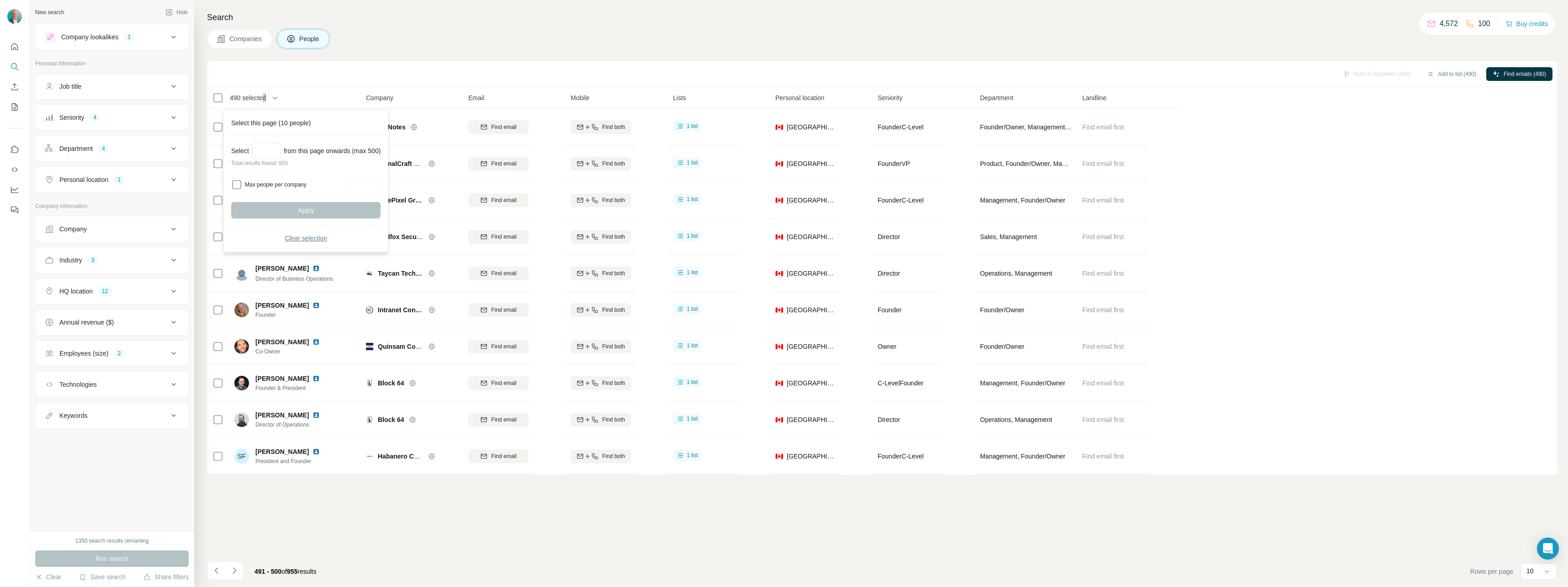
click at [310, 236] on span "Clear selection" at bounding box center [306, 238] width 43 height 9
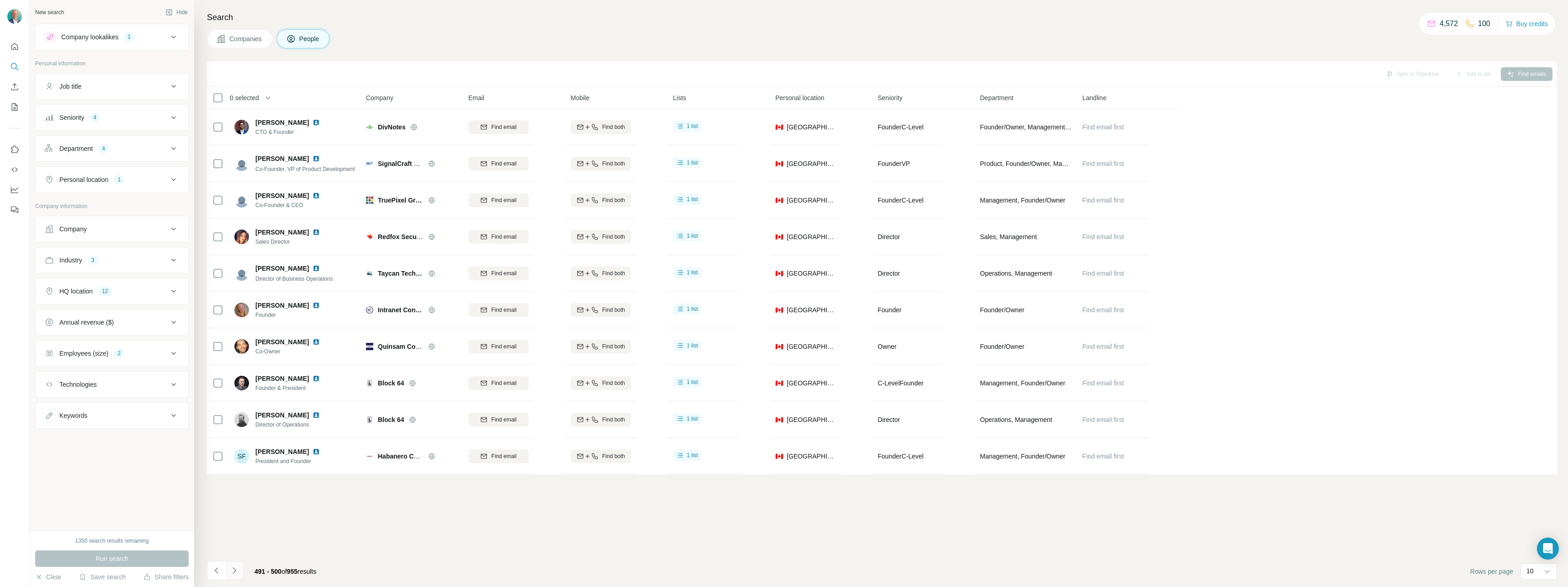
click at [238, 572] on icon "Navigate to next page" at bounding box center [234, 570] width 9 height 9
click at [268, 99] on icon "button" at bounding box center [268, 97] width 9 height 9
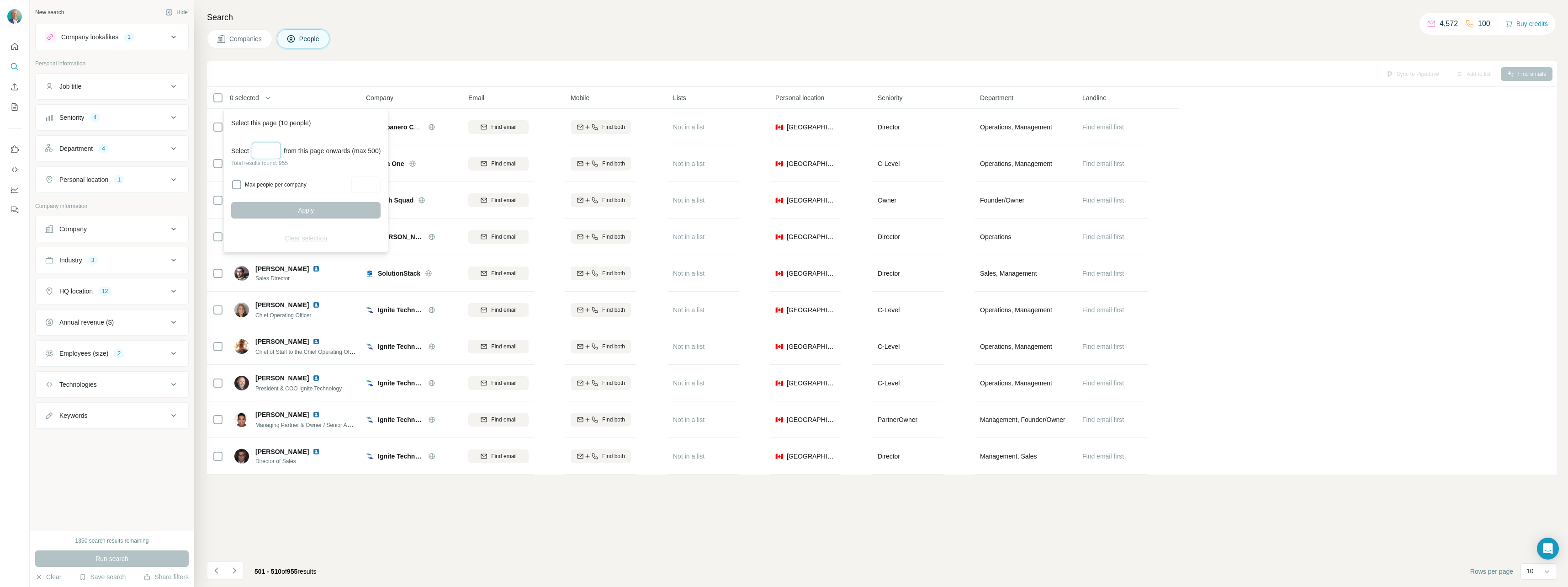
click at [273, 153] on input "Select a number (up to 500)" at bounding box center [267, 150] width 29 height 16
type input "***"
click at [300, 205] on button "Apply" at bounding box center [306, 210] width 149 height 16
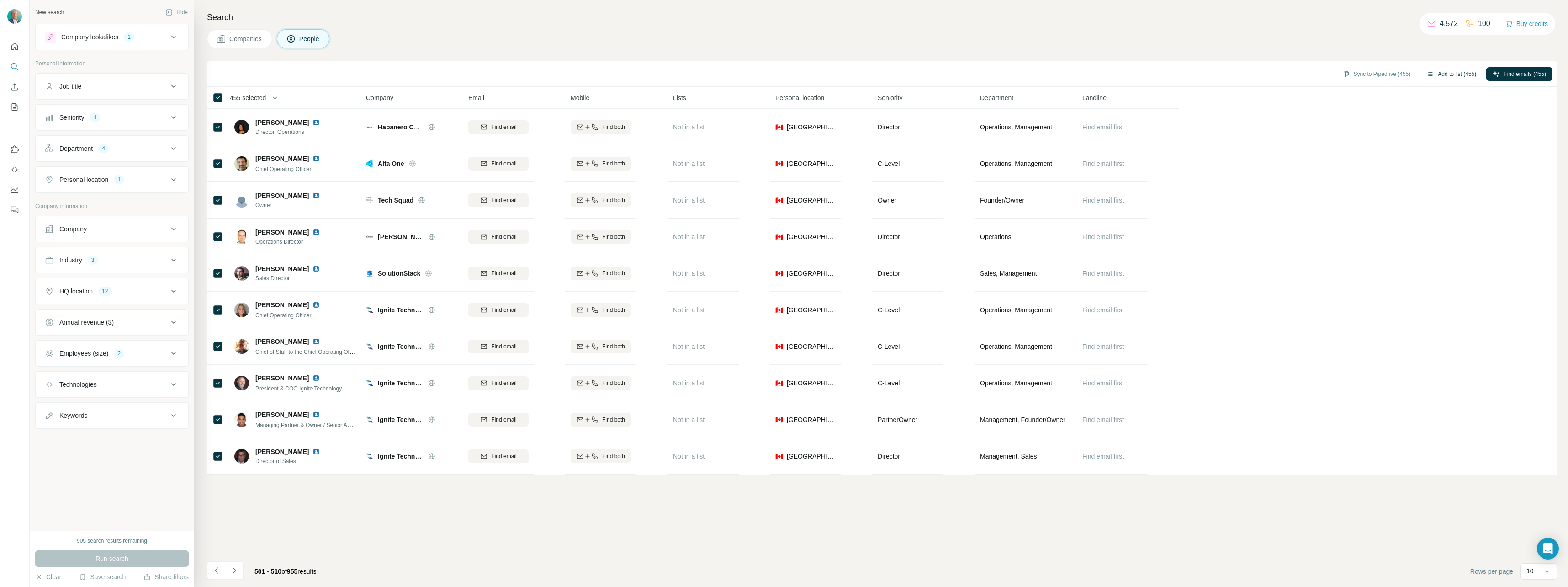
click at [1446, 76] on button "Add to list (455)" at bounding box center [1452, 74] width 62 height 14
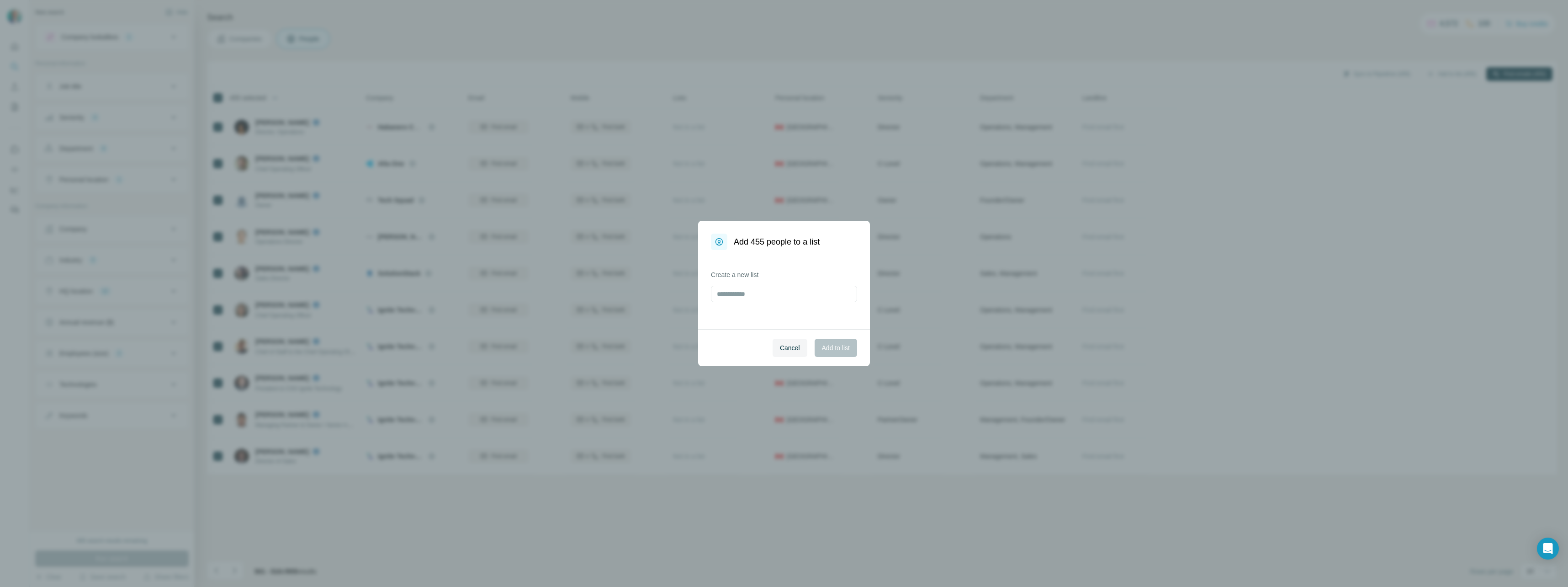
click at [785, 285] on div "Create a new list" at bounding box center [784, 286] width 146 height 32
click at [780, 290] on input "text" at bounding box center [784, 294] width 146 height 16
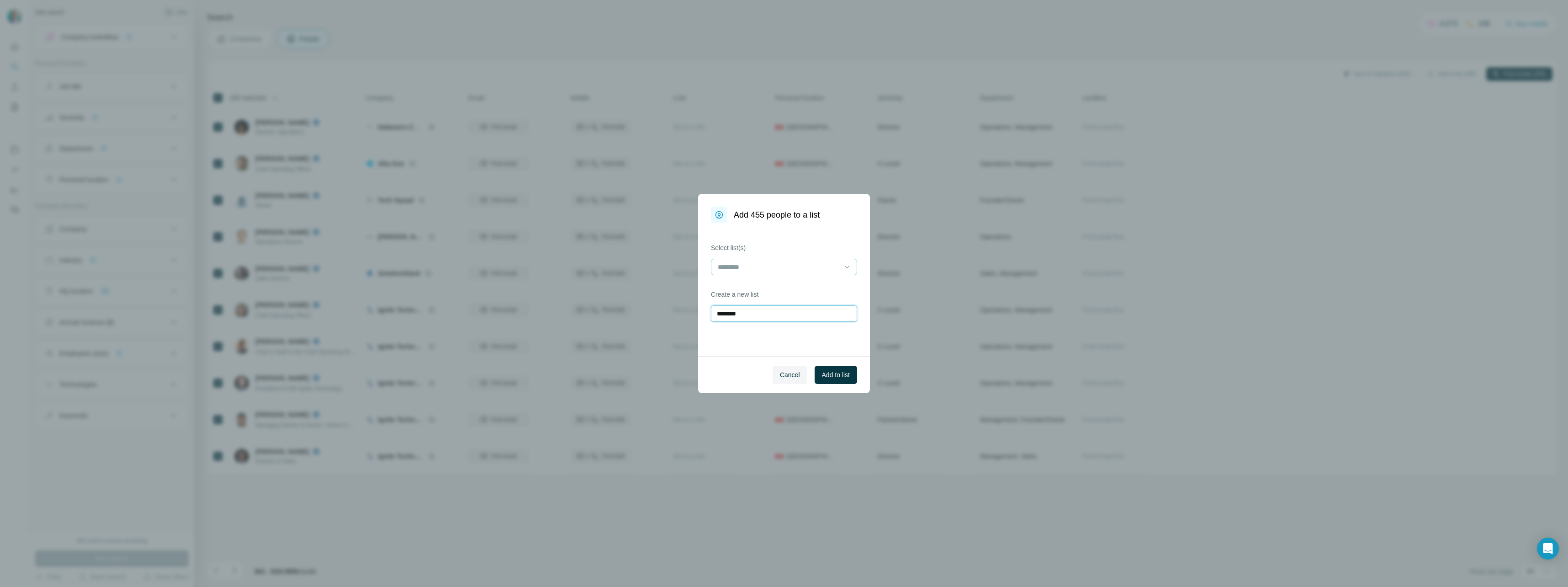
type input "********"
click at [782, 267] on input at bounding box center [779, 267] width 124 height 10
click at [793, 236] on div "Select list(s) Create a new list ********" at bounding box center [784, 289] width 172 height 133
click at [840, 378] on span "Add to list" at bounding box center [836, 374] width 28 height 9
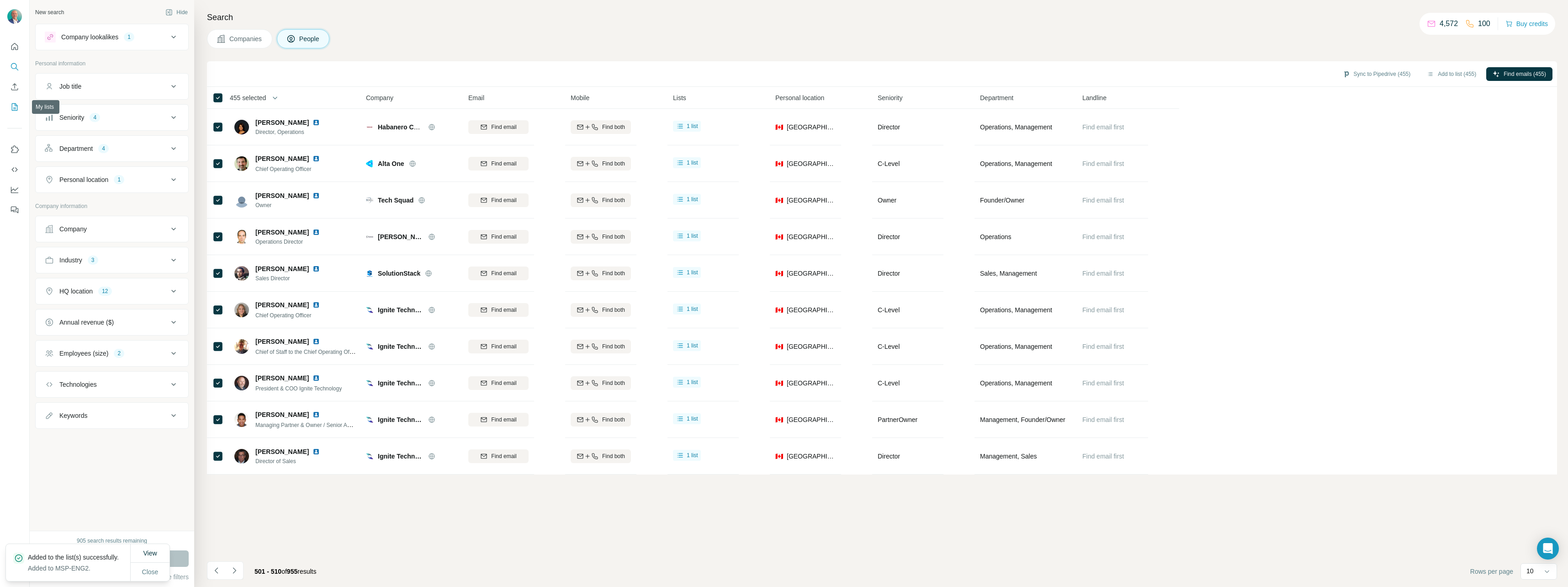
click at [17, 104] on icon "My lists" at bounding box center [15, 107] width 9 height 9
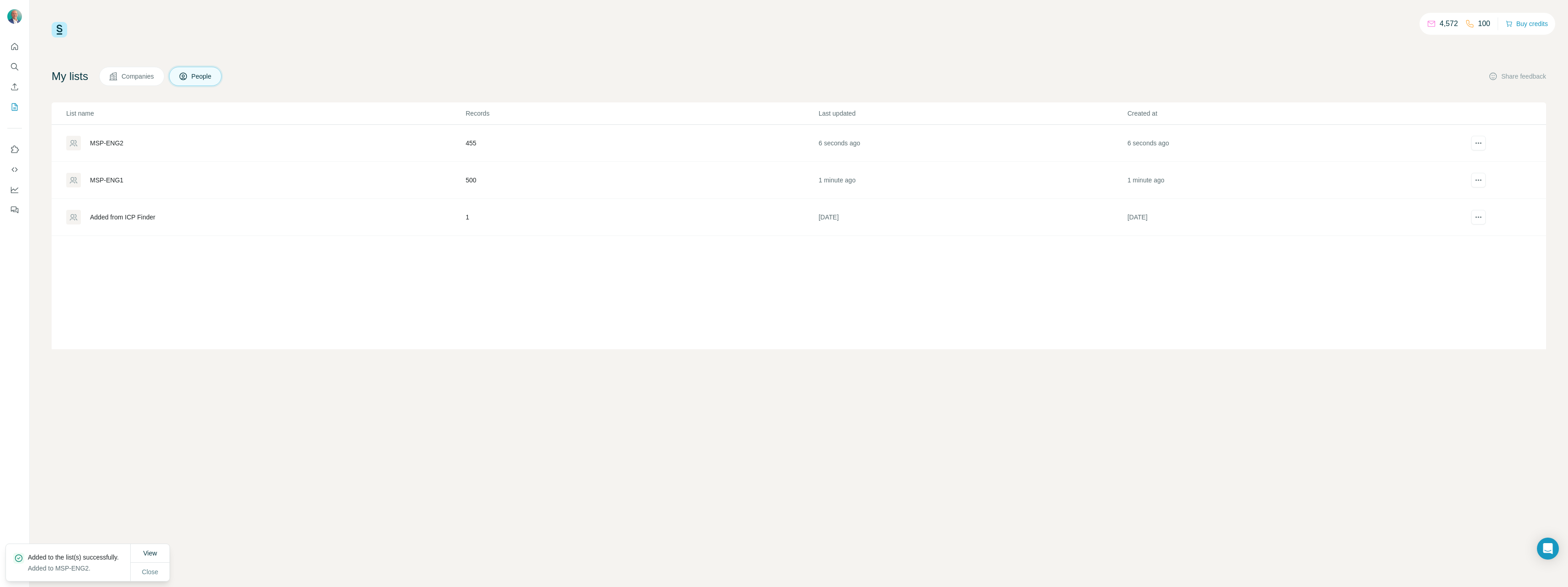
click at [117, 178] on div "MSP-ENG1" at bounding box center [107, 180] width 33 height 9
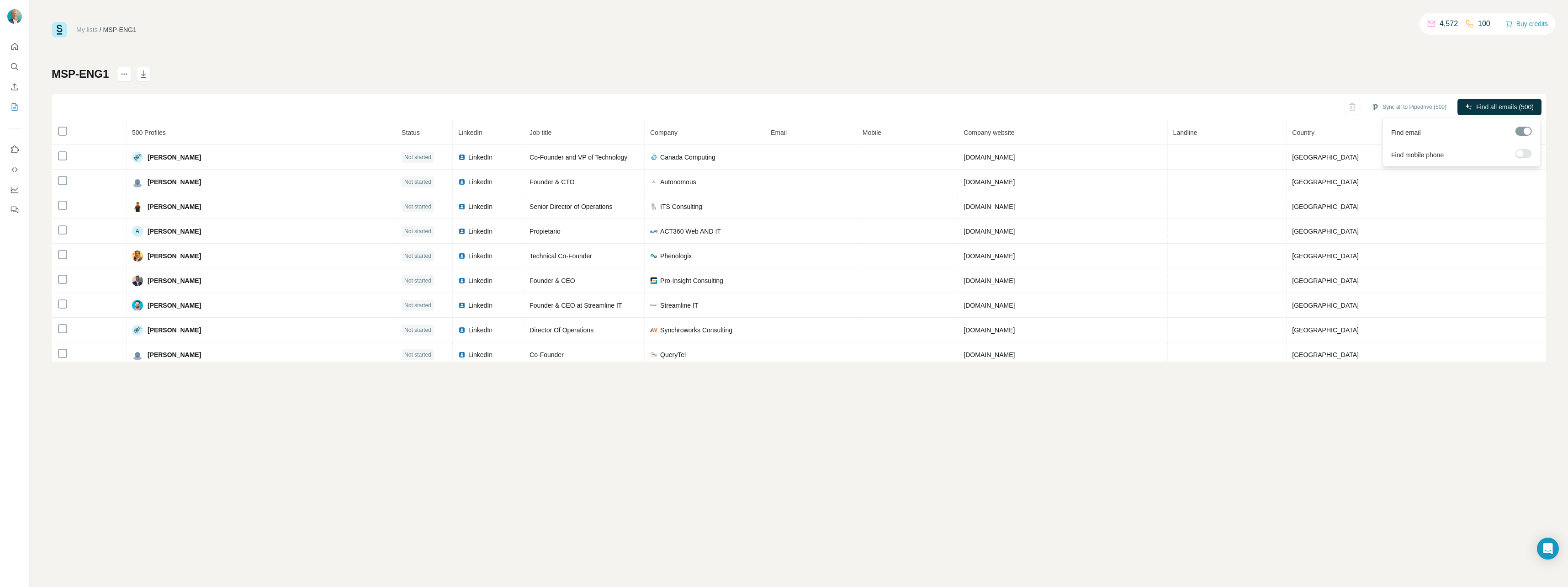
click at [1517, 105] on span "Find all emails (500)" at bounding box center [1505, 107] width 58 height 9
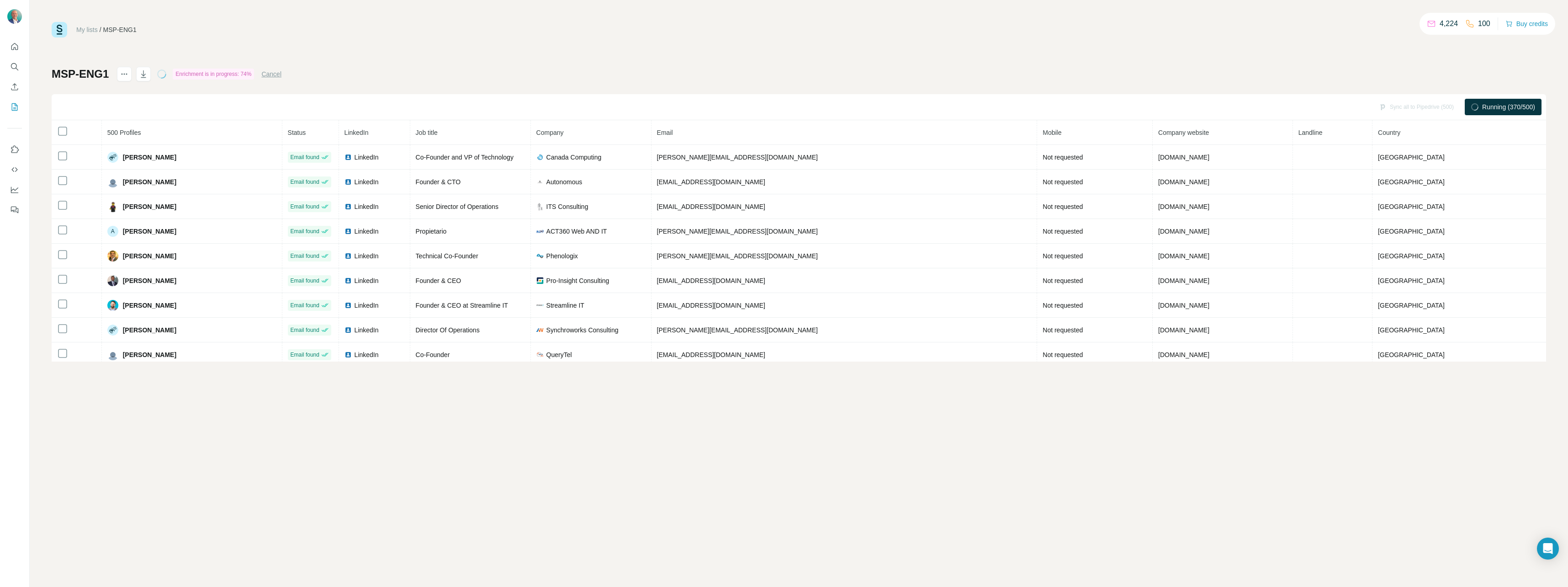
drag, startPoint x: 223, startPoint y: 5, endPoint x: 824, endPoint y: 68, distance: 604.3
click at [824, 68] on div "MSP-ENG1 Enrichment is in progress: 74% Cancel Sync all to Pipedrive (500) Runn…" at bounding box center [799, 214] width 1494 height 295
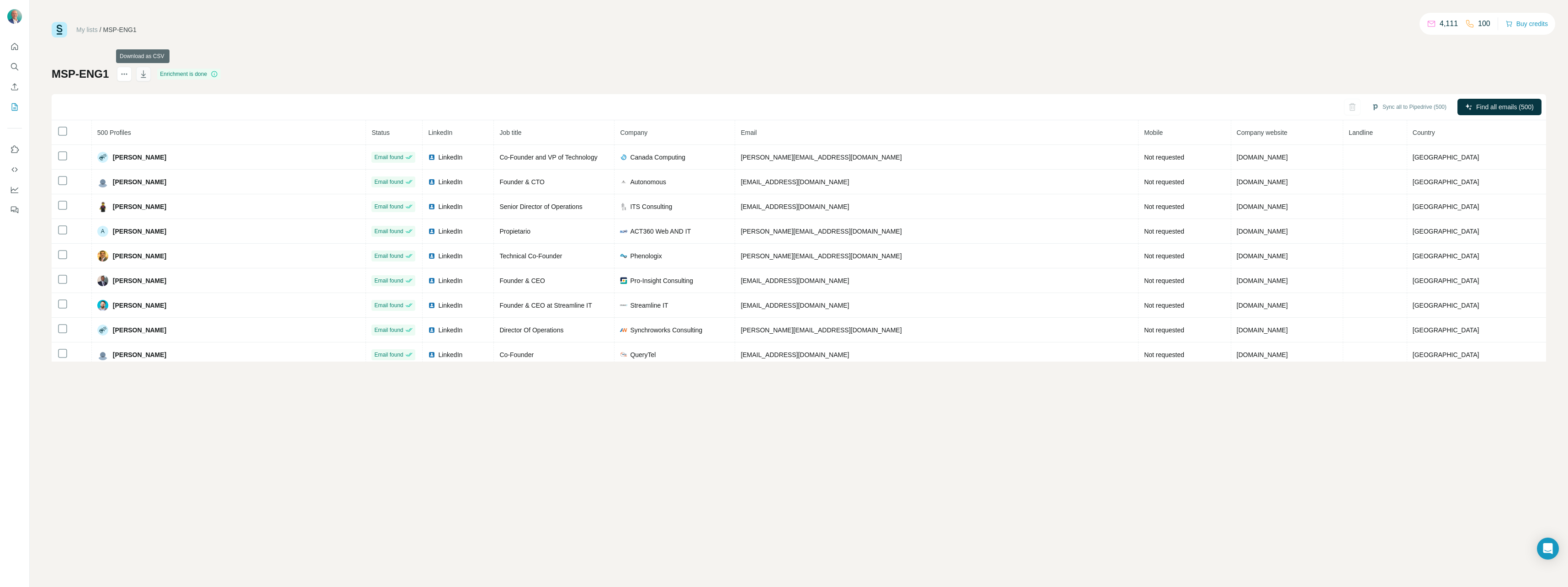
click at [149, 74] on button "button" at bounding box center [144, 74] width 15 height 15
click at [86, 29] on link "My lists" at bounding box center [86, 30] width 21 height 7
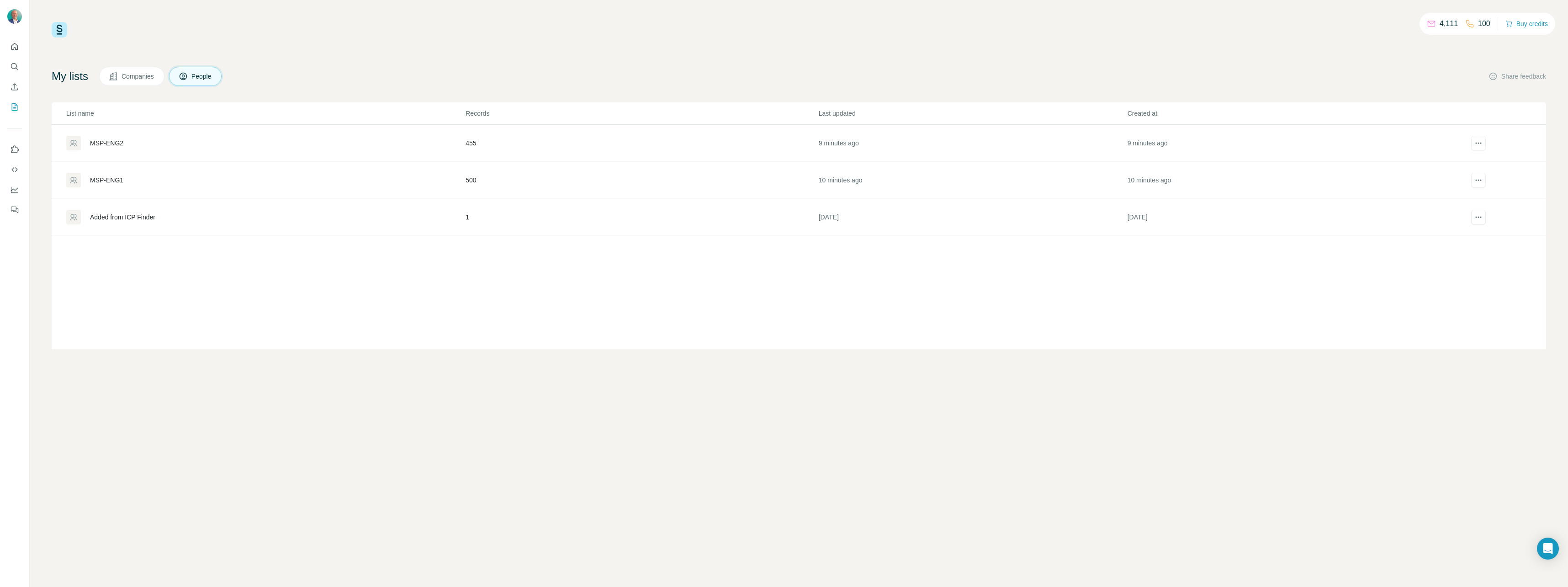
click at [116, 142] on div "MSP-ENG2" at bounding box center [107, 142] width 33 height 9
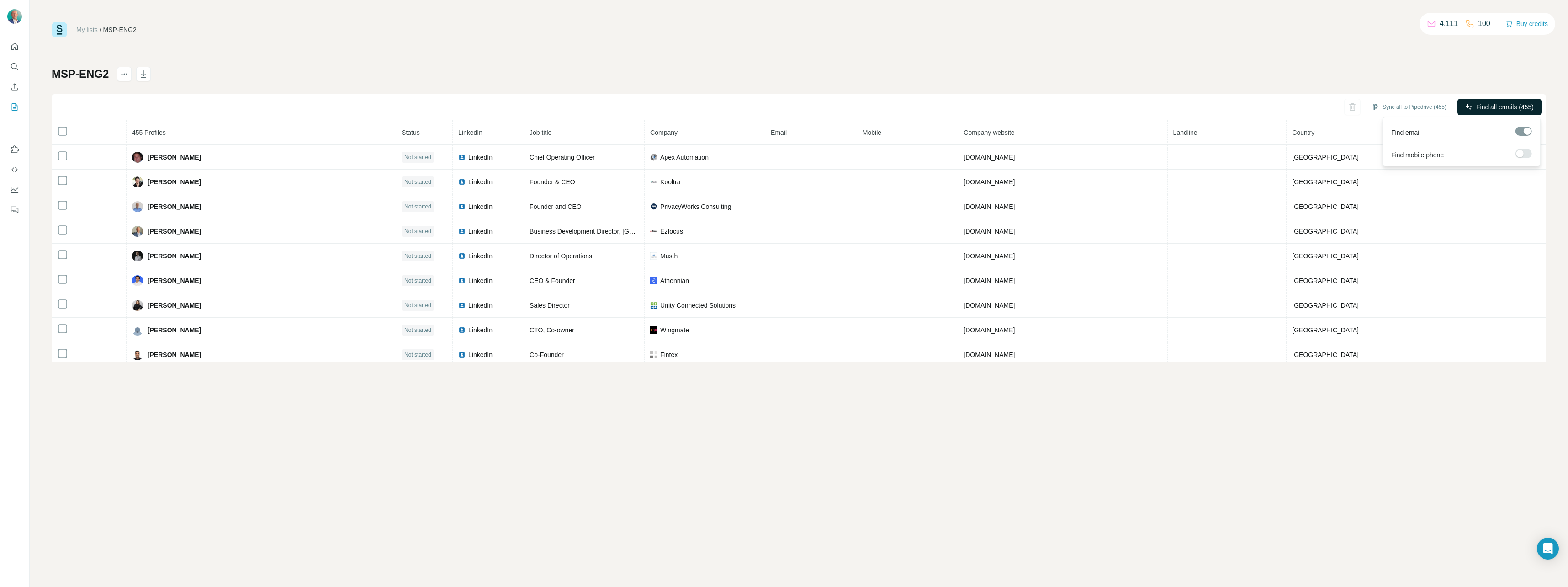
click at [1503, 102] on span "Find all emails (455)" at bounding box center [1505, 107] width 58 height 9
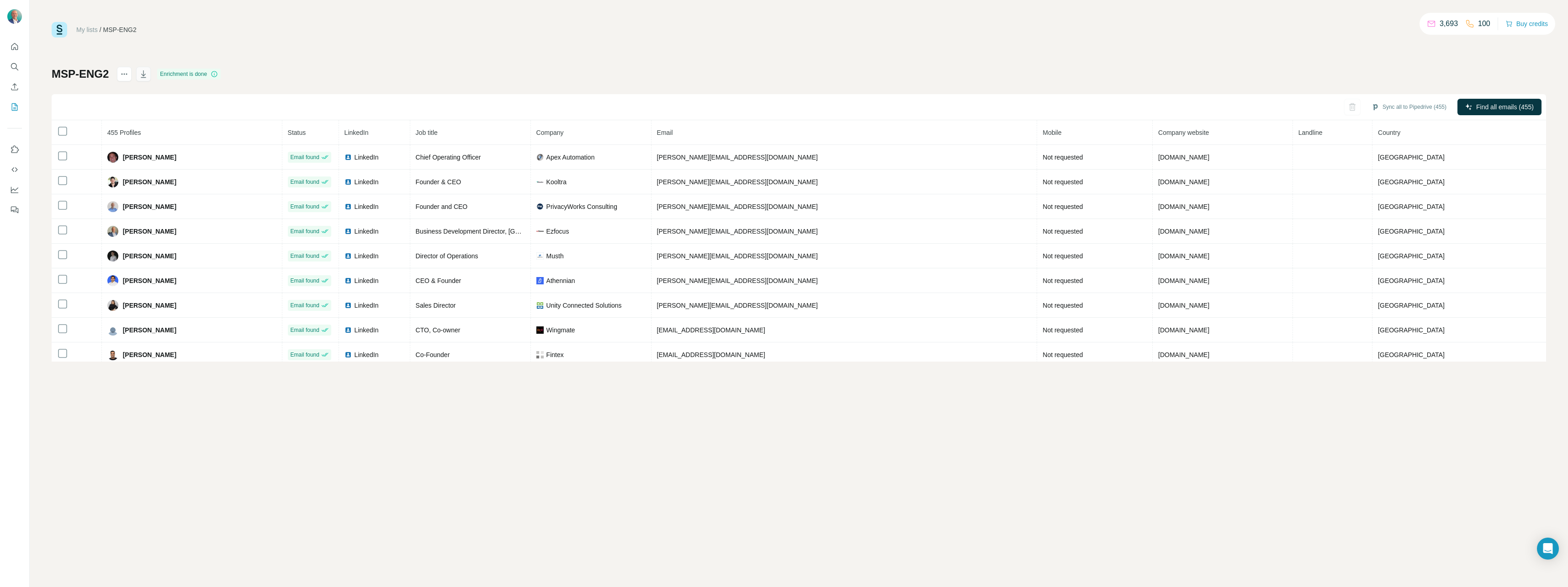
click at [147, 73] on icon "button" at bounding box center [143, 74] width 9 height 9
